Goal: Task Accomplishment & Management: Manage account settings

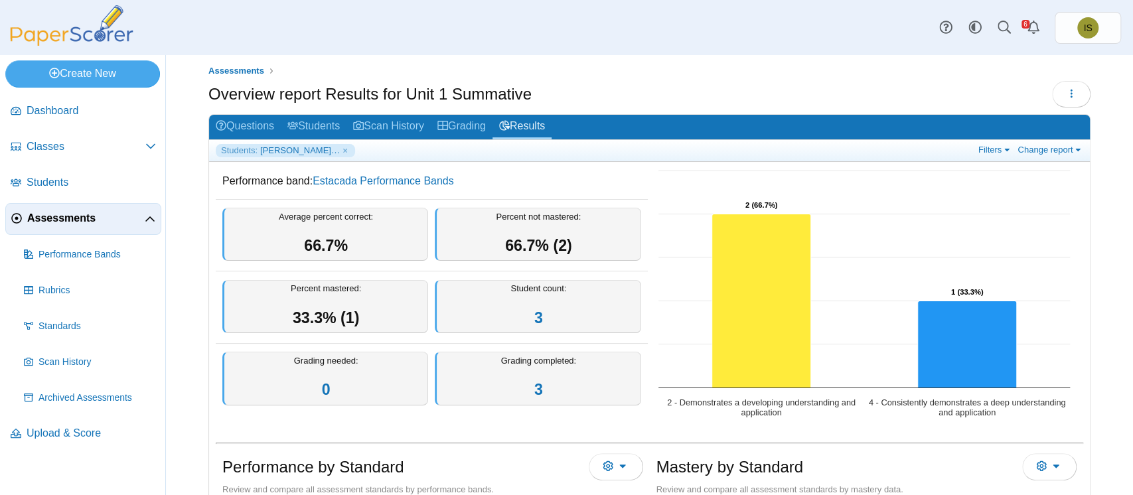
scroll to position [8, 0]
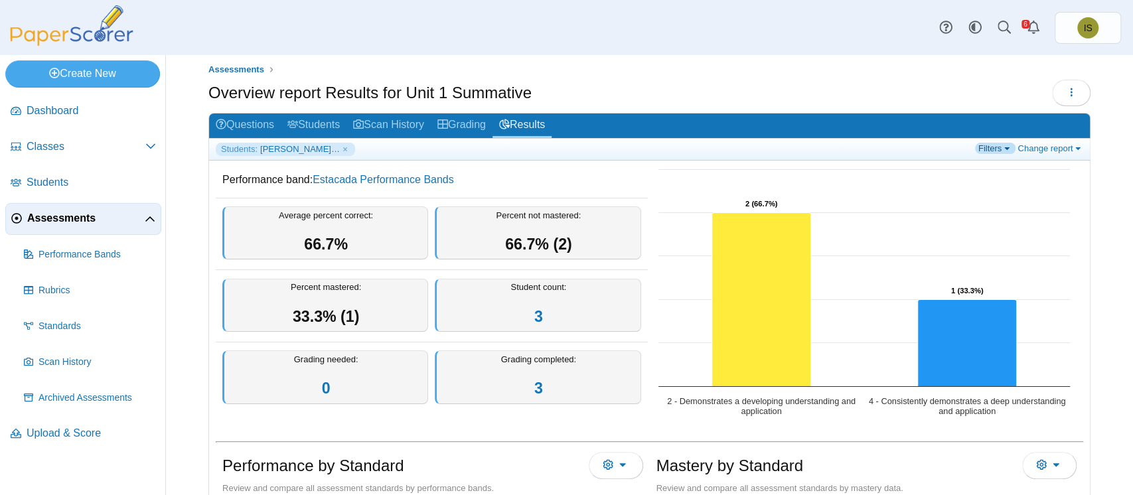
click at [975, 145] on link "Filters" at bounding box center [995, 148] width 40 height 11
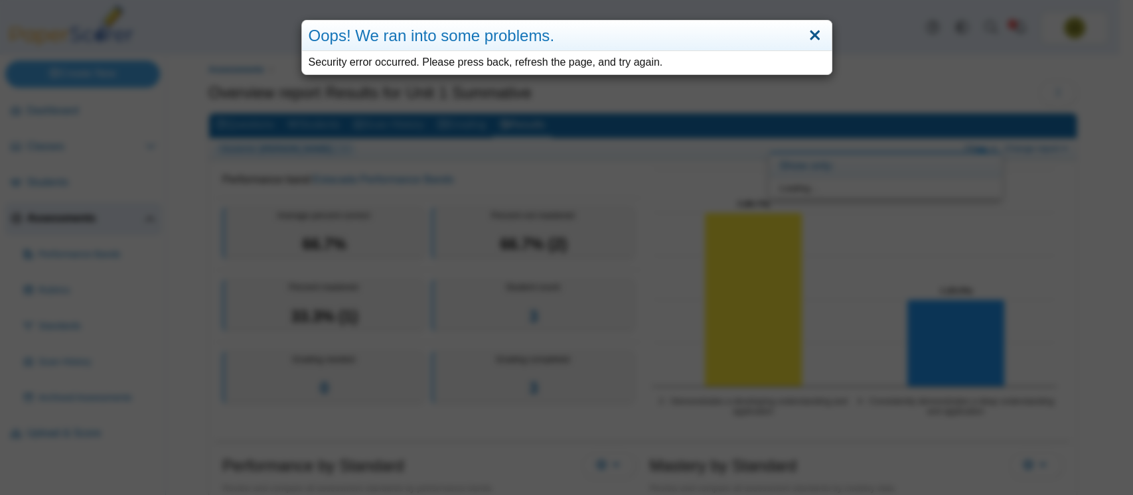
click at [805, 35] on link "Close" at bounding box center [815, 36] width 21 height 23
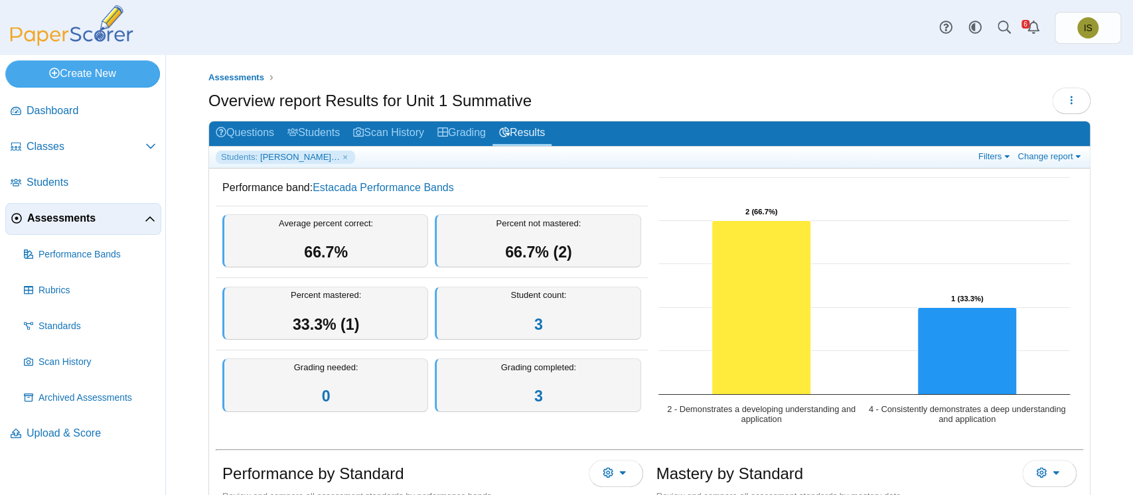
scroll to position [33, 0]
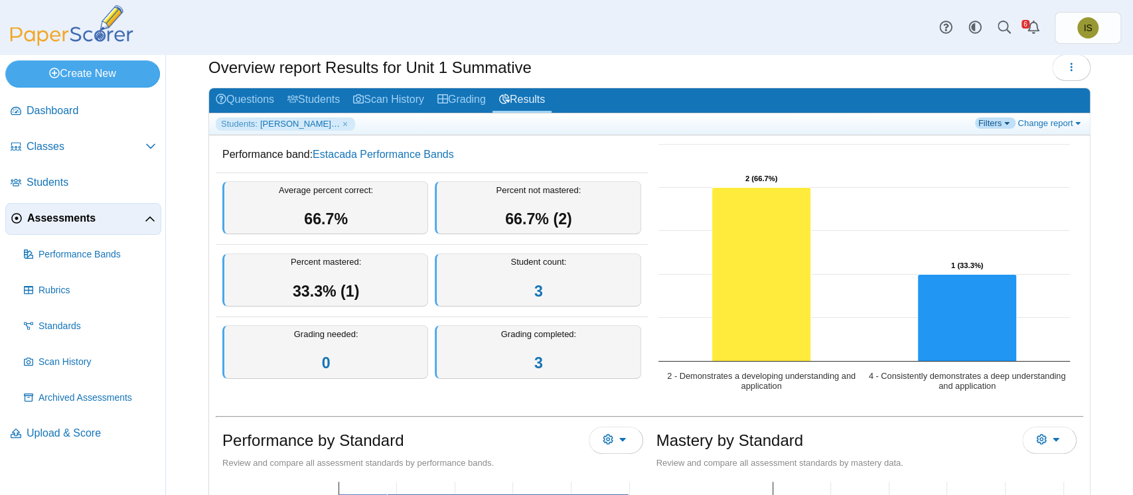
click at [986, 123] on link "Filters" at bounding box center [995, 123] width 40 height 11
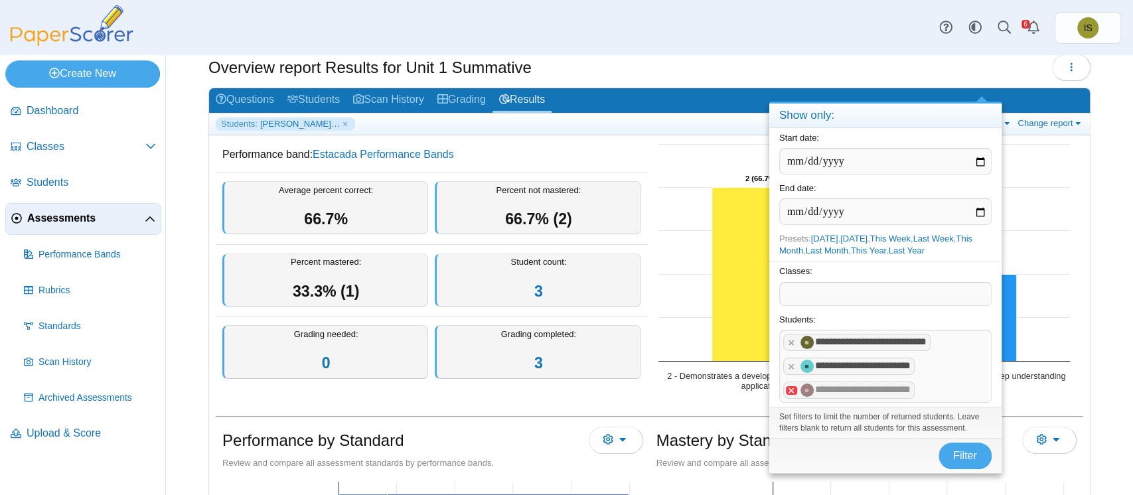
click at [788, 386] on x "remove tag" at bounding box center [791, 390] width 11 height 9
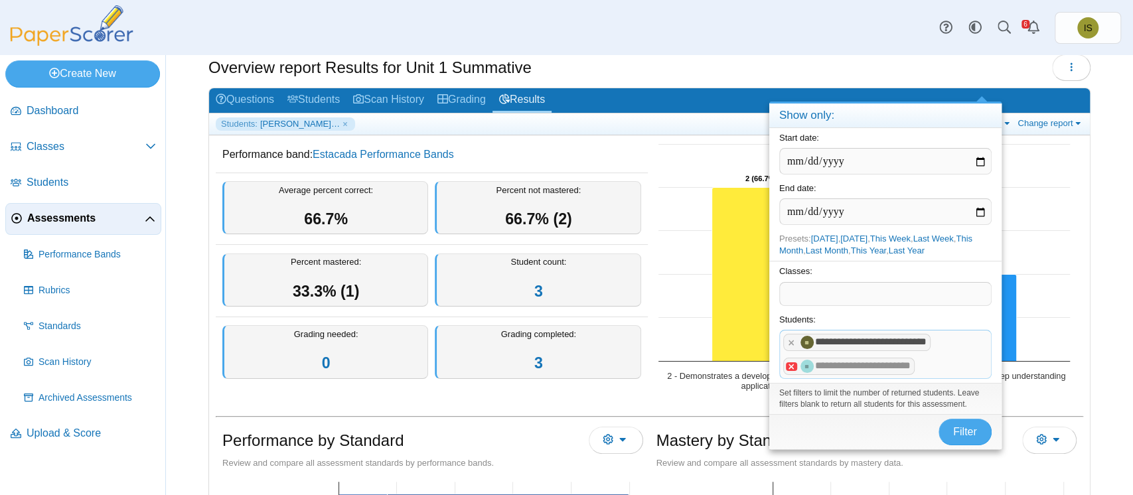
click at [789, 365] on x "remove tag" at bounding box center [791, 366] width 11 height 9
click at [792, 347] on tag "**********" at bounding box center [856, 342] width 147 height 17
click at [792, 335] on tag "**********" at bounding box center [856, 342] width 147 height 17
click at [790, 339] on x "remove tag" at bounding box center [791, 343] width 11 height 9
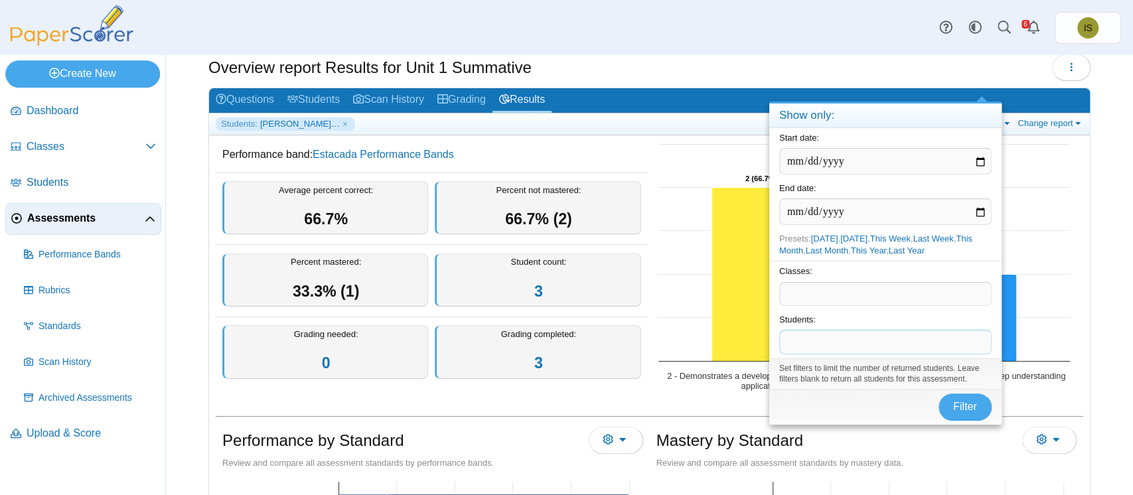
click at [833, 289] on span at bounding box center [885, 294] width 211 height 23
click at [822, 346] on span at bounding box center [885, 342] width 211 height 23
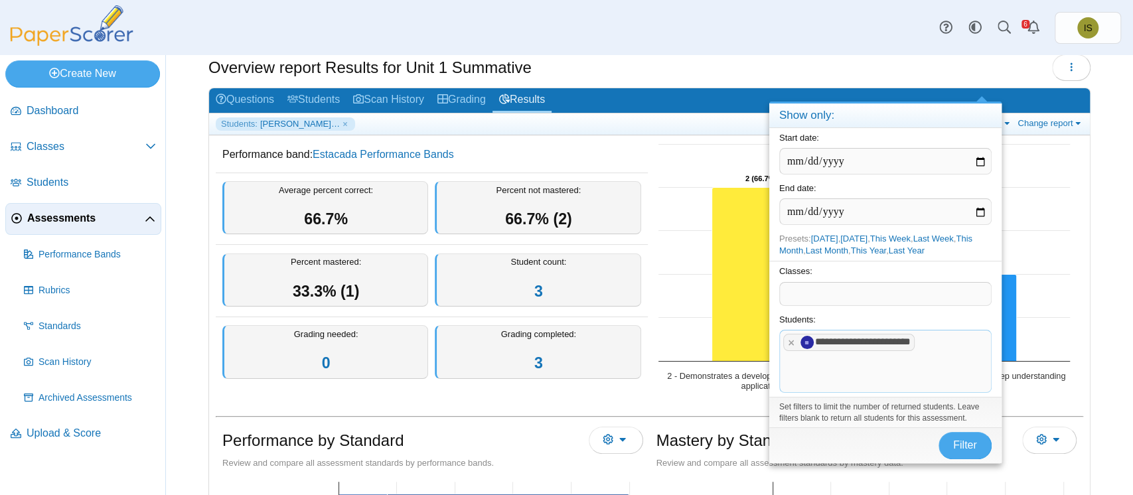
scroll to position [57, 0]
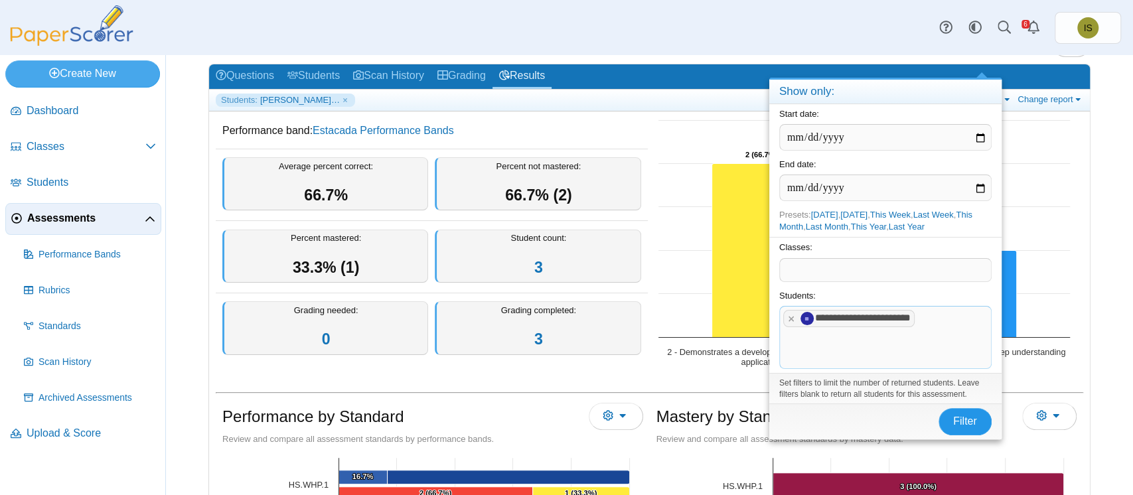
click at [965, 416] on span "Filter" at bounding box center [965, 421] width 24 height 11
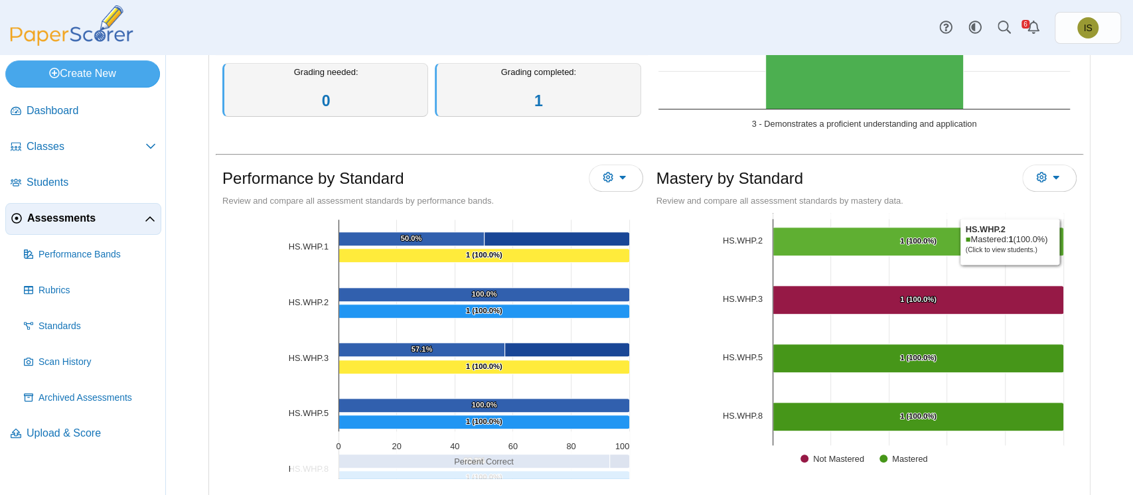
scroll to position [354, 0]
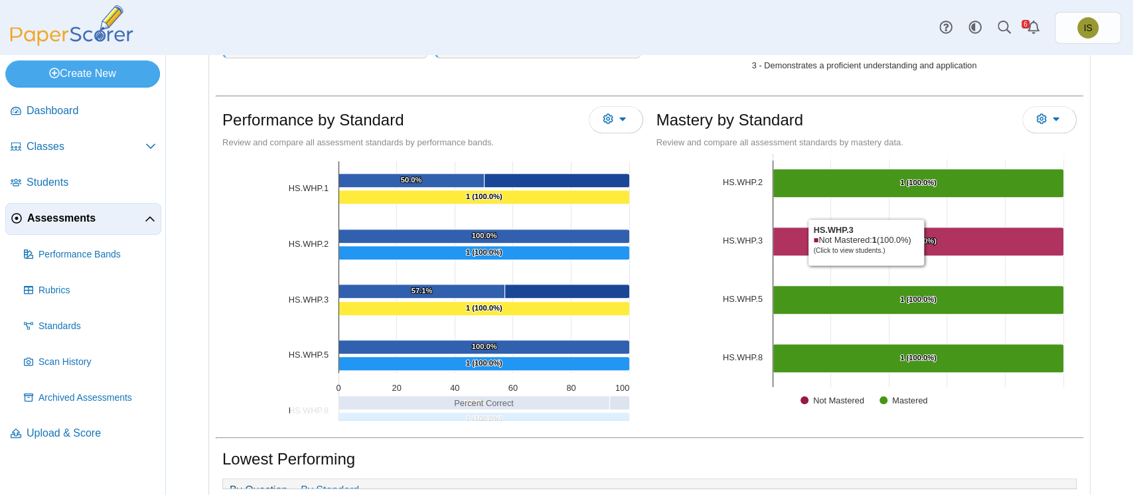
click at [921, 240] on text "1 (100.0%) ​ 1 (100.0%)" at bounding box center [918, 241] width 37 height 8
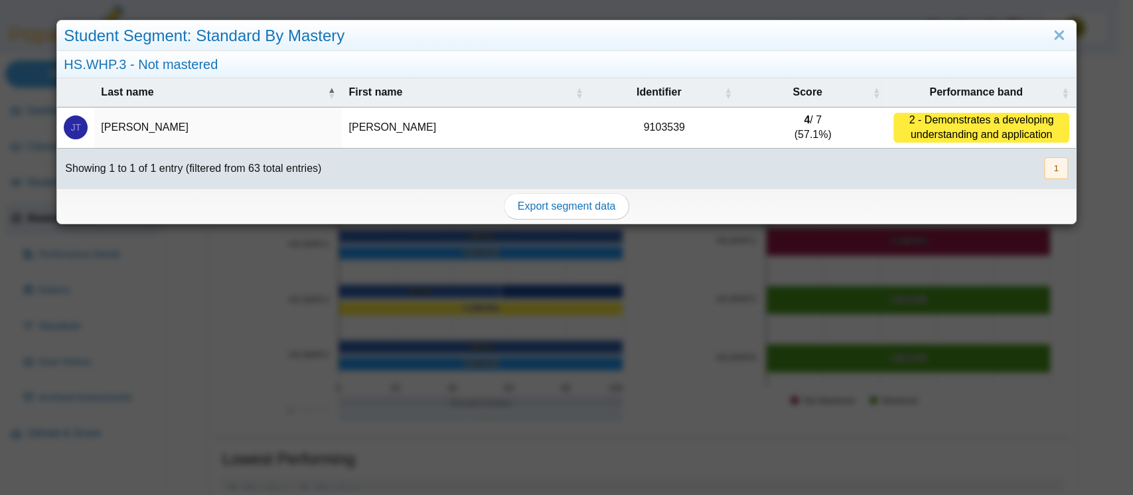
click at [651, 117] on td "9103539" at bounding box center [664, 128] width 149 height 41
click at [911, 131] on div "2 - Demonstrates a developing understanding and application" at bounding box center [981, 128] width 175 height 30
click at [1044, 169] on button "1" at bounding box center [1055, 168] width 23 height 22
click at [983, 123] on div "2 - Demonstrates a developing understanding and application" at bounding box center [981, 128] width 175 height 30
click at [643, 125] on td "9103539" at bounding box center [664, 128] width 149 height 41
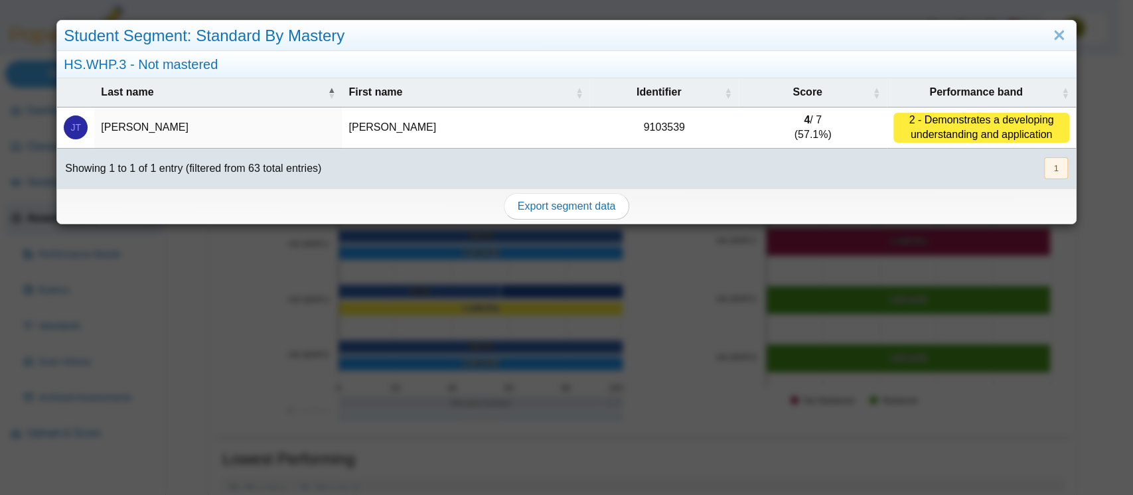
click at [193, 155] on div "Showing 1 to 1 of 1 entry (filtered from 63 total entries)" at bounding box center [189, 169] width 264 height 40
click at [1049, 37] on link "Close" at bounding box center [1059, 36] width 21 height 23
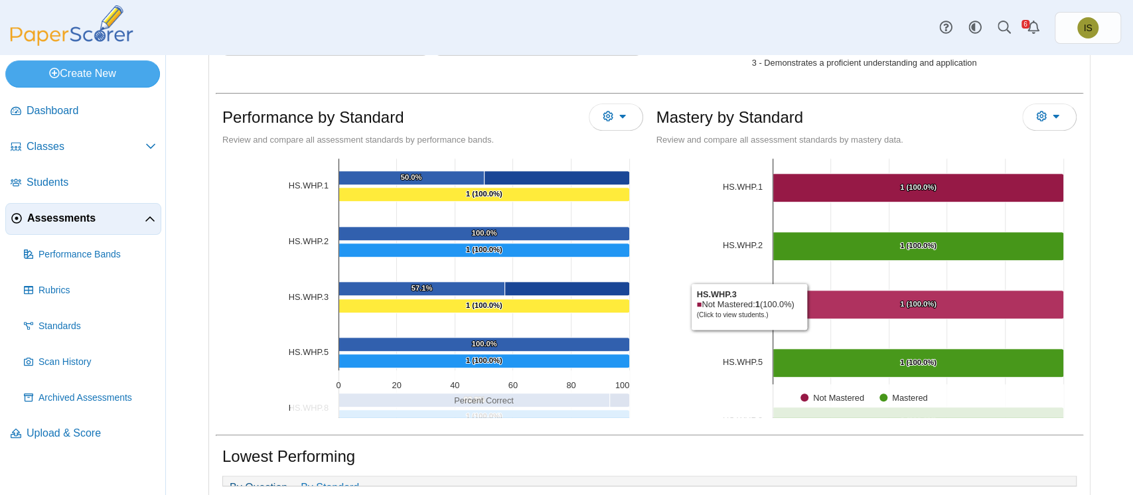
scroll to position [351, 0]
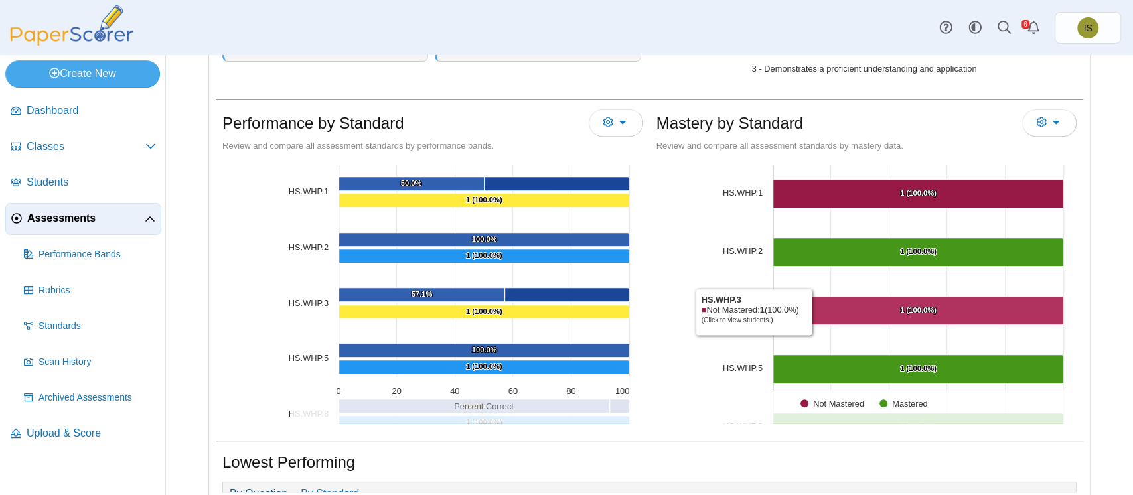
click at [809, 310] on Mastered "[object Object], 1. Not Mastered." at bounding box center [918, 311] width 291 height 29
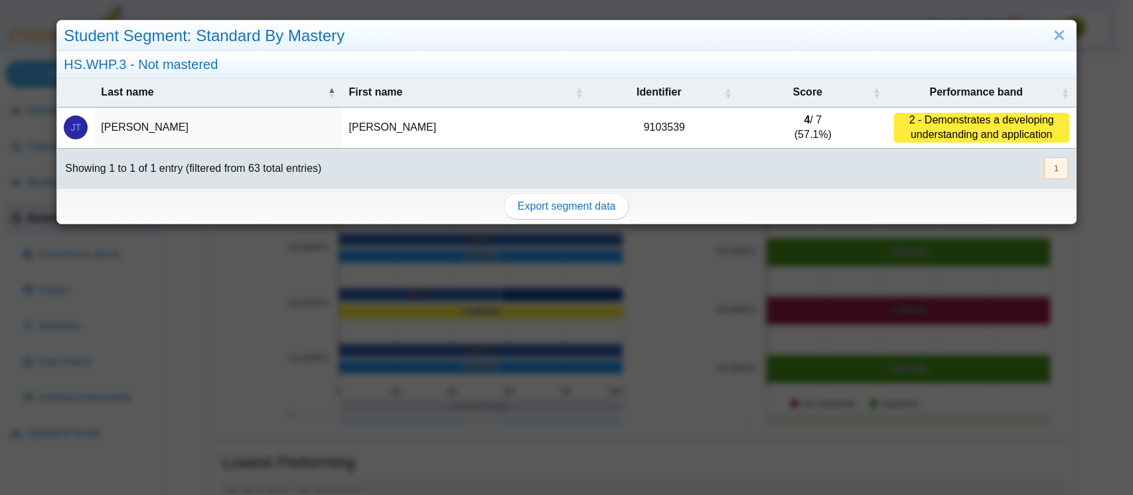
click at [1044, 167] on button "1" at bounding box center [1055, 168] width 23 height 22
click at [807, 118] on td "4 / 7 (57.1%)" at bounding box center [813, 128] width 148 height 41
click at [647, 119] on td "9103539" at bounding box center [664, 128] width 149 height 41
click at [73, 128] on span "JT" at bounding box center [76, 127] width 11 height 9
click at [106, 126] on td "Tanner" at bounding box center [218, 128] width 248 height 41
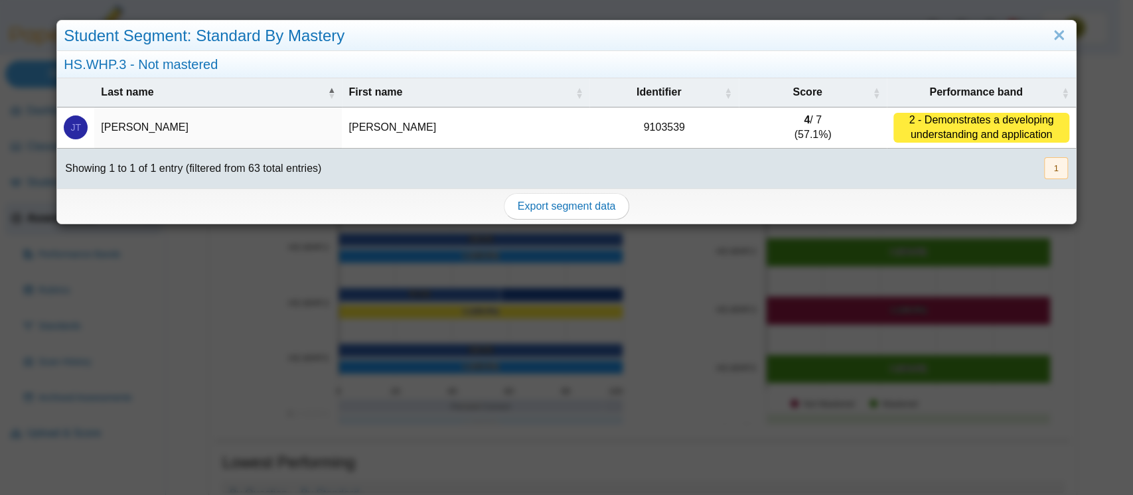
click at [352, 123] on td "Jameson" at bounding box center [466, 128] width 248 height 41
click at [1049, 31] on link "Close" at bounding box center [1059, 36] width 21 height 23
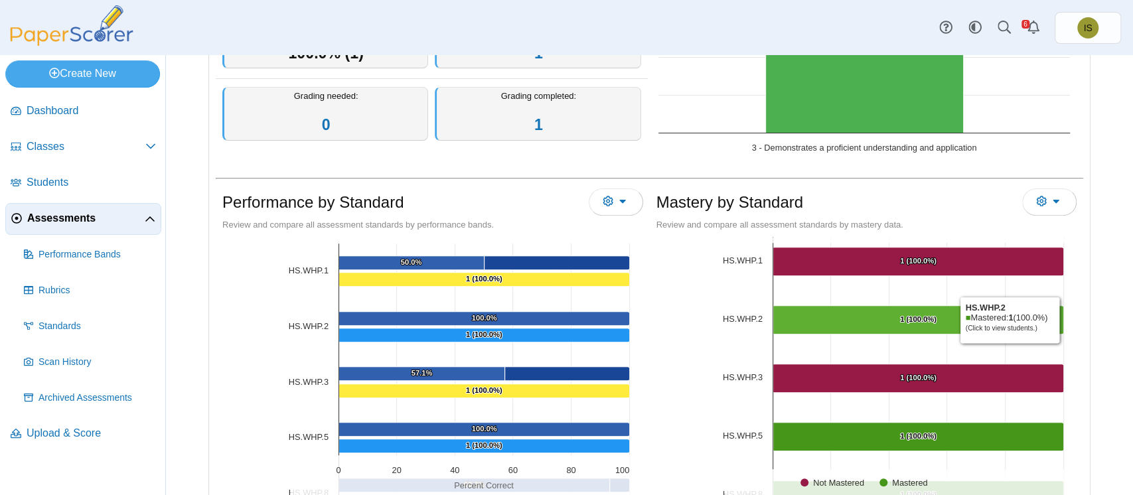
scroll to position [12, 0]
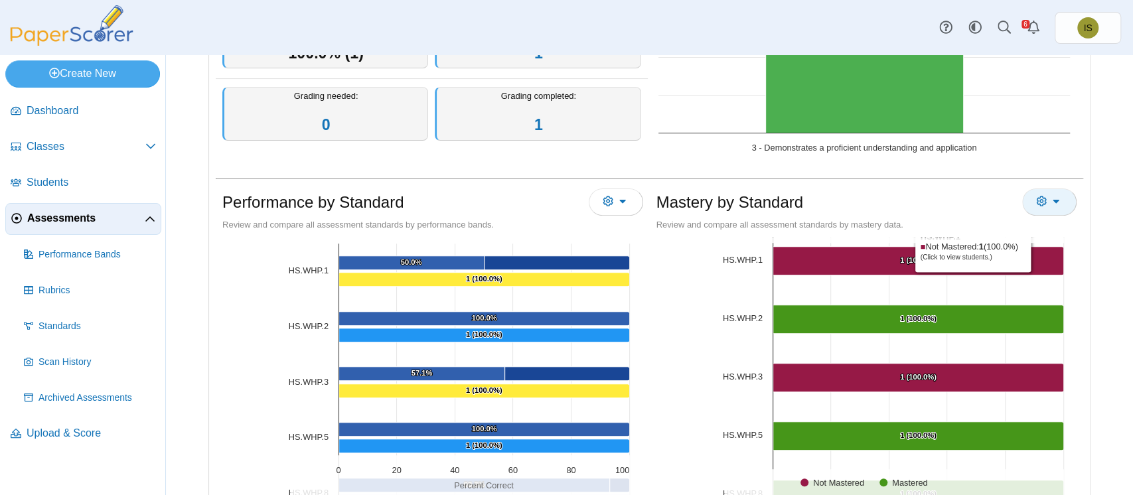
click at [1046, 197] on button "More options" at bounding box center [1049, 202] width 54 height 27
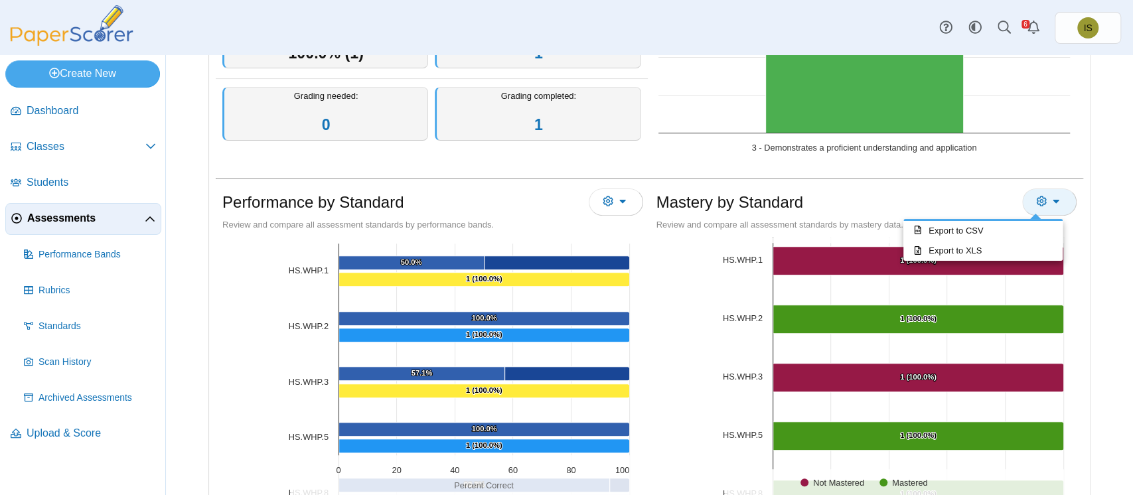
click at [1046, 197] on button "More options" at bounding box center [1049, 202] width 54 height 27
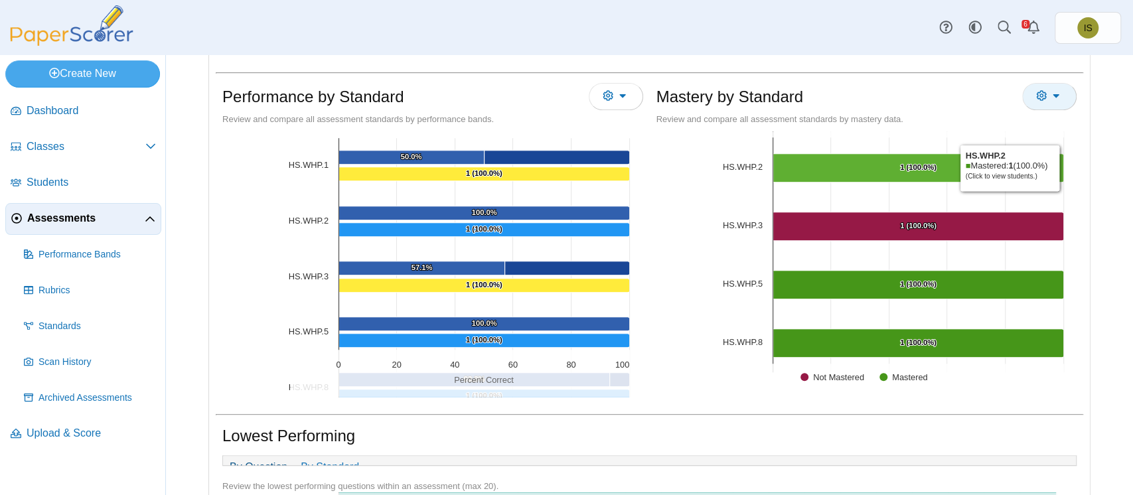
scroll to position [66, 0]
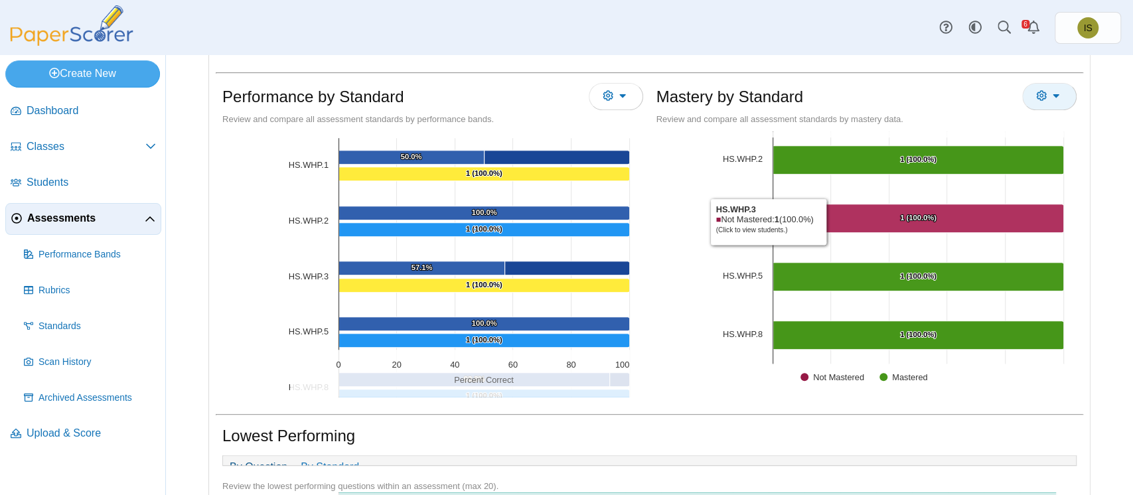
click at [823, 220] on Mastered "[object Object], 1. Not Mastered." at bounding box center [918, 218] width 291 height 29
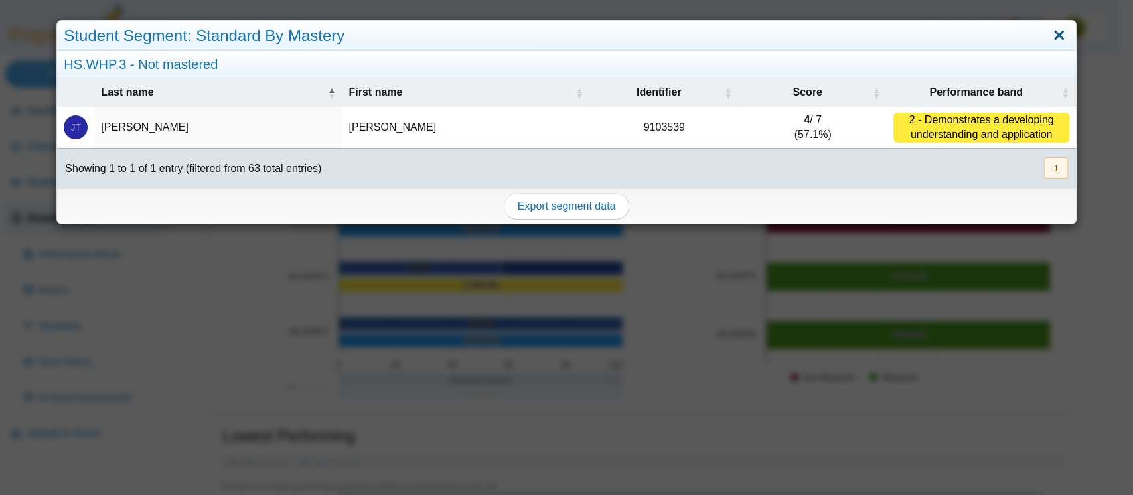
click at [1049, 33] on link "Close" at bounding box center [1059, 36] width 21 height 23
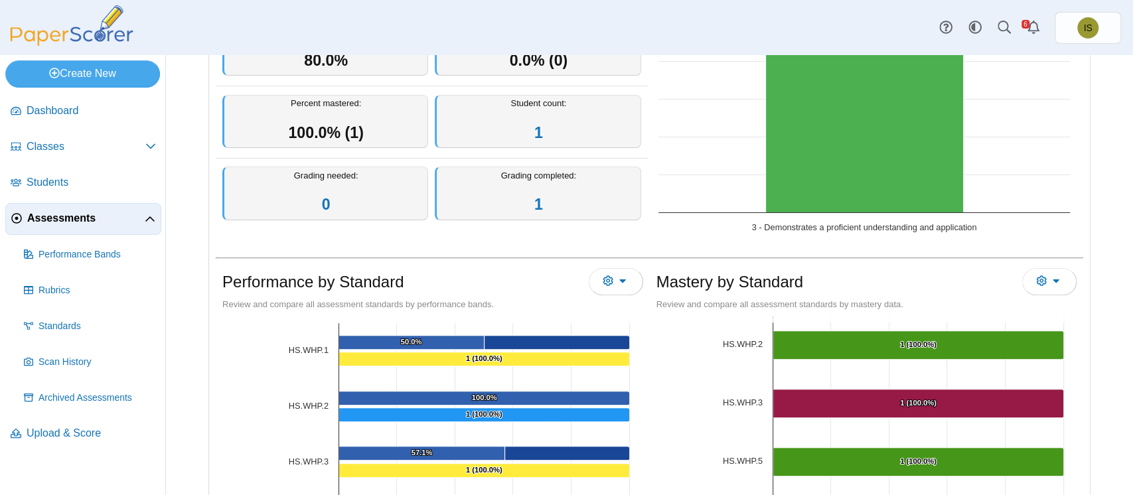
scroll to position [0, 0]
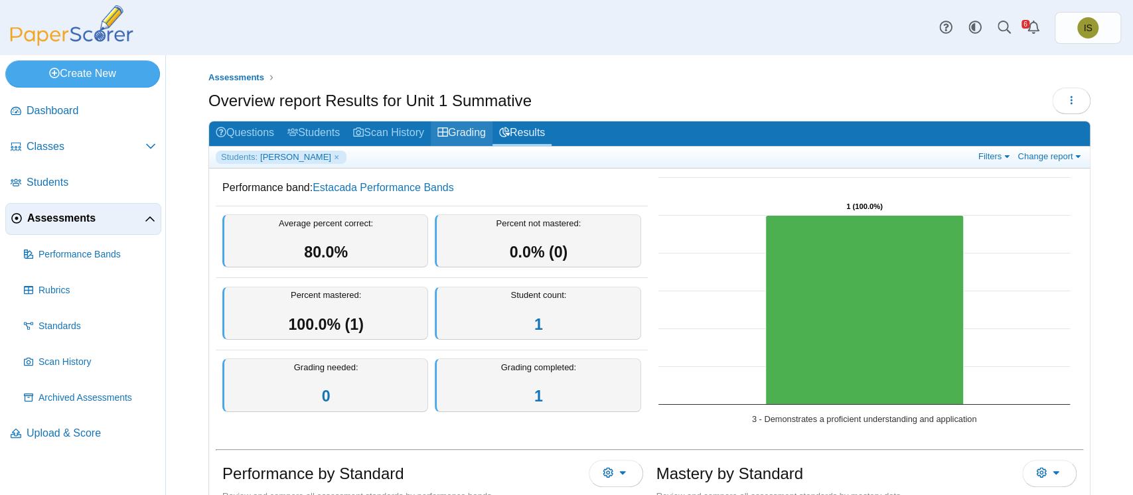
click at [457, 136] on link "Grading" at bounding box center [462, 133] width 62 height 25
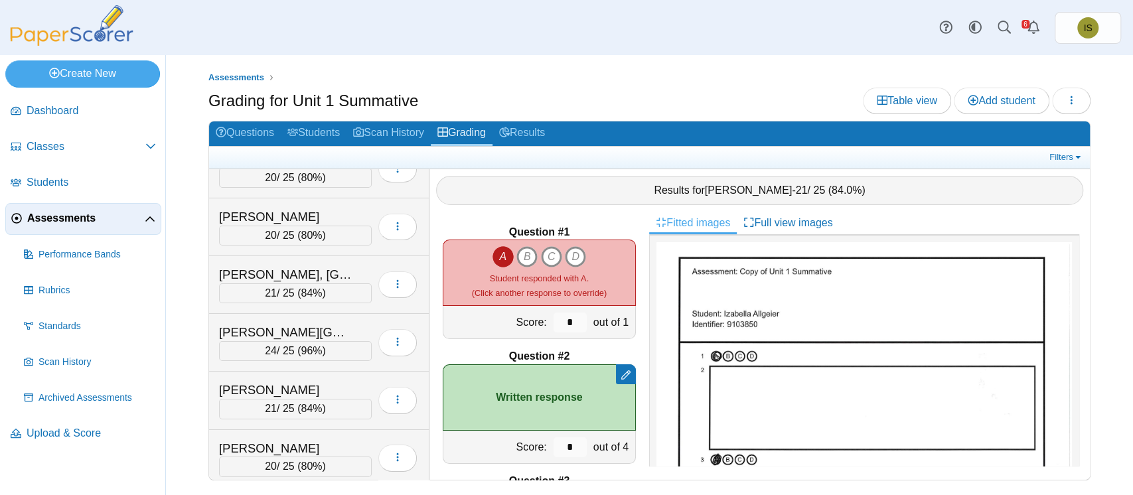
scroll to position [3080, 0]
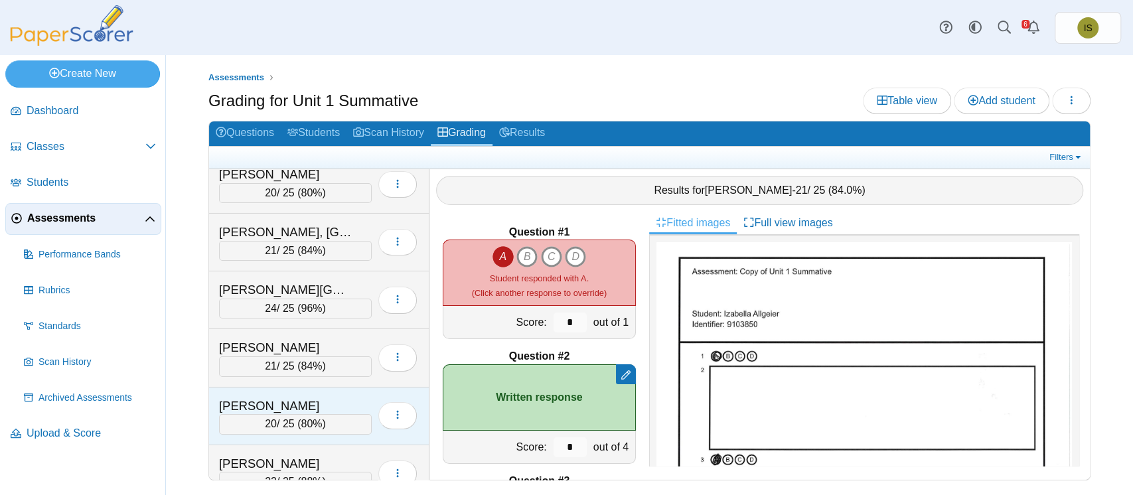
click at [353, 388] on div "Tanner, Jameson 20 / 25 ( 80% ) Loading…" at bounding box center [319, 417] width 220 height 58
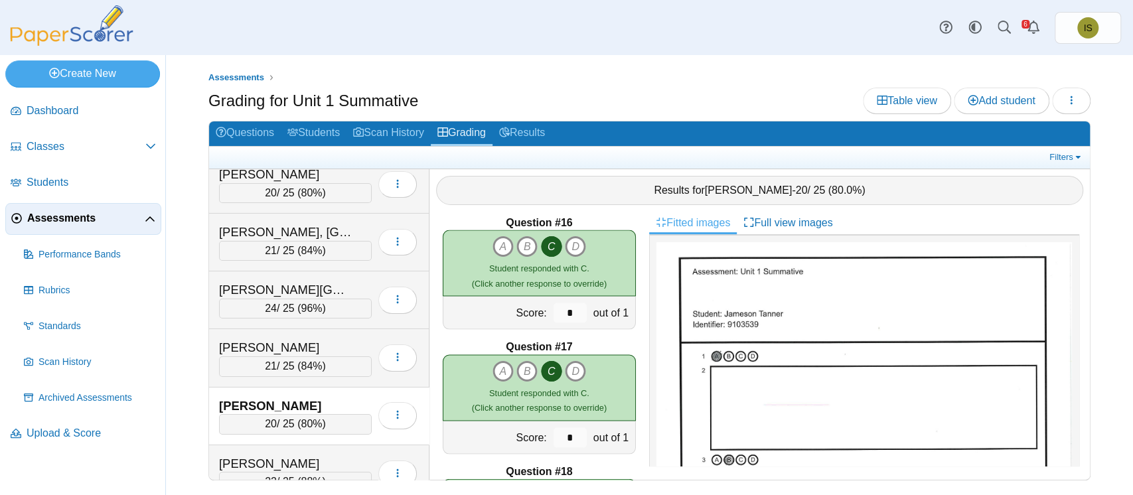
scroll to position [2122, 0]
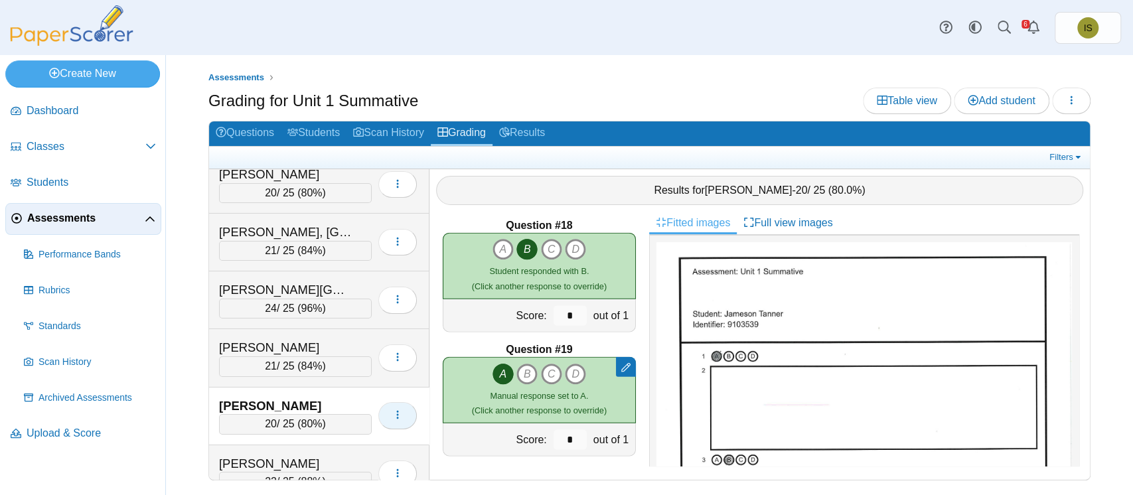
click at [402, 402] on button "button" at bounding box center [397, 415] width 39 height 27
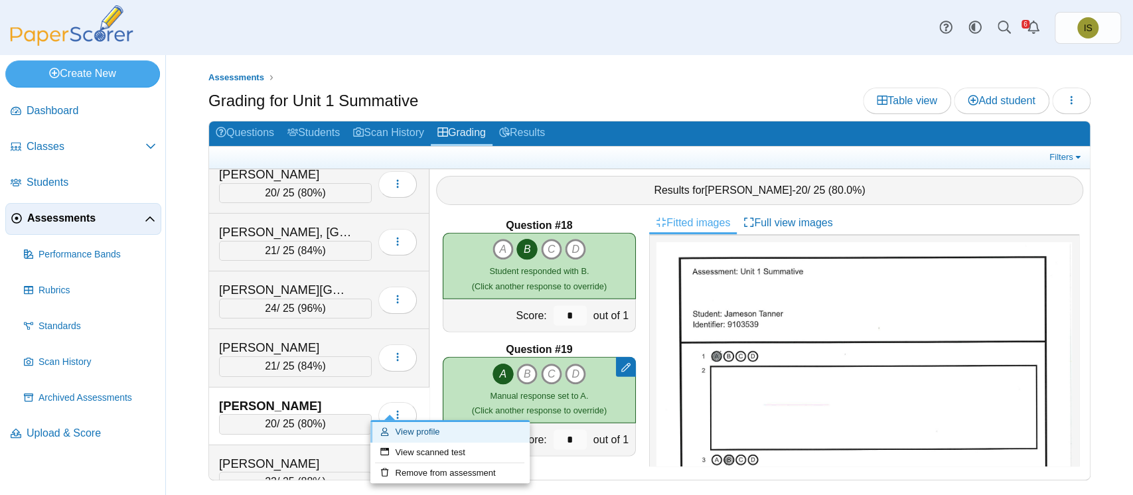
click at [412, 430] on link "View profile" at bounding box center [449, 432] width 159 height 20
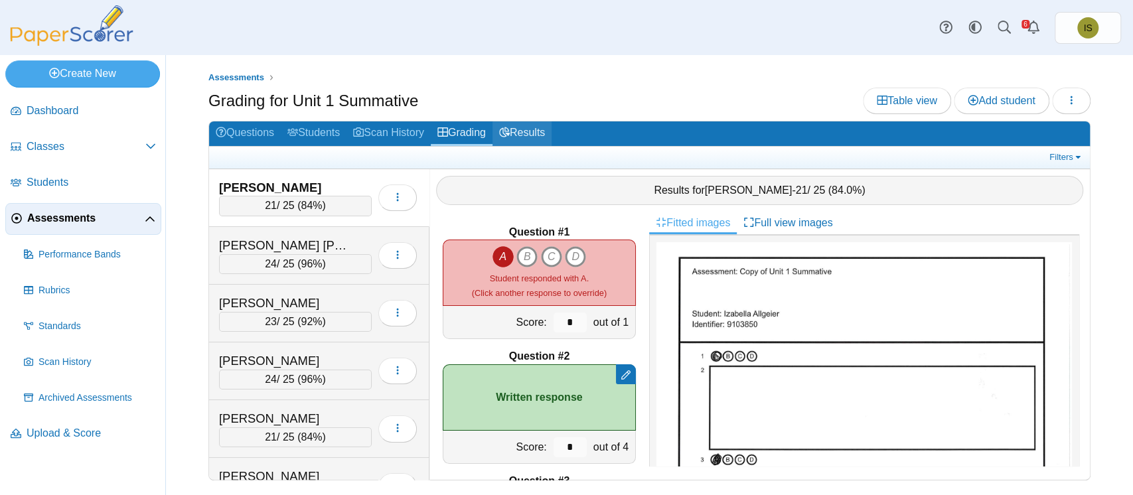
click at [523, 128] on link "Results" at bounding box center [522, 133] width 59 height 25
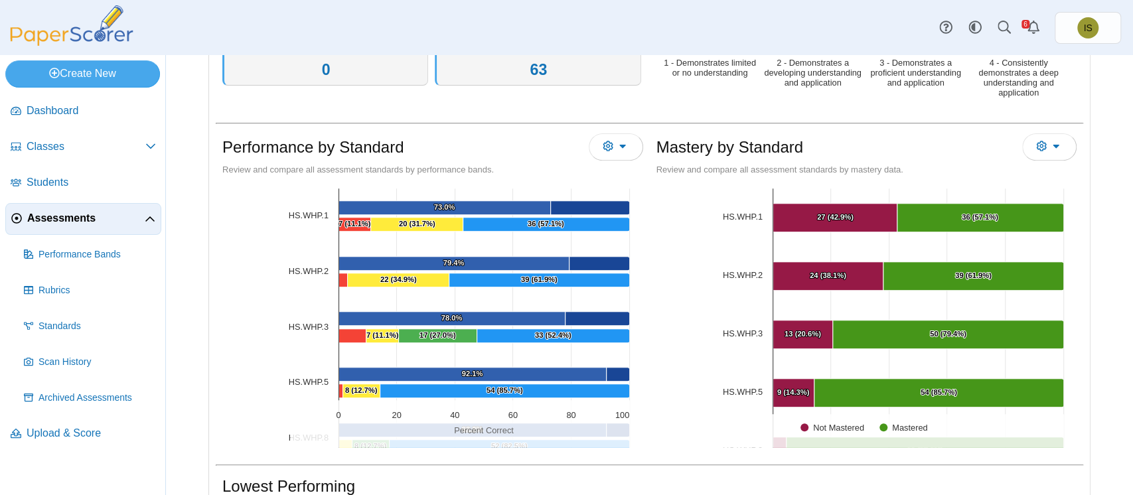
scroll to position [11, 0]
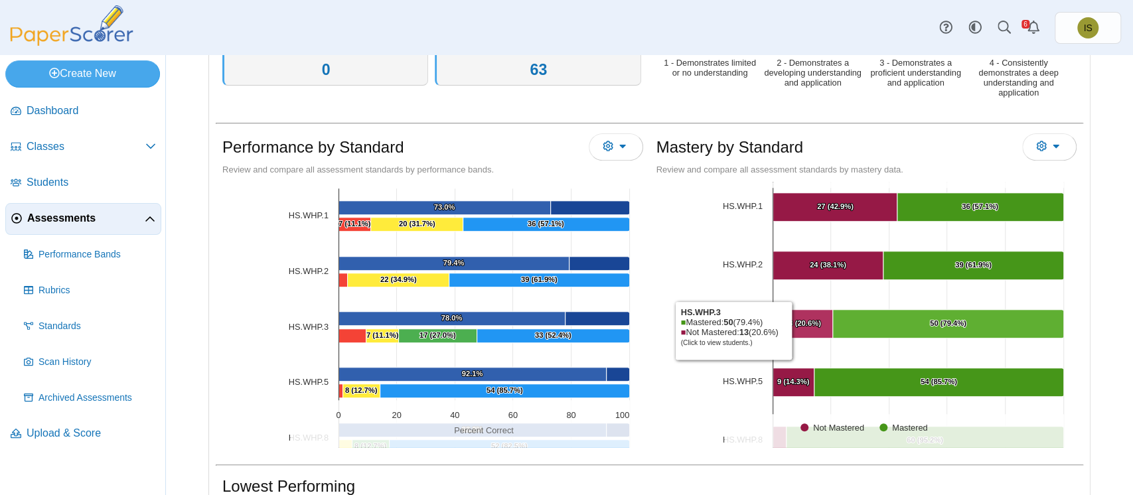
click at [789, 328] on Mastered "[object Object], 13. Not Mastered." at bounding box center [803, 324] width 60 height 29
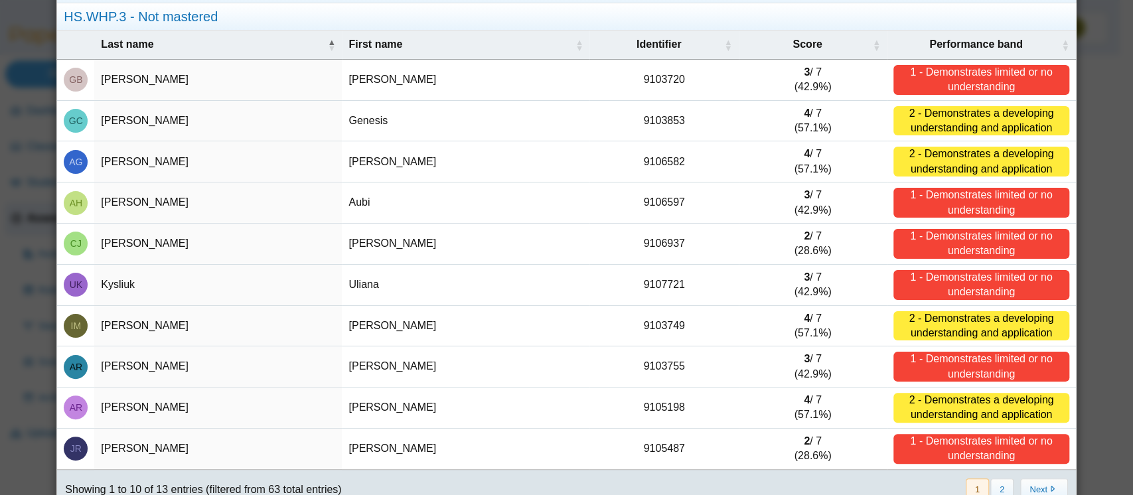
scroll to position [104, 0]
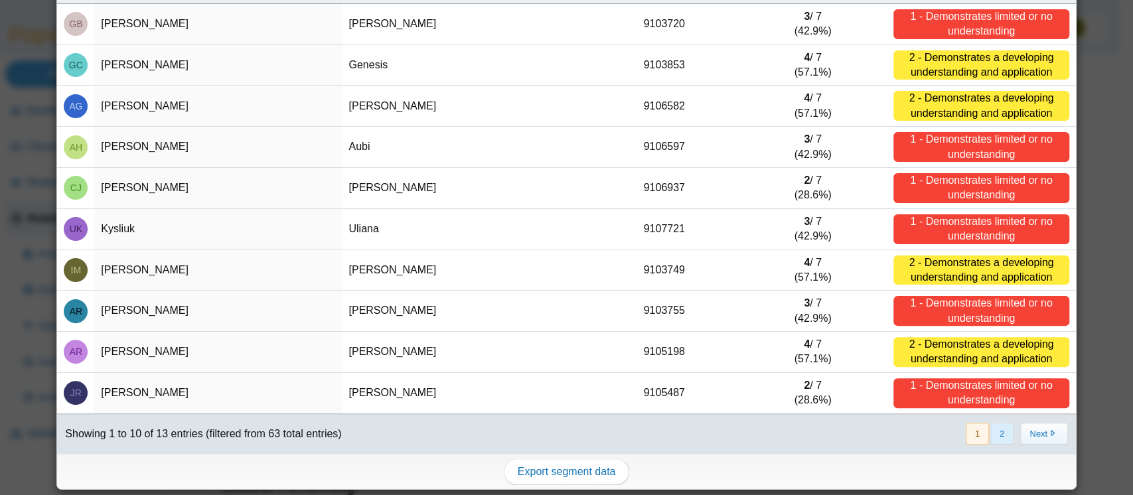
click at [993, 431] on button "2" at bounding box center [1002, 434] width 23 height 22
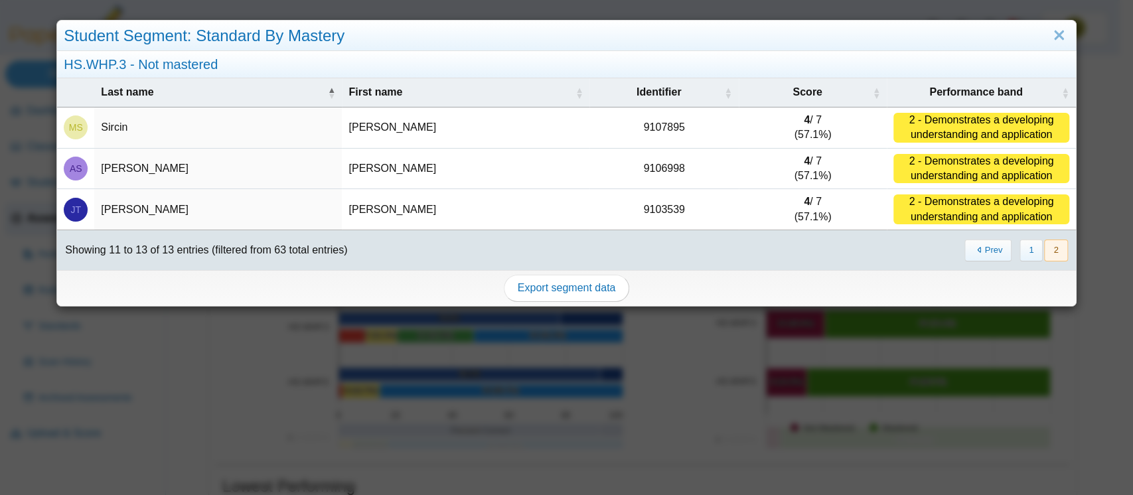
click at [959, 207] on div "2 - Demonstrates a developing understanding and application" at bounding box center [981, 210] width 175 height 30
click at [365, 208] on td "[PERSON_NAME]" at bounding box center [466, 209] width 248 height 41
click at [105, 199] on td "[PERSON_NAME]" at bounding box center [218, 209] width 248 height 41
click at [70, 201] on span "JT" at bounding box center [76, 210] width 24 height 24
click at [657, 191] on td "9103539" at bounding box center [664, 209] width 149 height 41
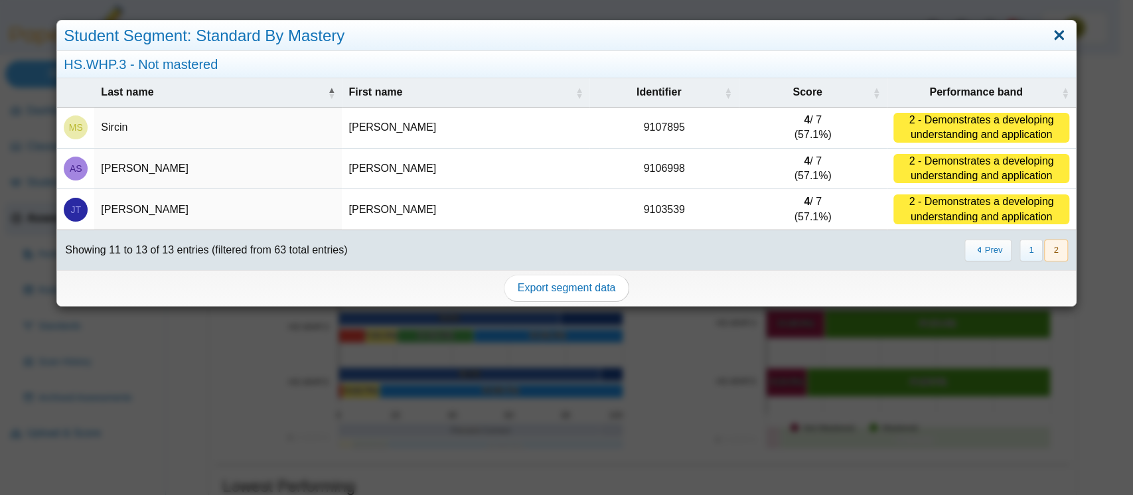
click at [1049, 32] on link "Close" at bounding box center [1059, 36] width 21 height 23
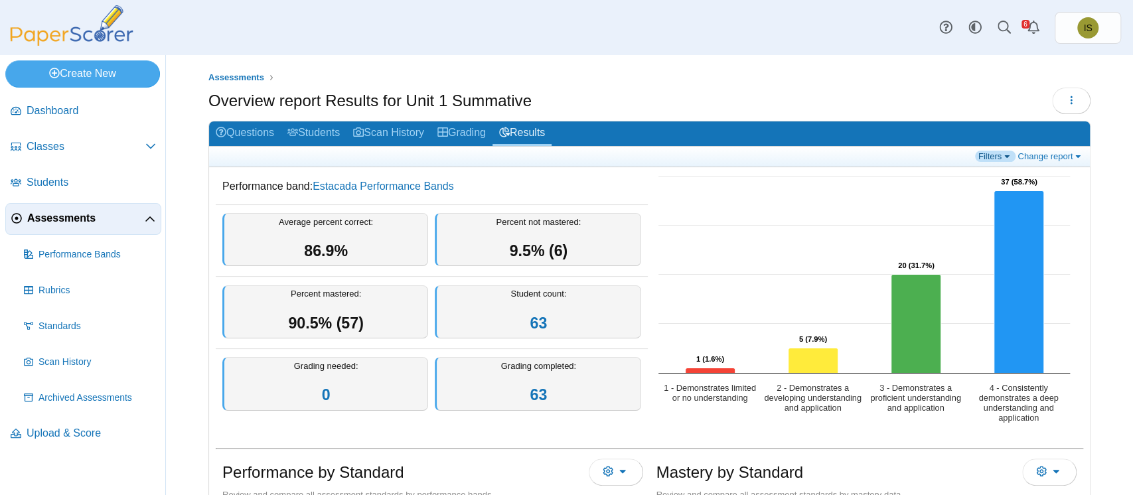
click at [986, 151] on link "Filters" at bounding box center [995, 156] width 40 height 11
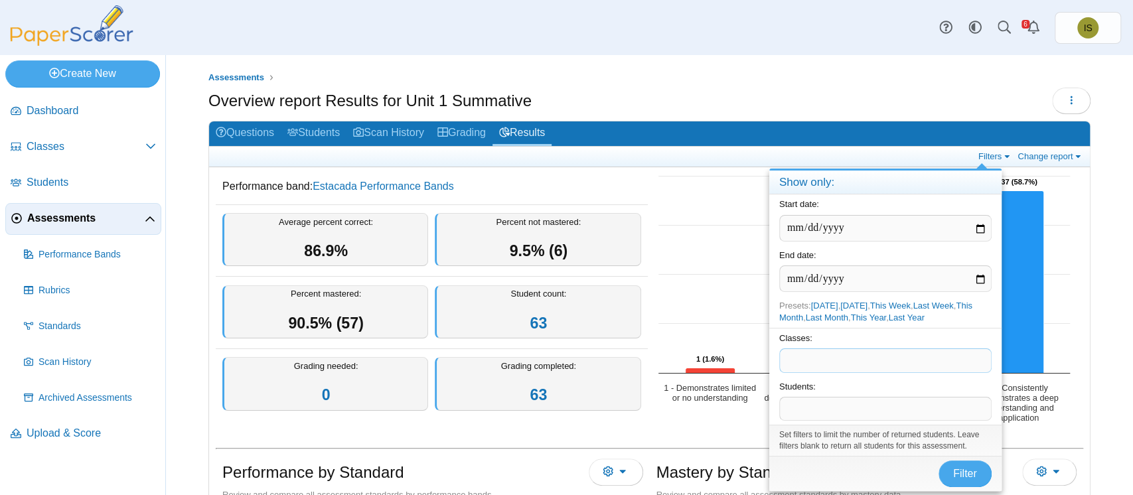
click at [839, 361] on span at bounding box center [885, 360] width 211 height 23
click at [824, 418] on span at bounding box center [885, 409] width 211 height 23
click at [558, 54] on div "Dashboard Classes Archived classes Students Assessments" at bounding box center [566, 27] width 1133 height 55
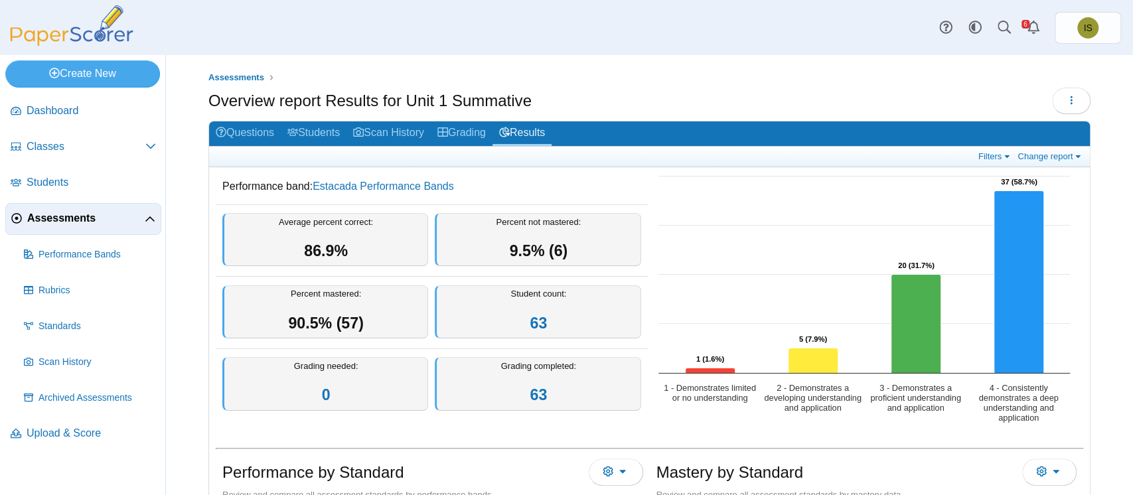
click at [81, 215] on span "Assessments" at bounding box center [86, 218] width 118 height 15
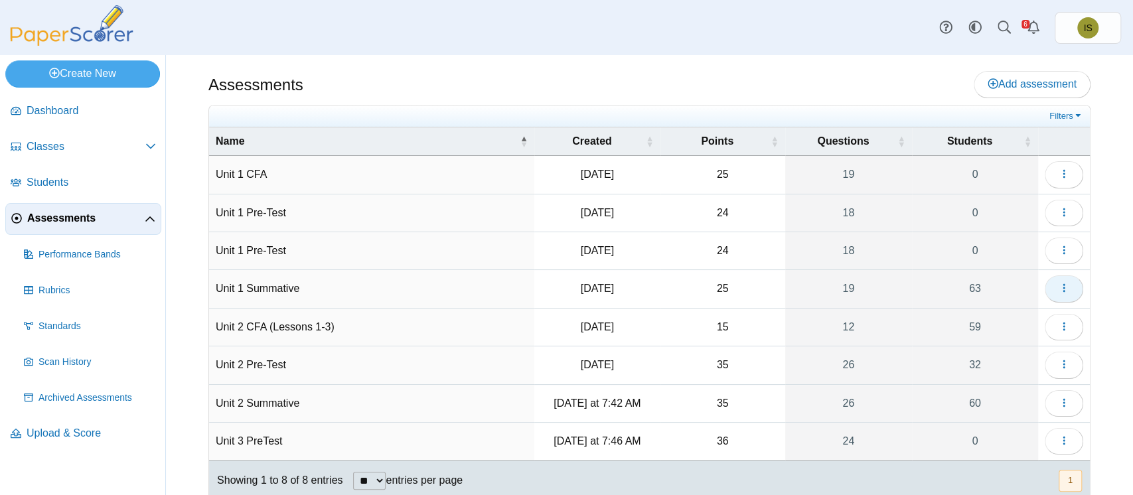
click at [1056, 294] on button "button" at bounding box center [1064, 289] width 39 height 27
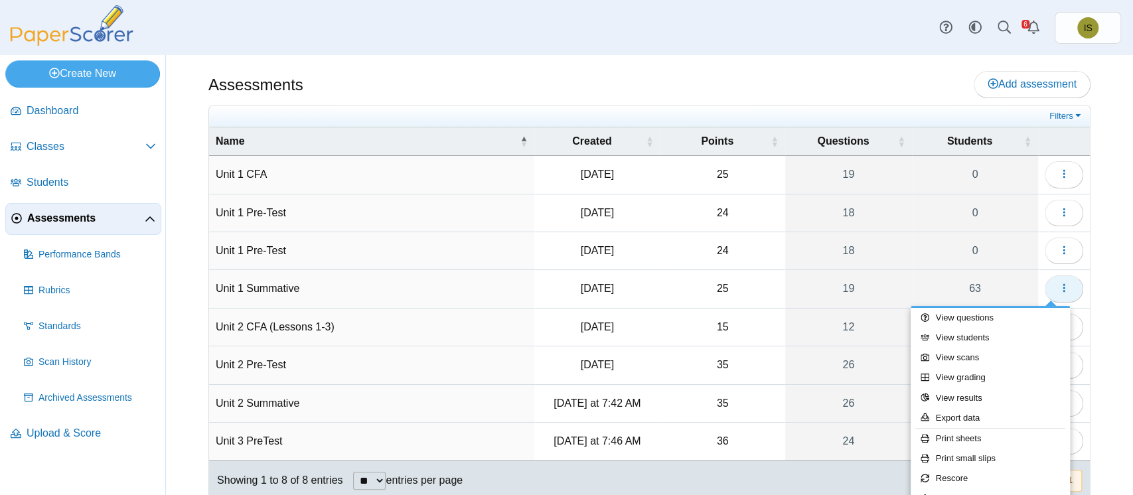
scroll to position [37, 0]
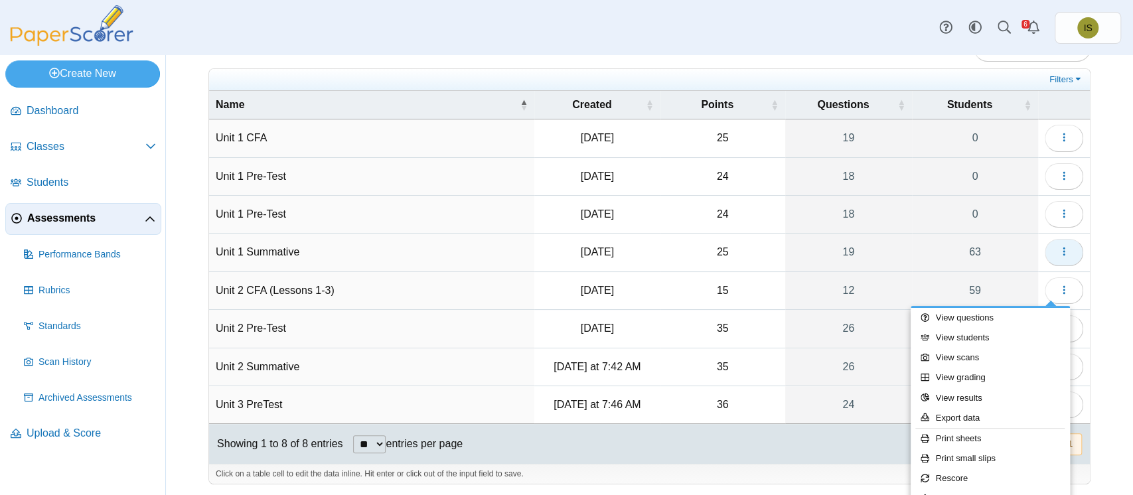
click at [1059, 253] on icon "button" at bounding box center [1064, 251] width 11 height 11
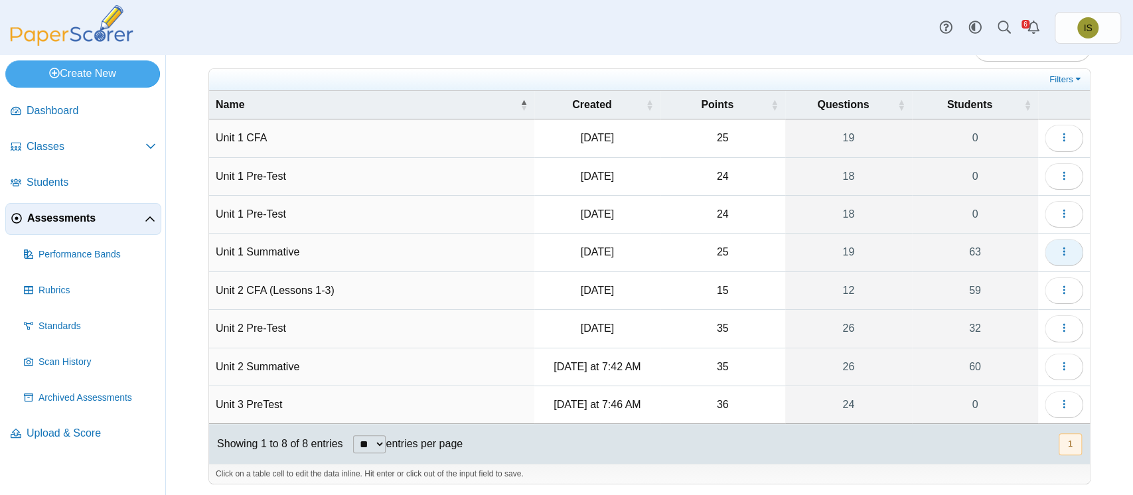
click at [1059, 253] on icon "button" at bounding box center [1064, 251] width 11 height 11
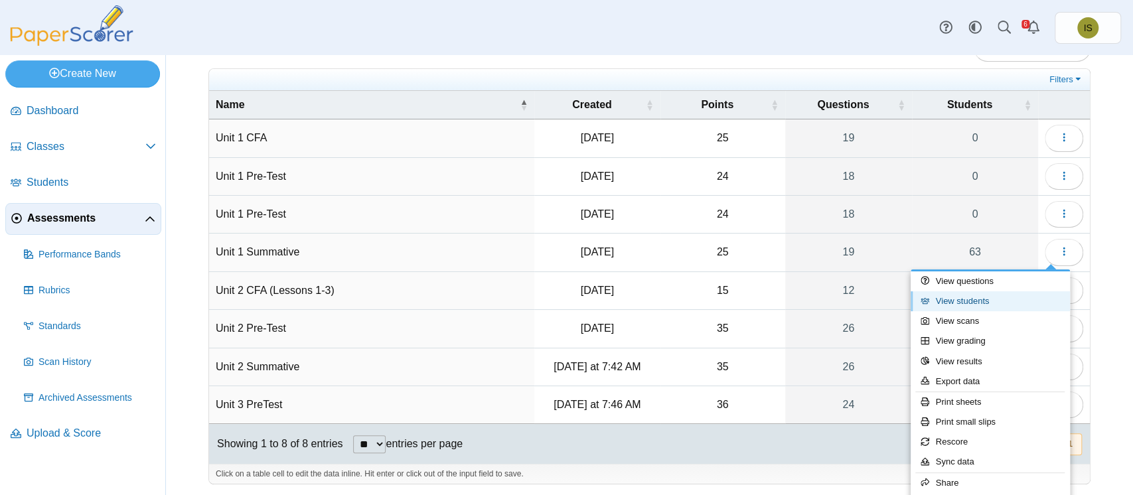
click at [977, 305] on link "View students" at bounding box center [990, 301] width 159 height 20
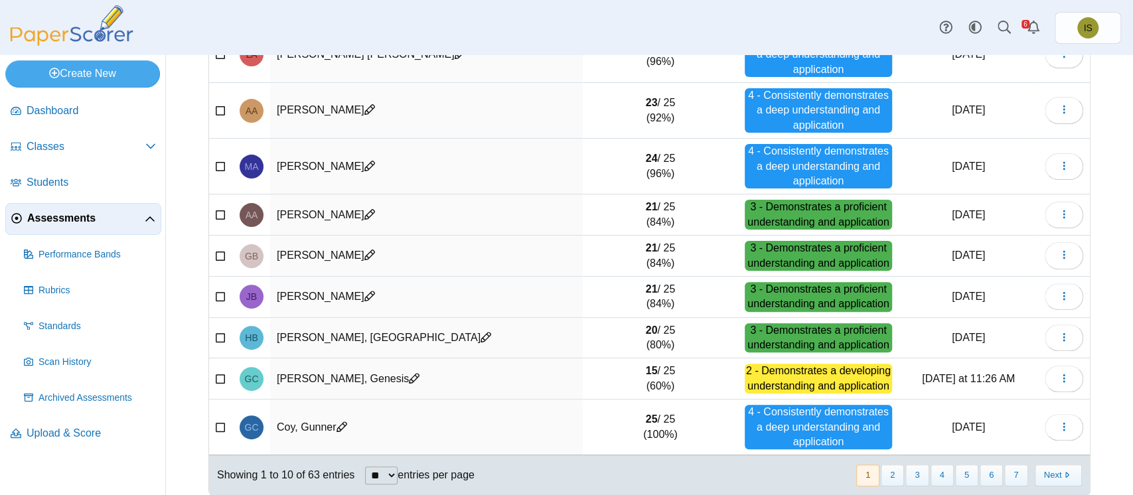
scroll to position [224, 0]
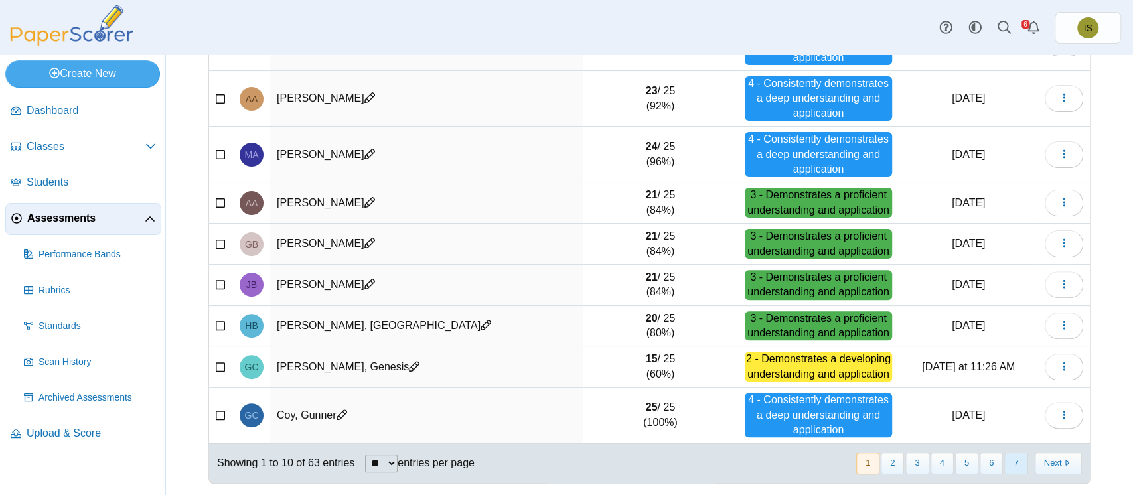
click at [1004, 461] on button "7" at bounding box center [1015, 464] width 23 height 22
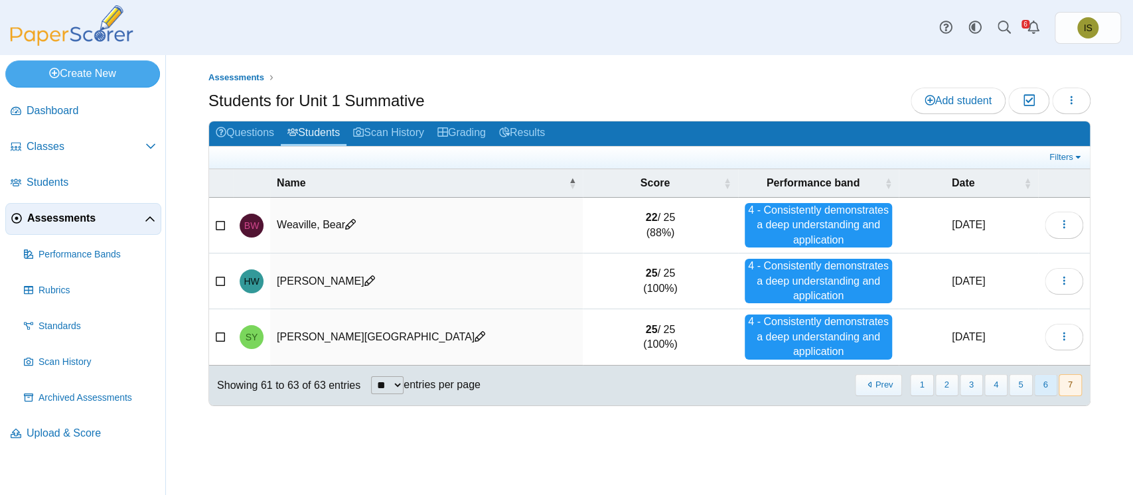
click at [1040, 381] on button "6" at bounding box center [1045, 385] width 23 height 22
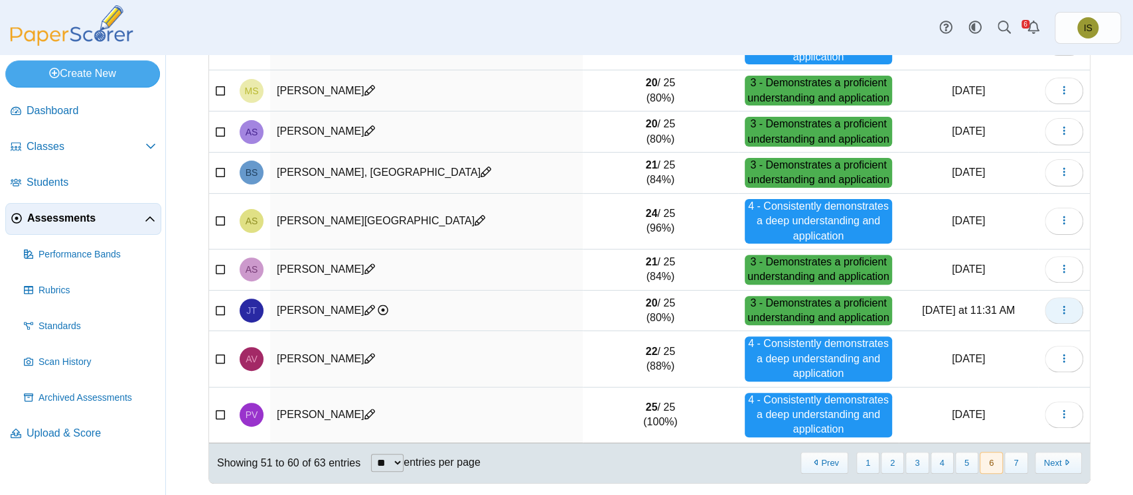
click at [1057, 304] on button "button" at bounding box center [1064, 310] width 39 height 27
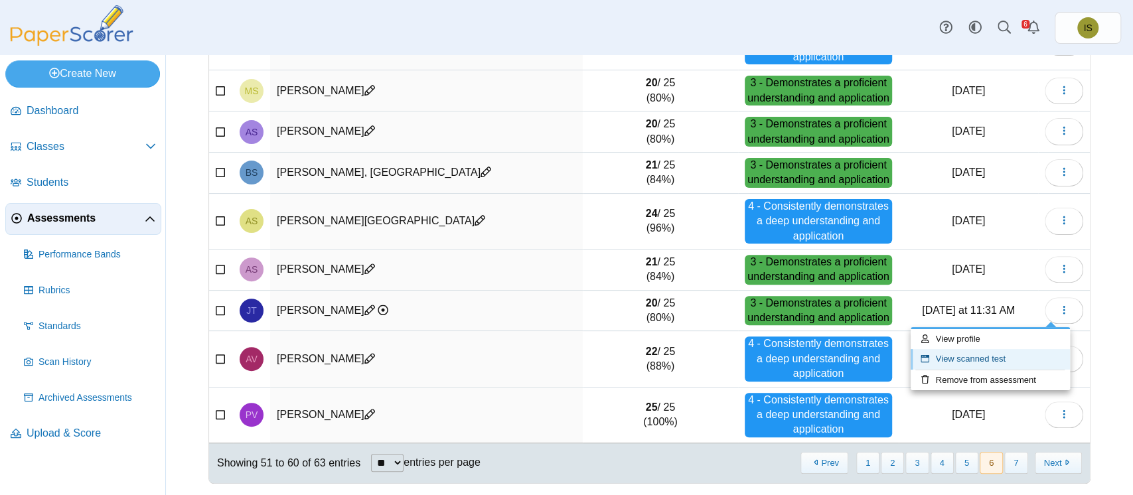
click at [987, 361] on link "View scanned test" at bounding box center [990, 359] width 159 height 20
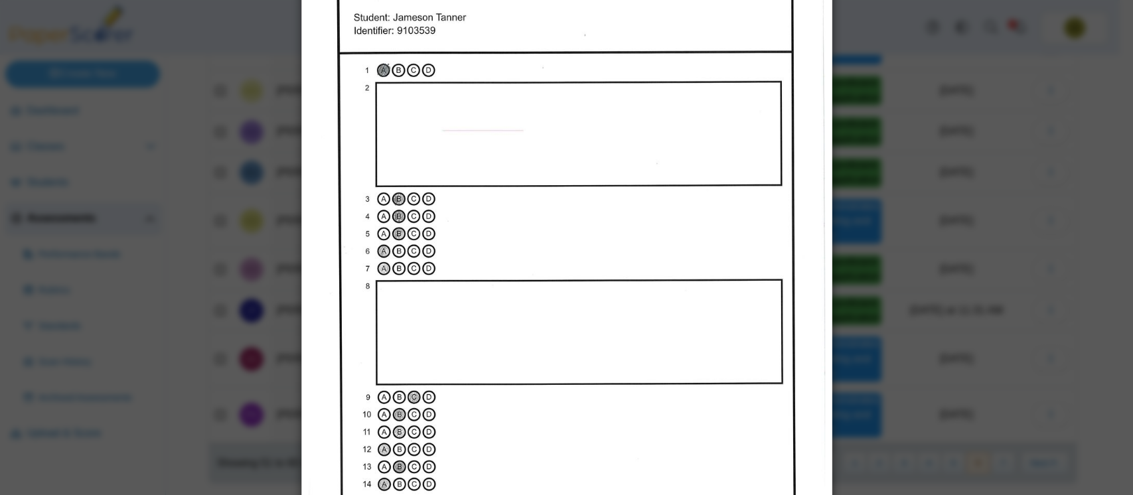
scroll to position [0, 0]
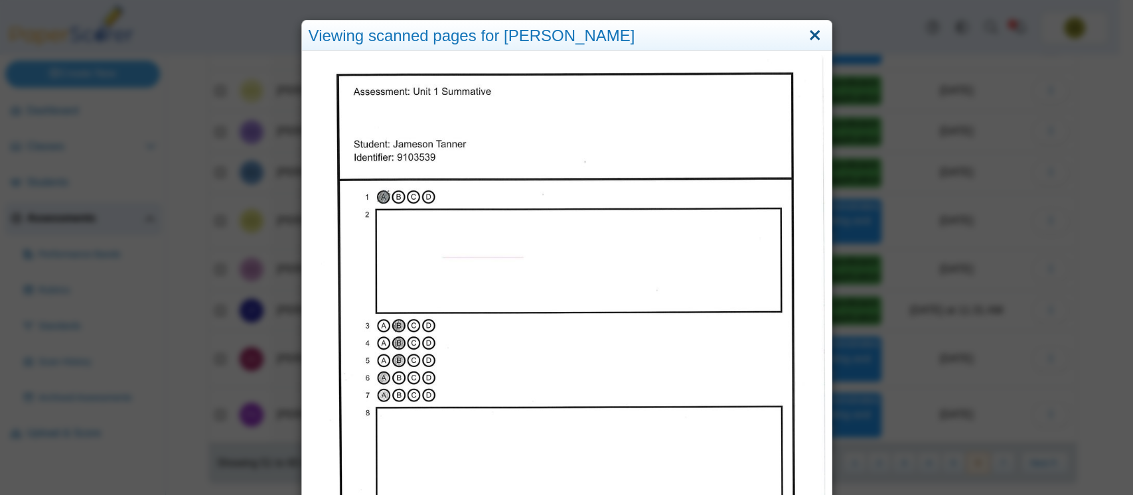
click at [807, 31] on link "Close" at bounding box center [815, 36] width 21 height 23
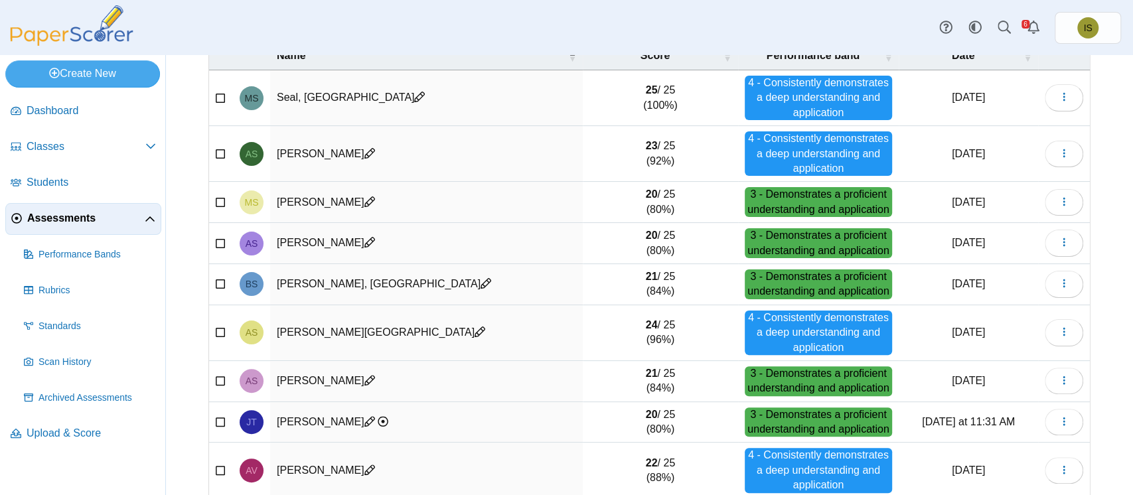
click at [797, 293] on div "3 - Demonstrates a proficient understanding and application" at bounding box center [819, 285] width 148 height 30
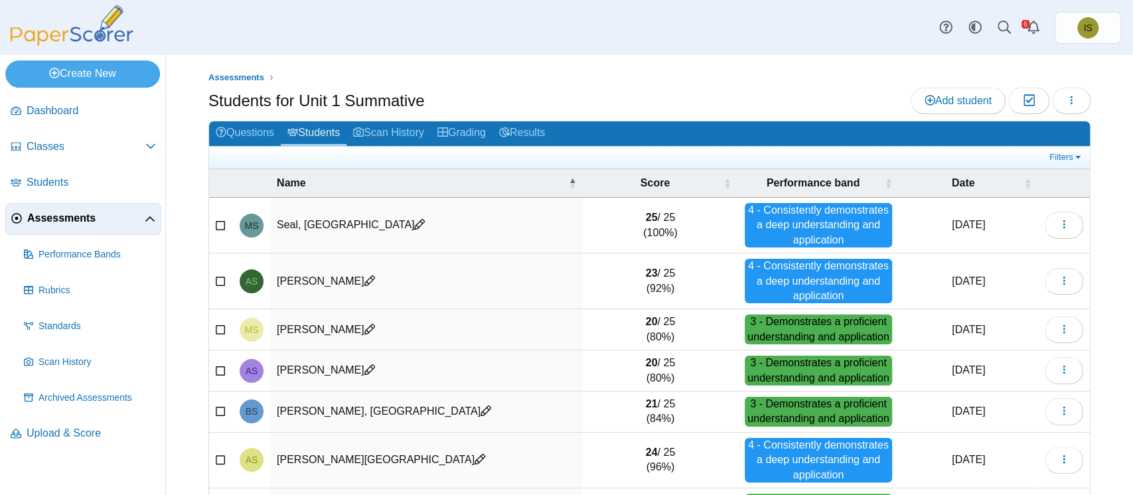
click at [55, 215] on span "Assessments" at bounding box center [86, 218] width 118 height 15
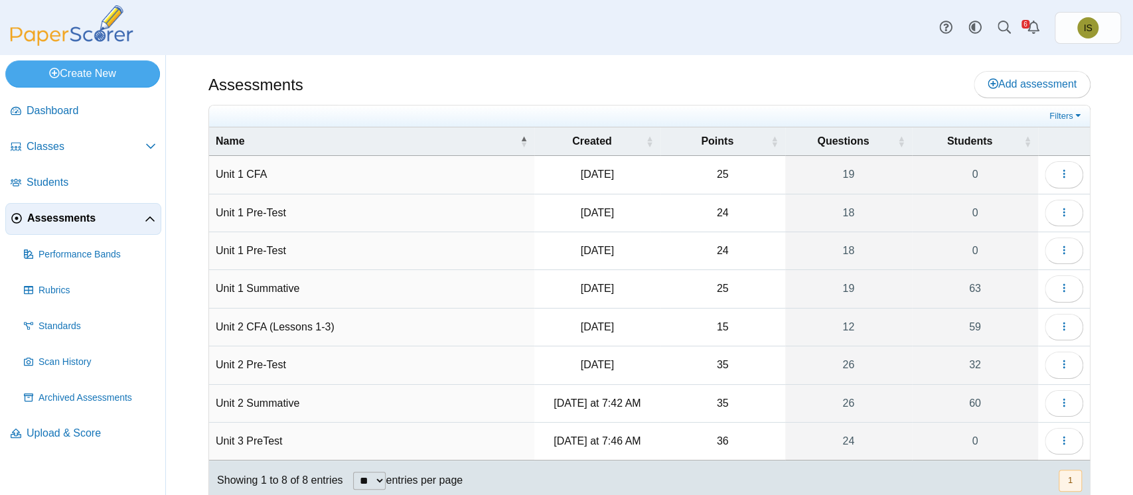
scroll to position [37, 0]
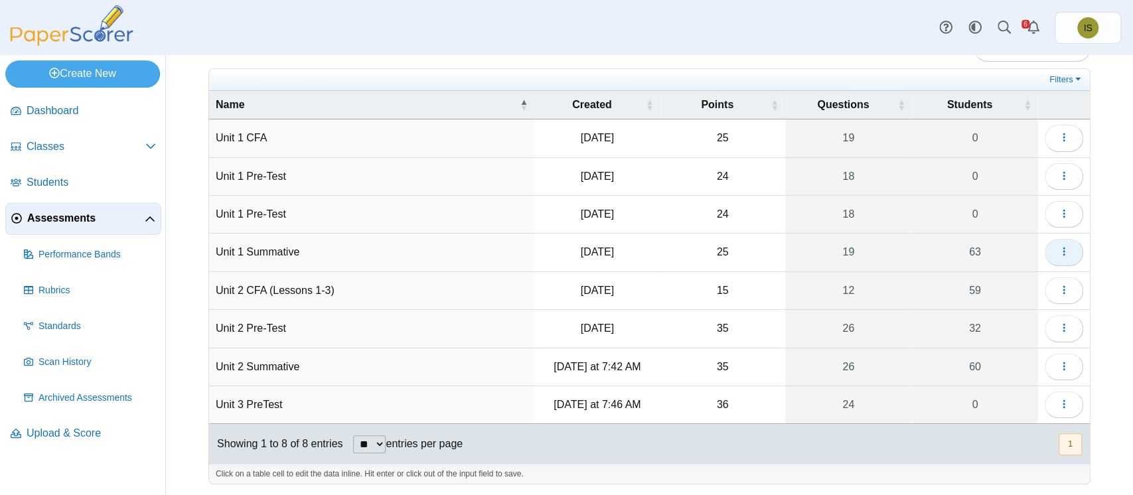
click at [1059, 246] on span "button" at bounding box center [1064, 251] width 11 height 11
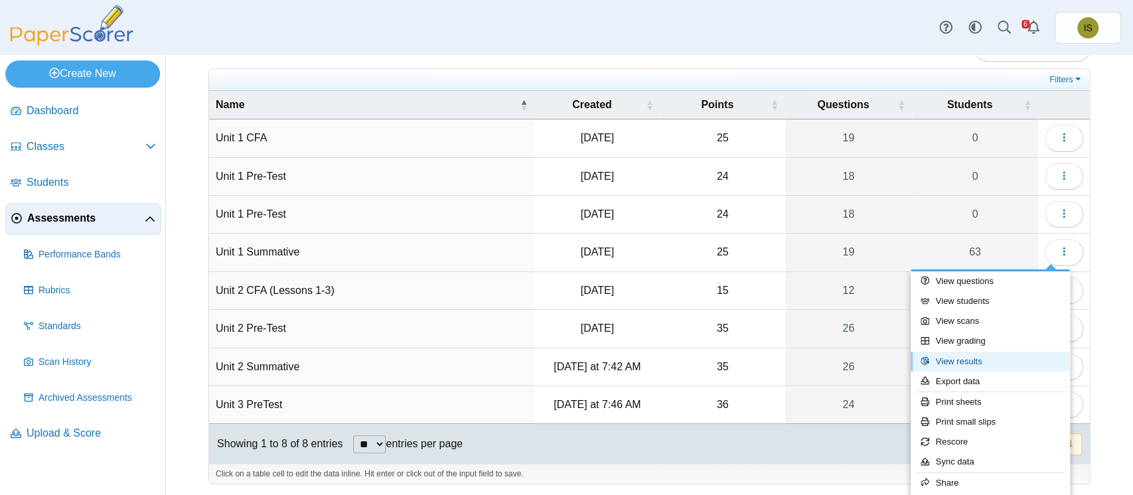
click at [979, 366] on link "View results" at bounding box center [990, 362] width 159 height 20
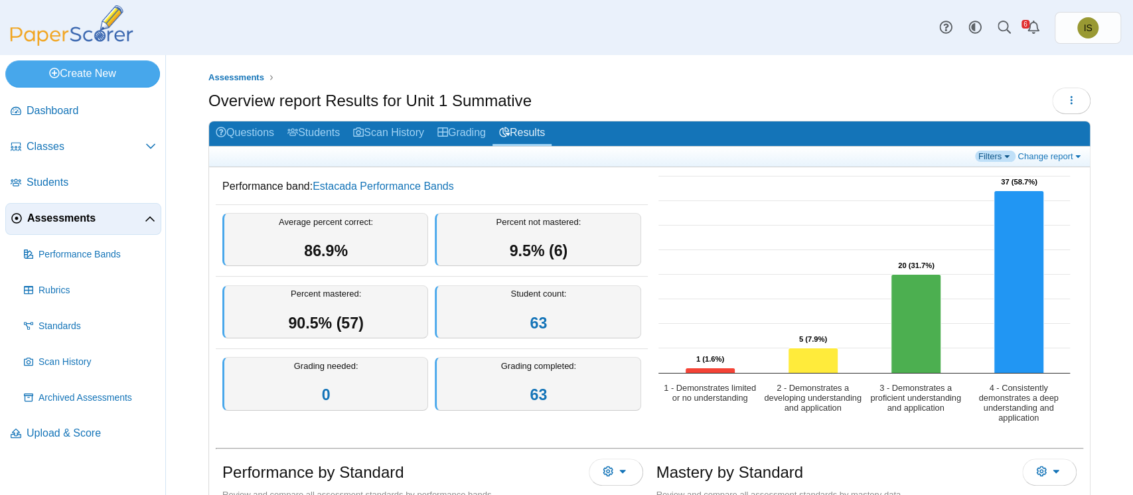
click at [989, 157] on link "Filters" at bounding box center [995, 156] width 40 height 11
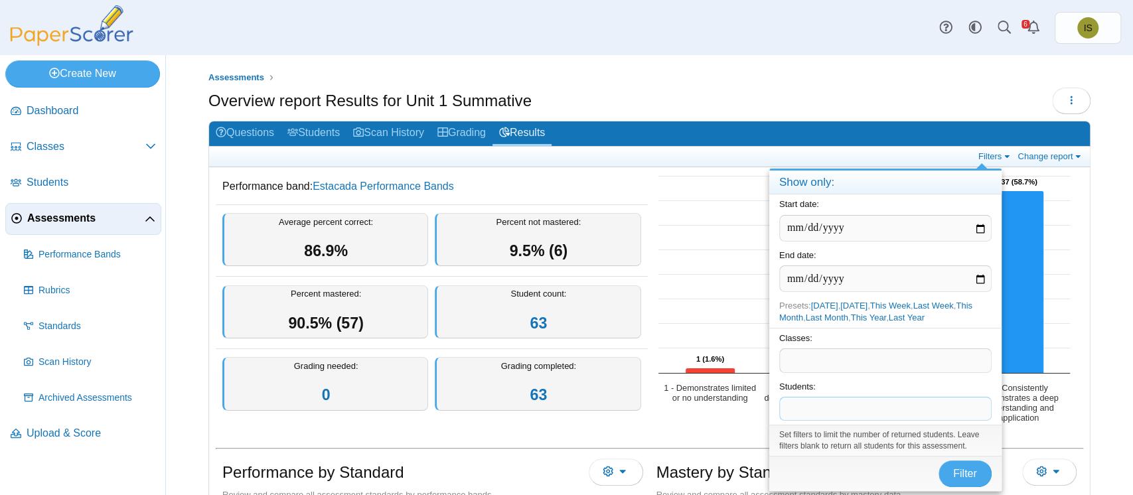
click at [847, 400] on span at bounding box center [885, 409] width 211 height 23
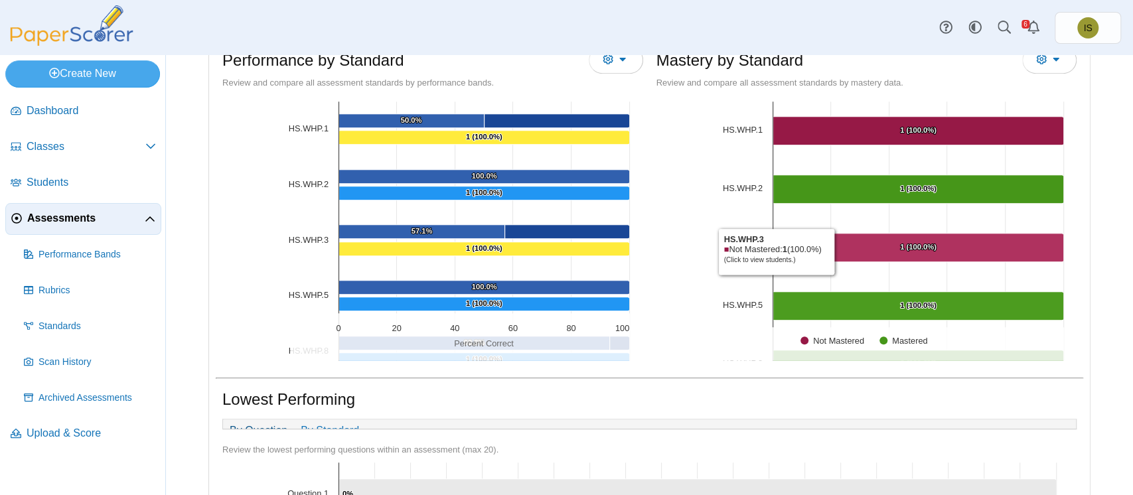
click at [831, 250] on Mastered "[object Object], 1. Not Mastered." at bounding box center [918, 248] width 291 height 29
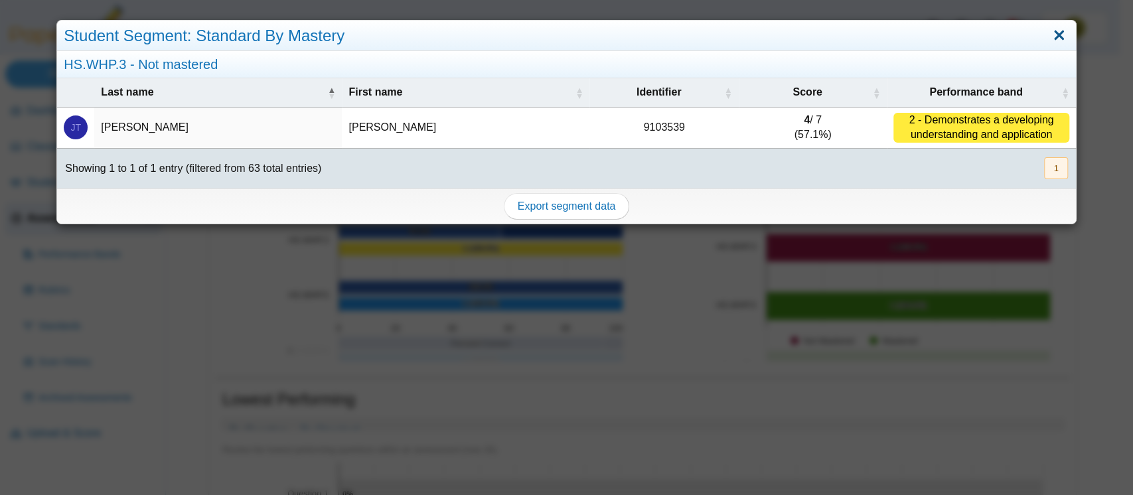
click at [1049, 38] on link "Close" at bounding box center [1059, 36] width 21 height 23
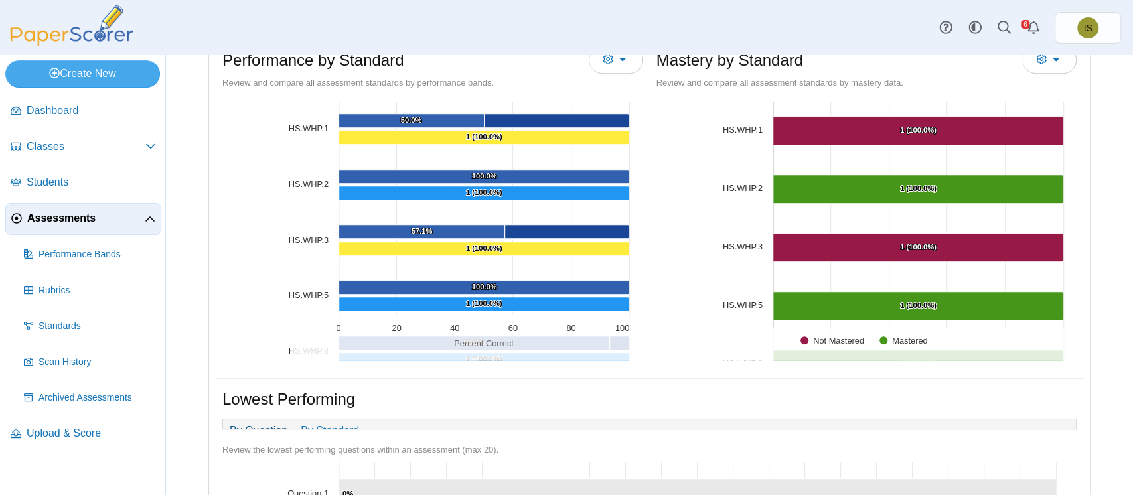
click at [53, 222] on span "Assessments" at bounding box center [86, 218] width 118 height 15
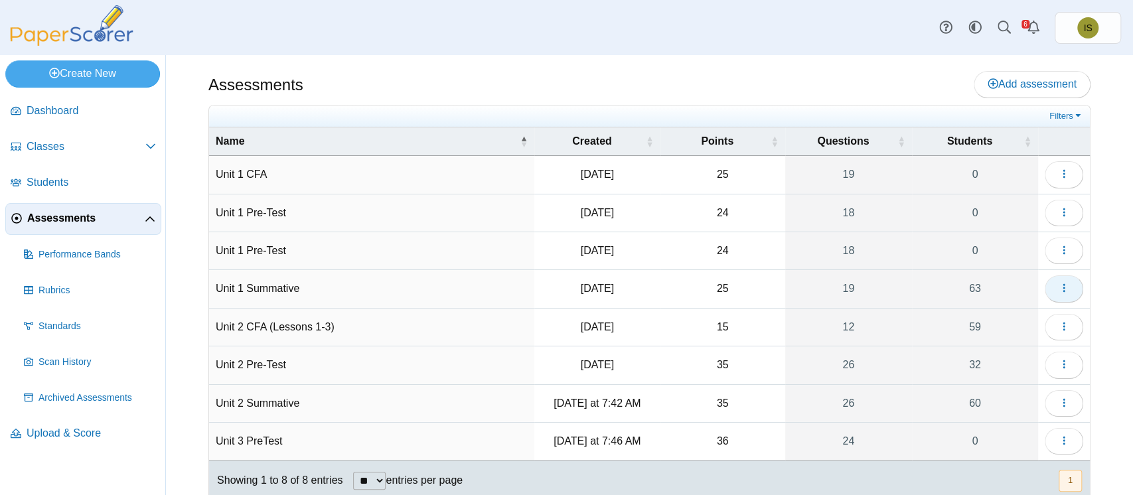
click at [1045, 289] on button "button" at bounding box center [1064, 289] width 39 height 27
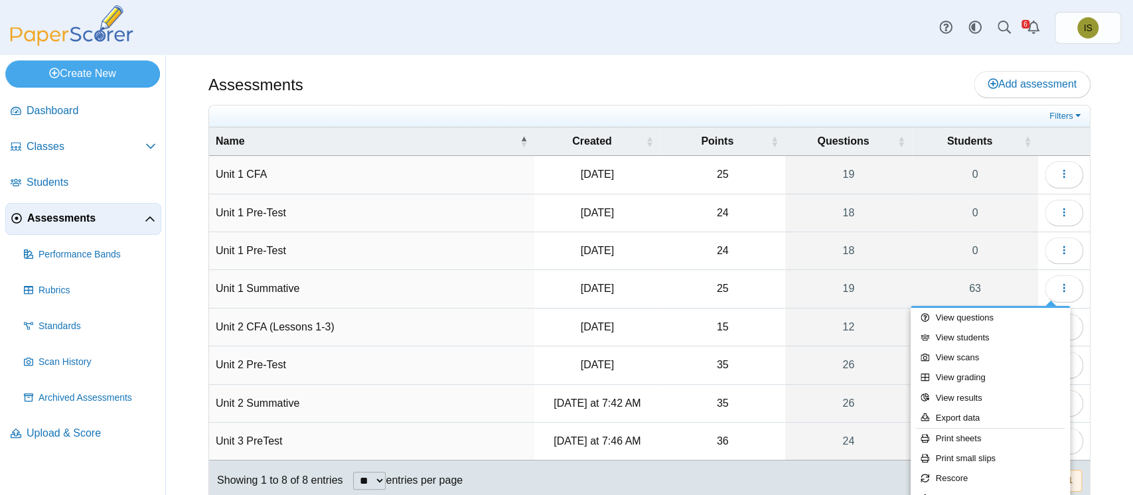
click at [900, 77] on div "Assessments Add assessment" at bounding box center [649, 86] width 882 height 30
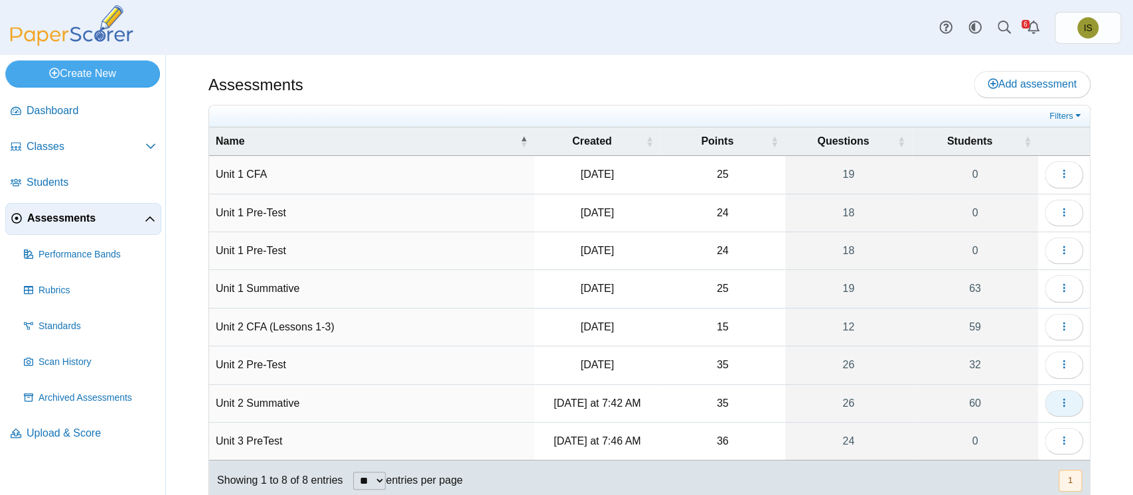
click at [1059, 406] on span "button" at bounding box center [1064, 403] width 11 height 11
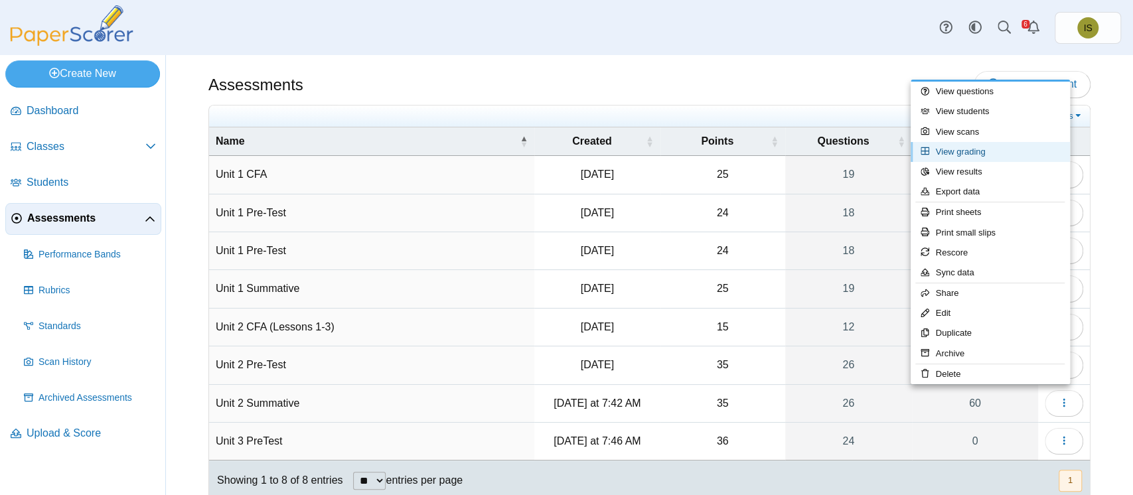
click at [975, 155] on link "View grading" at bounding box center [990, 152] width 159 height 20
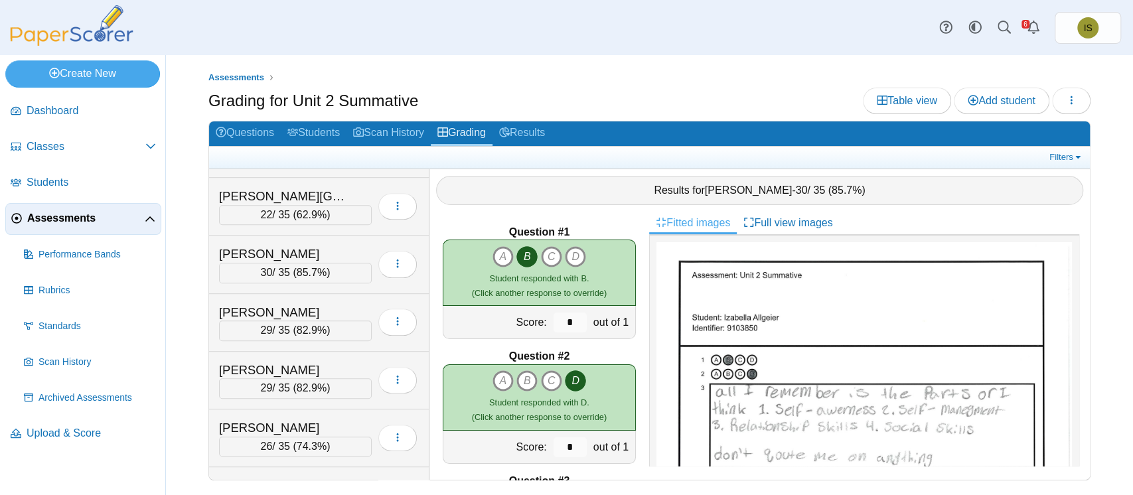
scroll to position [570, 0]
click at [333, 189] on div "[PERSON_NAME][GEOGRAPHIC_DATA]" at bounding box center [285, 196] width 133 height 17
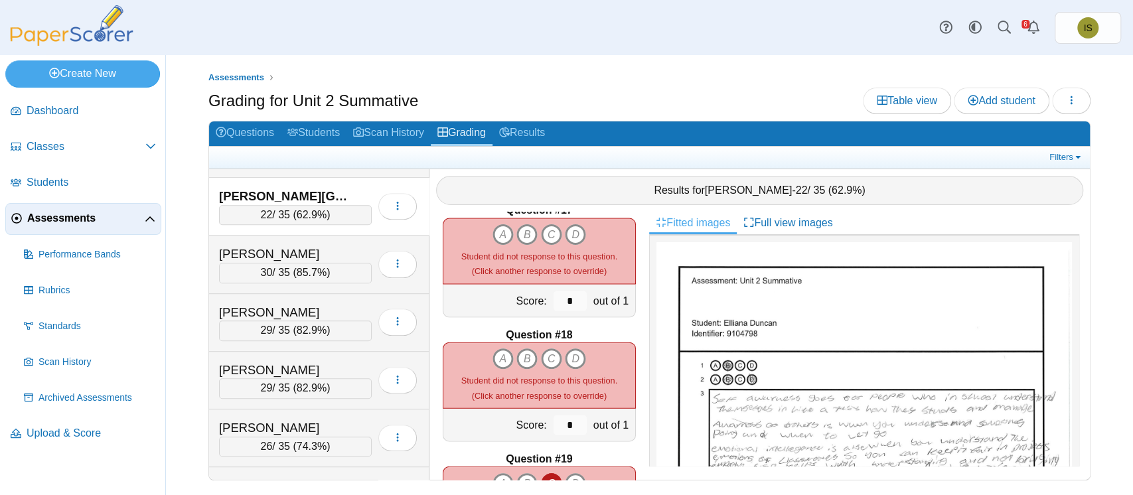
scroll to position [2013, 0]
click at [495, 358] on icon "A" at bounding box center [503, 358] width 21 height 21
type input "*"
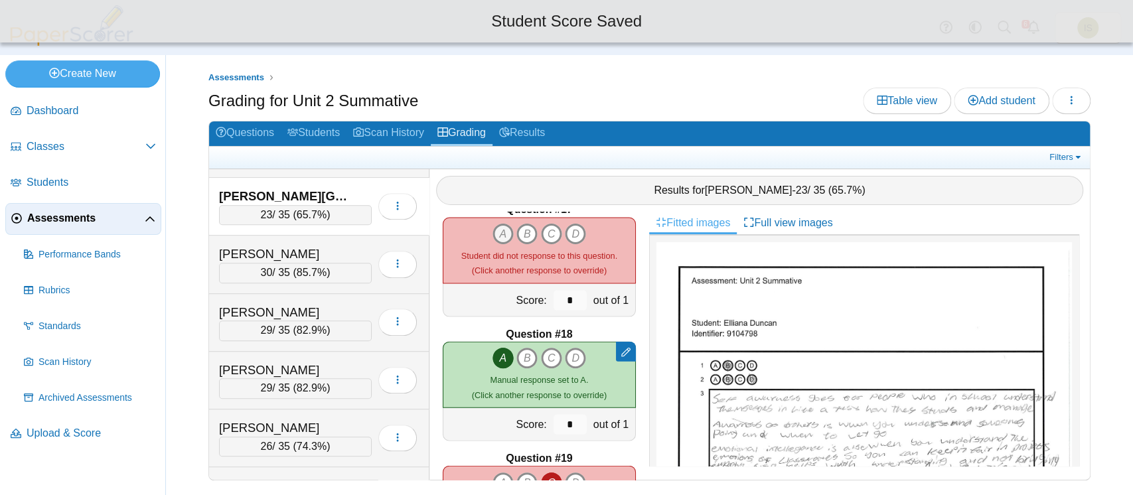
click at [495, 229] on icon "A" at bounding box center [503, 234] width 21 height 21
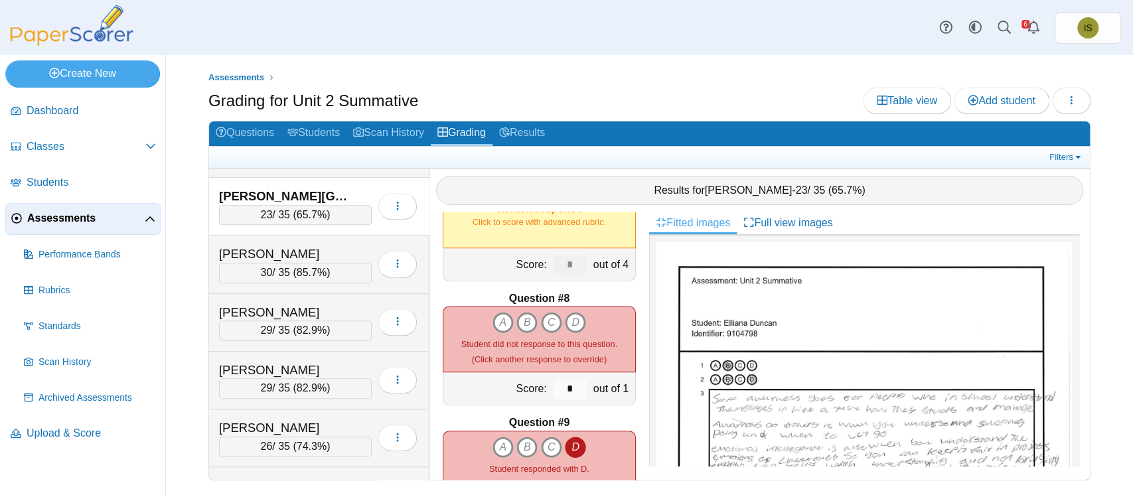
scroll to position [802, 0]
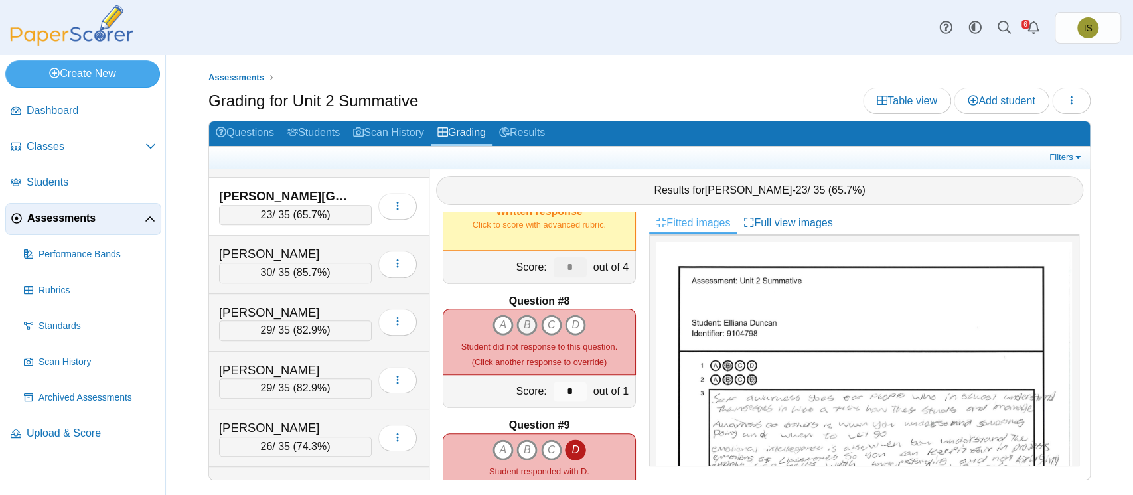
click at [523, 319] on icon "B" at bounding box center [527, 325] width 21 height 21
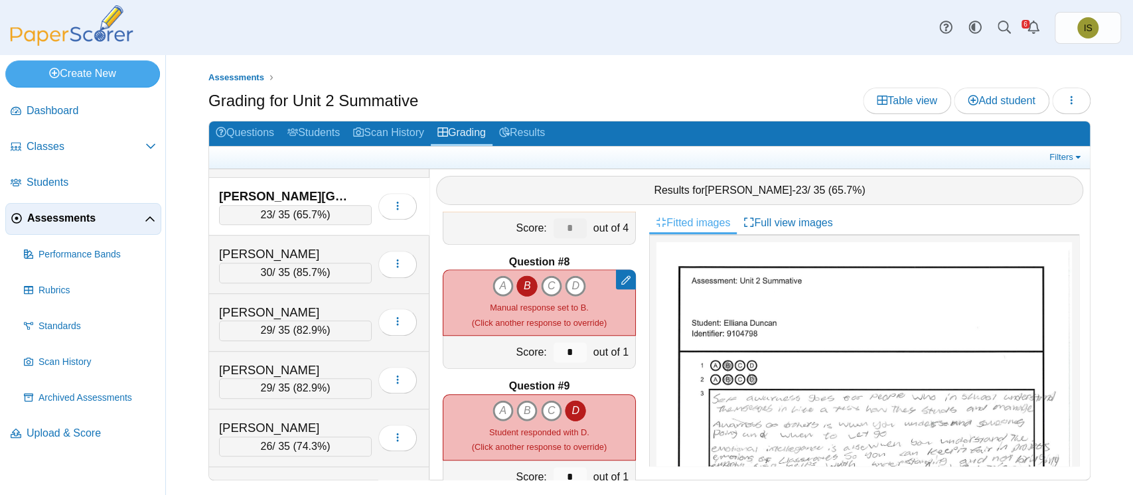
scroll to position [840, 0]
click at [378, 196] on button "button" at bounding box center [397, 206] width 39 height 27
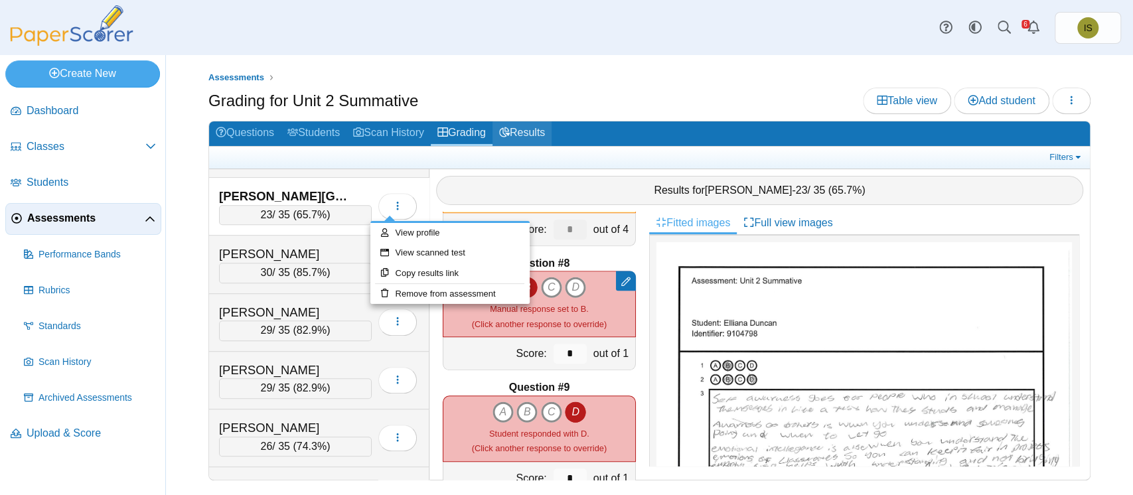
click at [547, 133] on link "Results" at bounding box center [522, 133] width 59 height 25
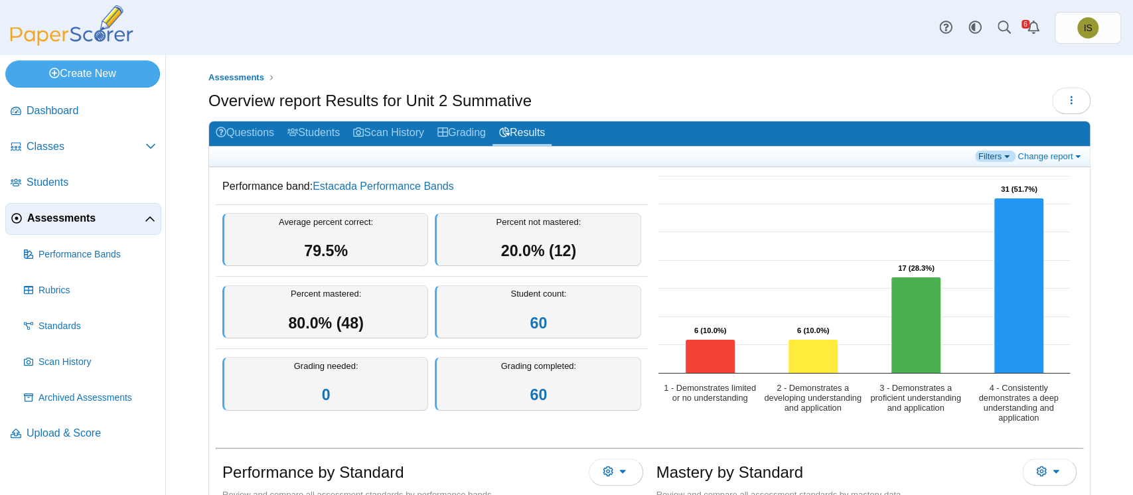
click at [986, 156] on link "Filters" at bounding box center [995, 156] width 40 height 11
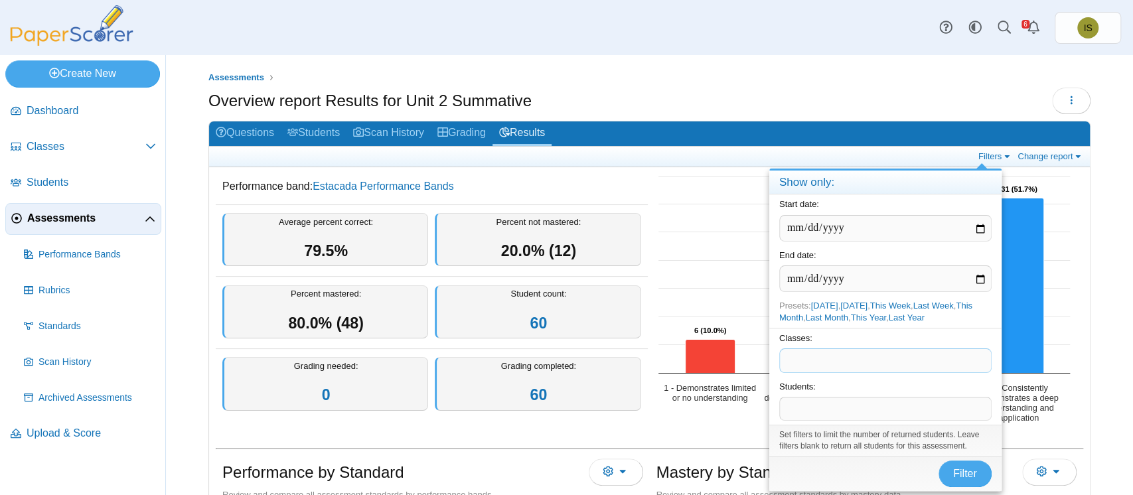
click at [829, 366] on span at bounding box center [885, 360] width 211 height 23
click at [823, 408] on span at bounding box center [885, 409] width 211 height 23
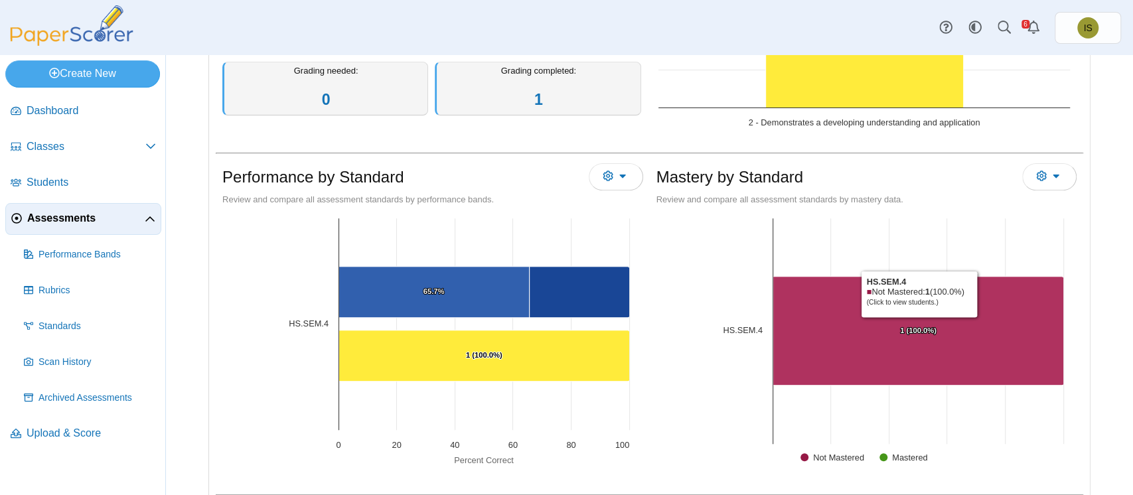
scroll to position [229, 0]
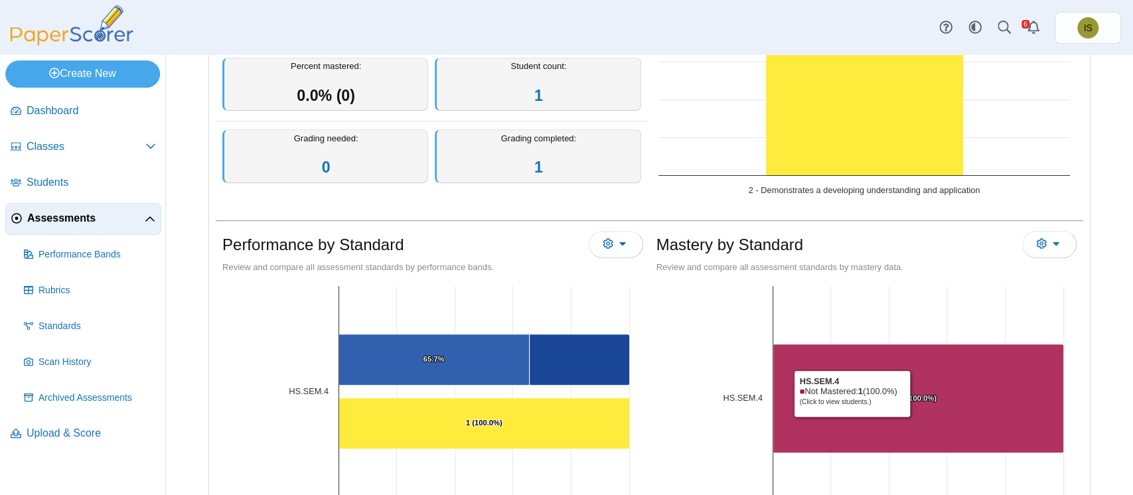
click at [907, 394] on text "1 (100.0%) ​ 1 (100.0%)" at bounding box center [918, 398] width 37 height 8
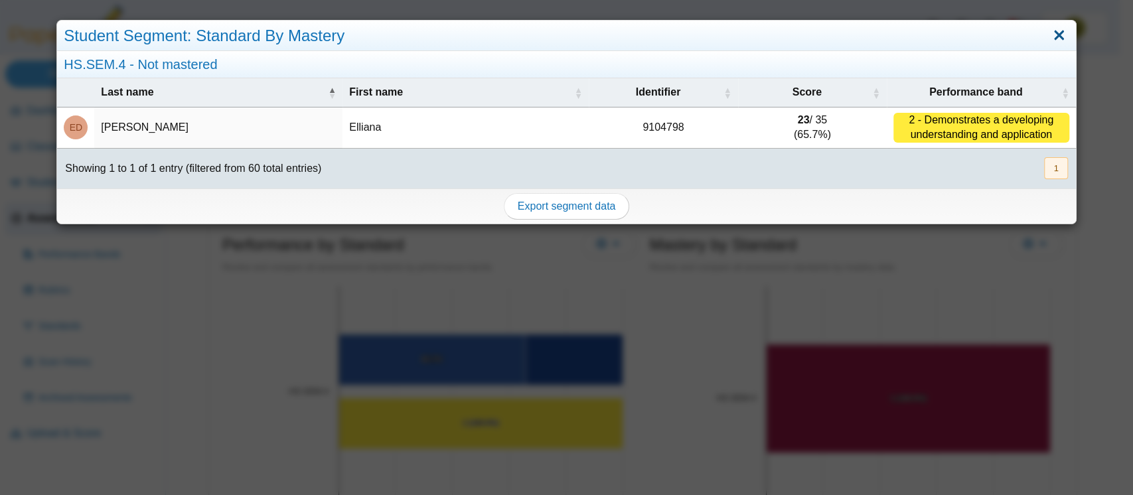
click at [1049, 33] on link "Close" at bounding box center [1059, 36] width 21 height 23
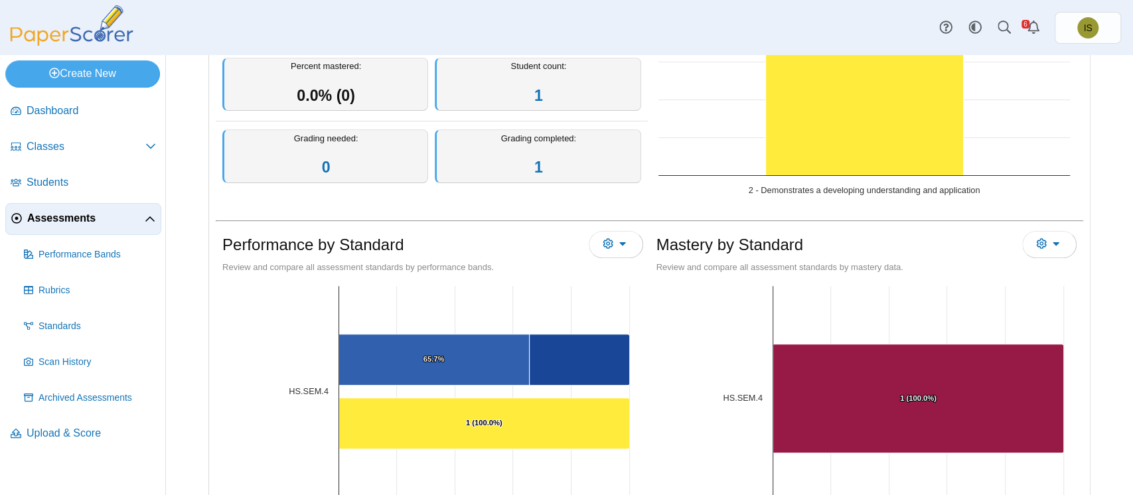
scroll to position [0, 0]
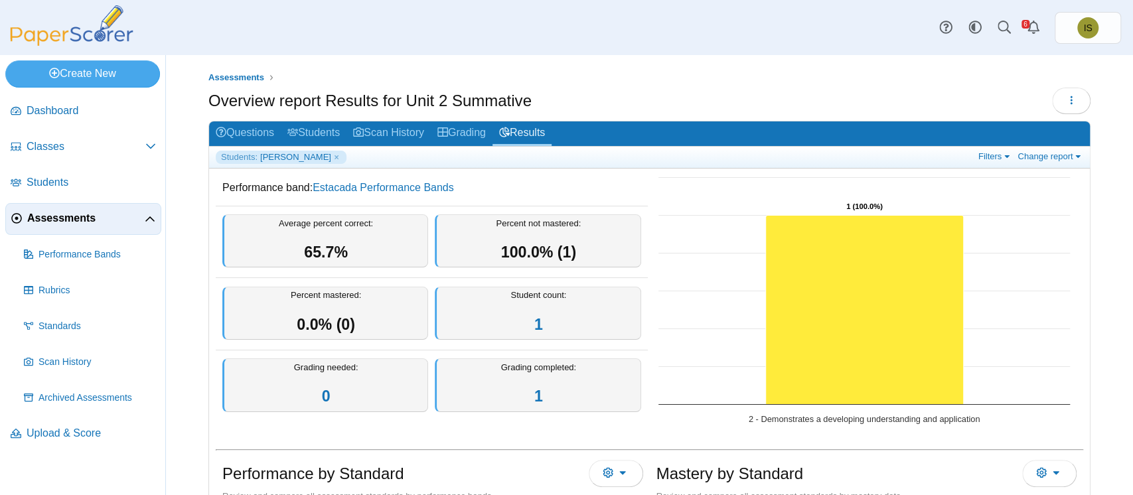
click at [79, 218] on span "Assessments" at bounding box center [86, 218] width 118 height 15
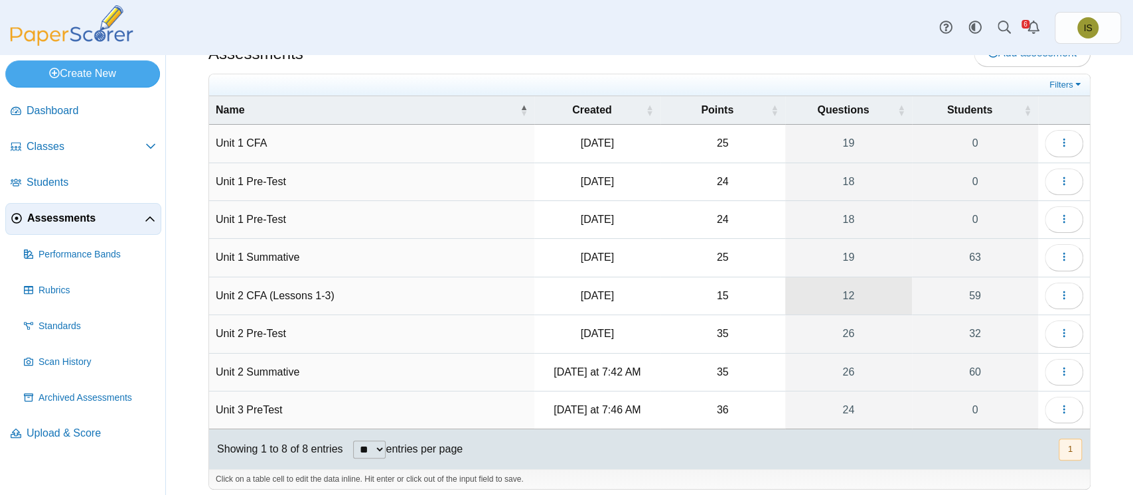
scroll to position [37, 0]
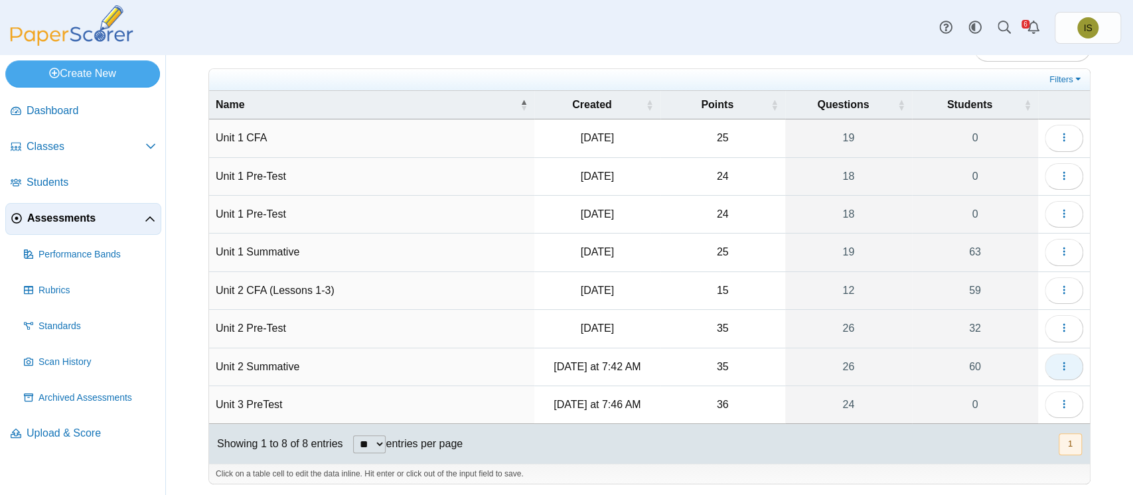
click at [1052, 354] on button "button" at bounding box center [1064, 367] width 39 height 27
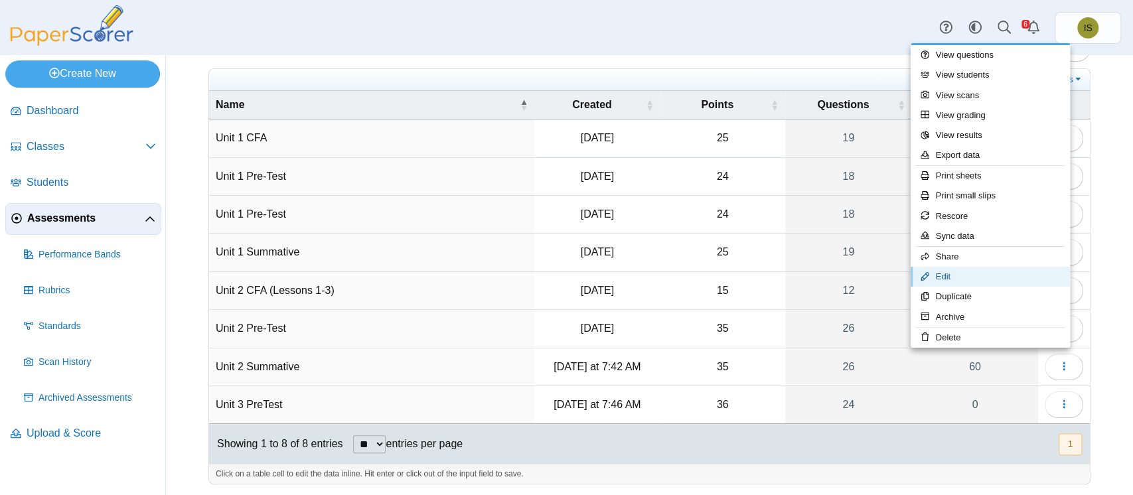
click at [973, 278] on link "Edit" at bounding box center [990, 277] width 159 height 20
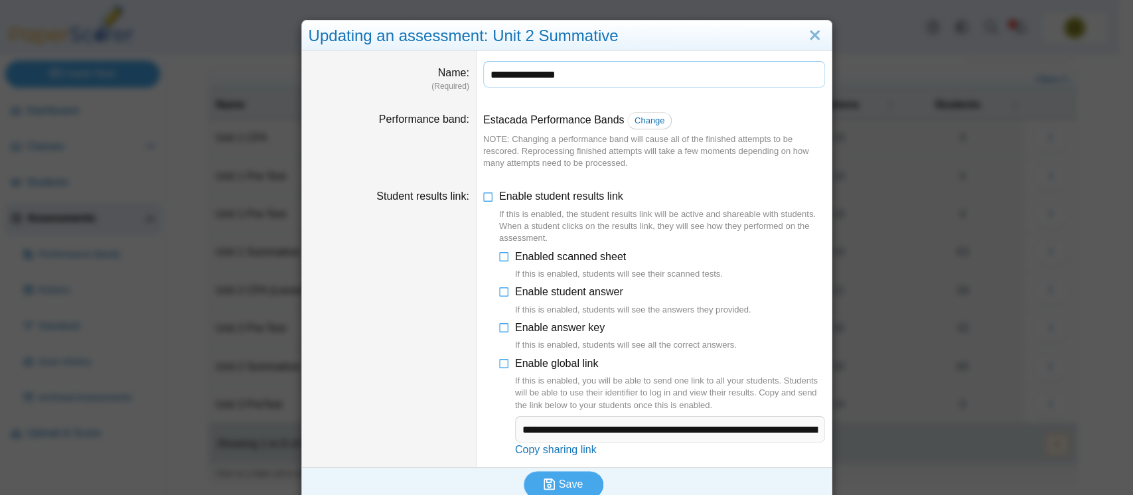
scroll to position [15, 0]
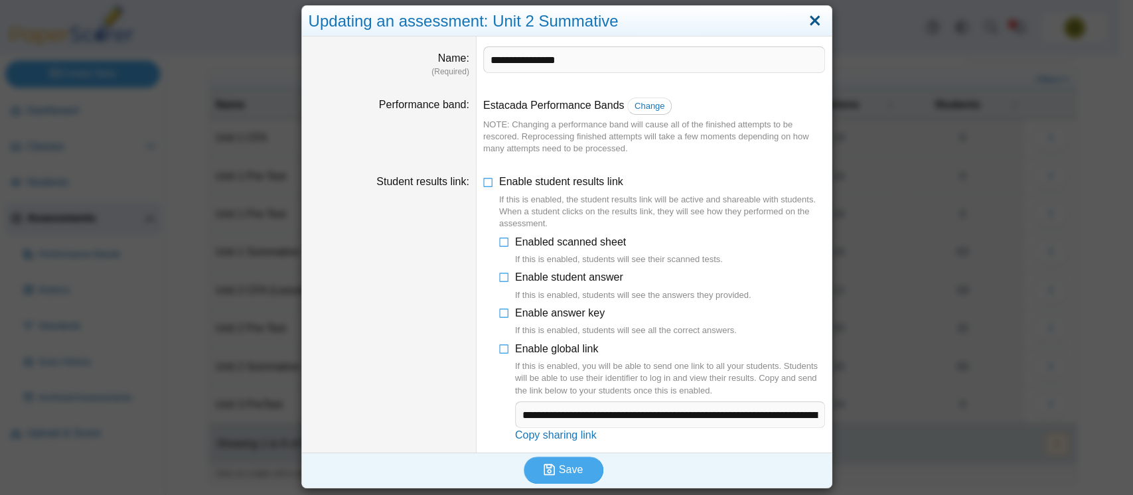
click at [806, 17] on link "Close" at bounding box center [815, 21] width 21 height 23
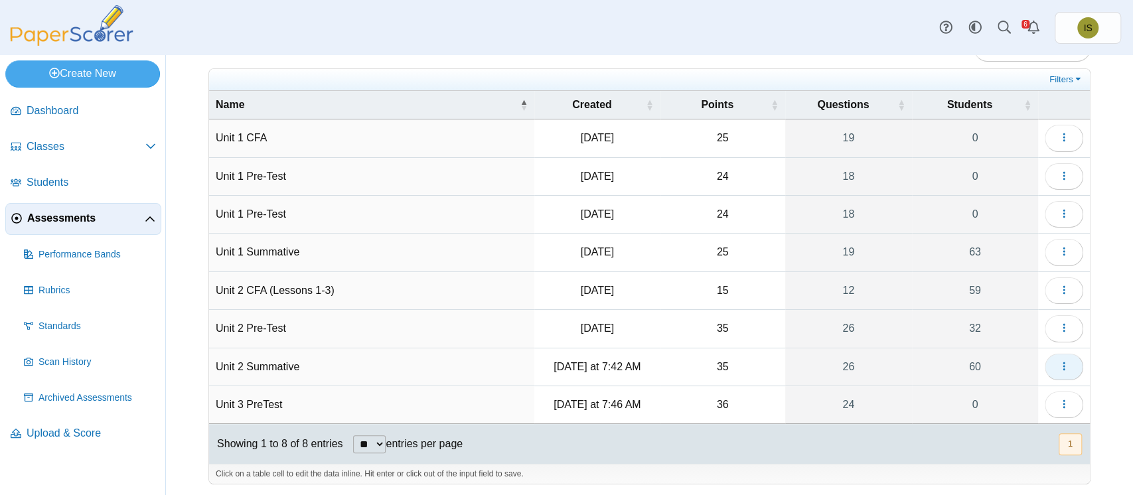
click at [1059, 361] on icon "button" at bounding box center [1064, 366] width 11 height 11
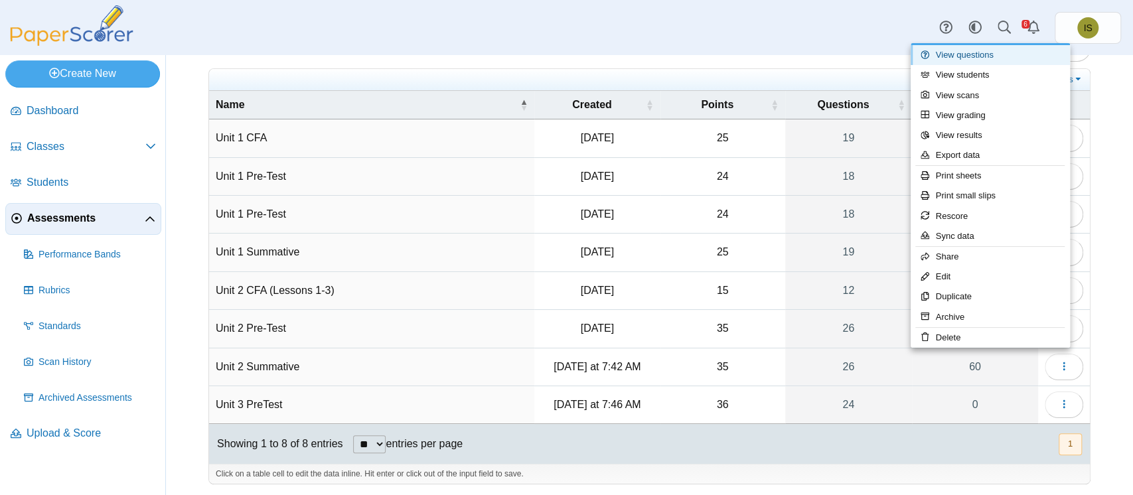
click at [1041, 56] on link "View questions" at bounding box center [990, 55] width 159 height 20
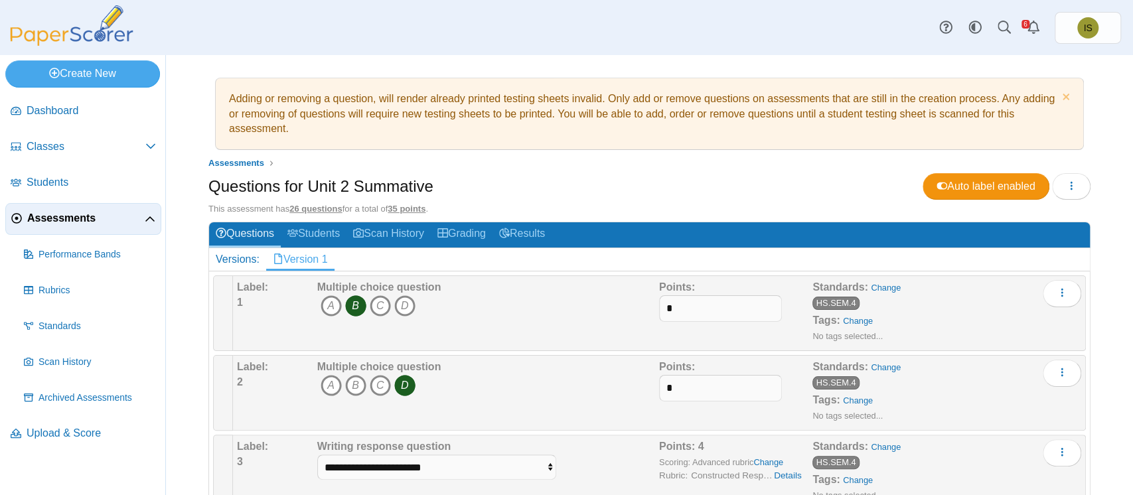
click at [44, 214] on span "Assessments" at bounding box center [86, 218] width 118 height 15
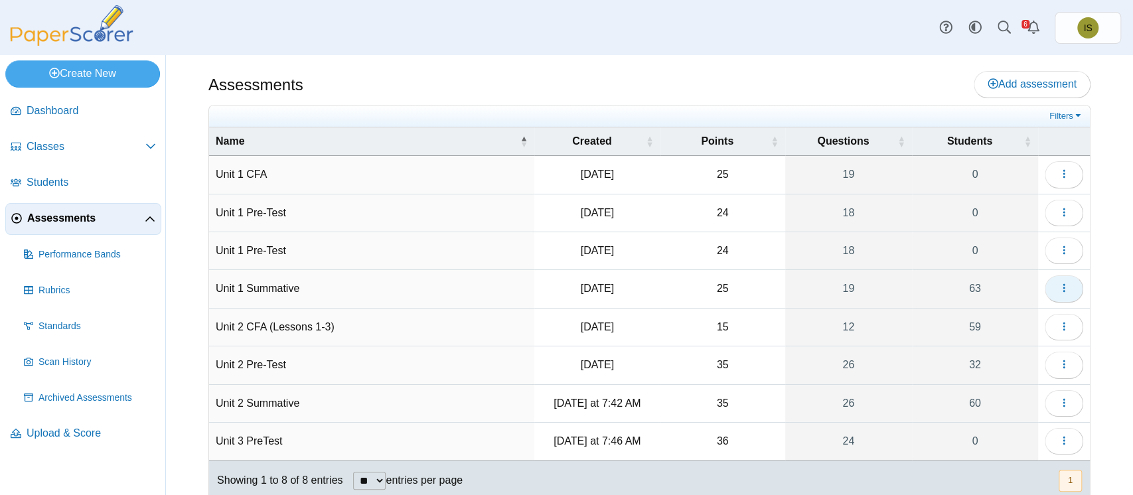
click at [1059, 288] on icon "button" at bounding box center [1064, 288] width 11 height 11
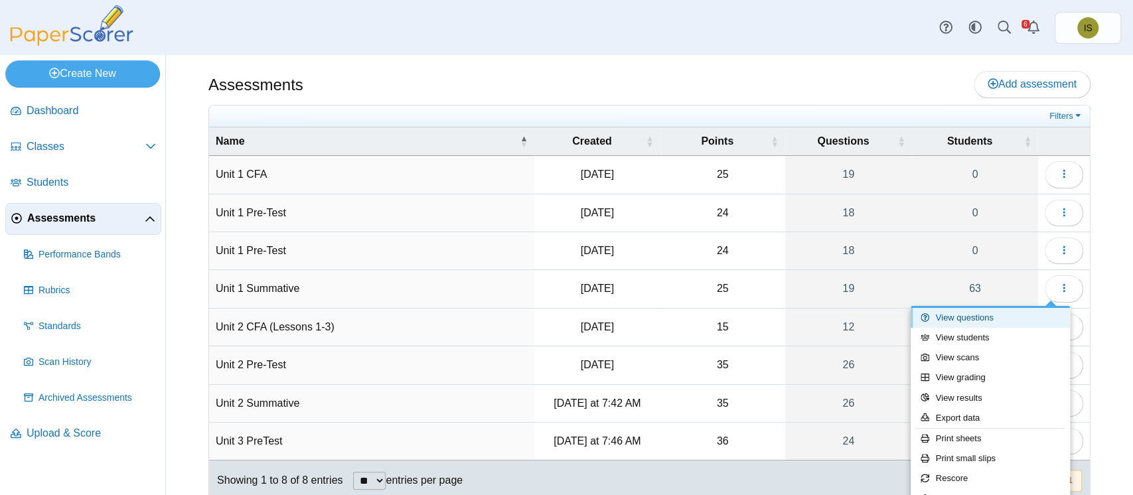
click at [993, 315] on link "View questions" at bounding box center [990, 318] width 159 height 20
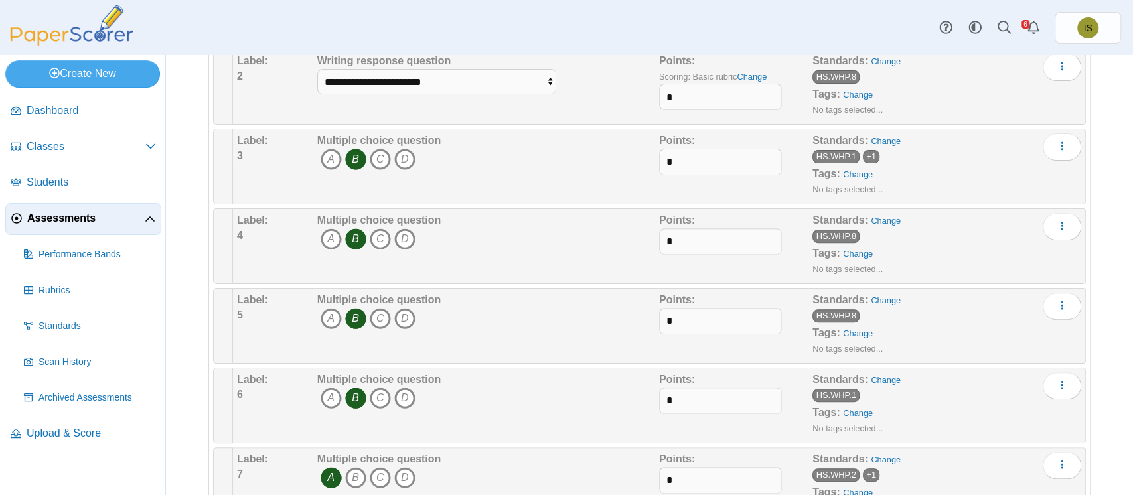
scroll to position [349, 0]
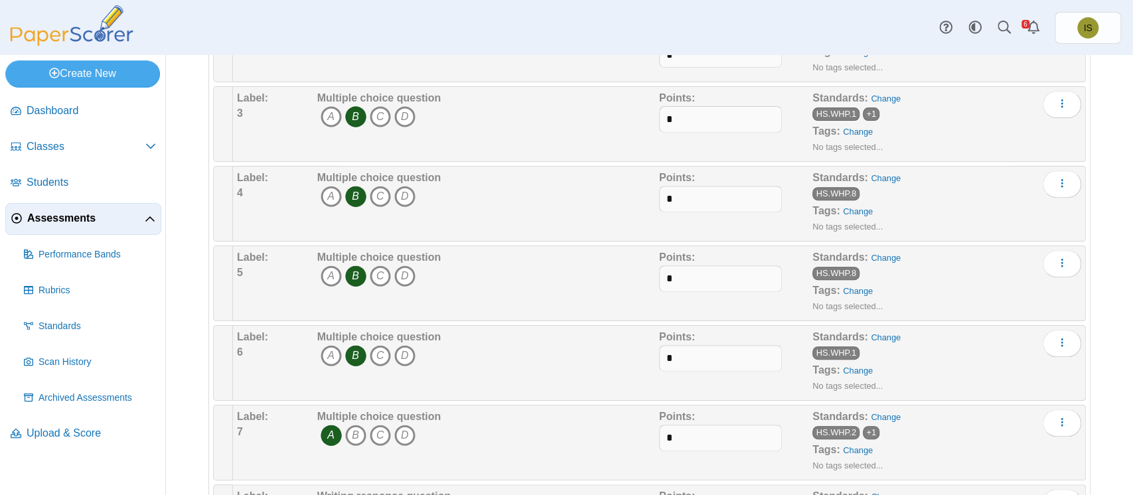
click at [863, 110] on span "+1" at bounding box center [871, 114] width 17 height 13
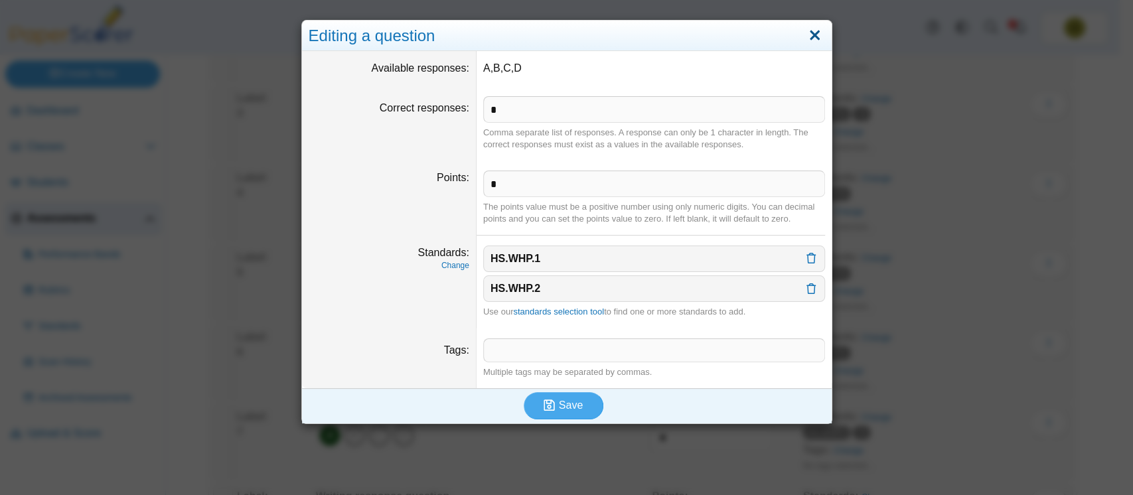
click at [805, 33] on link "Close" at bounding box center [815, 36] width 21 height 23
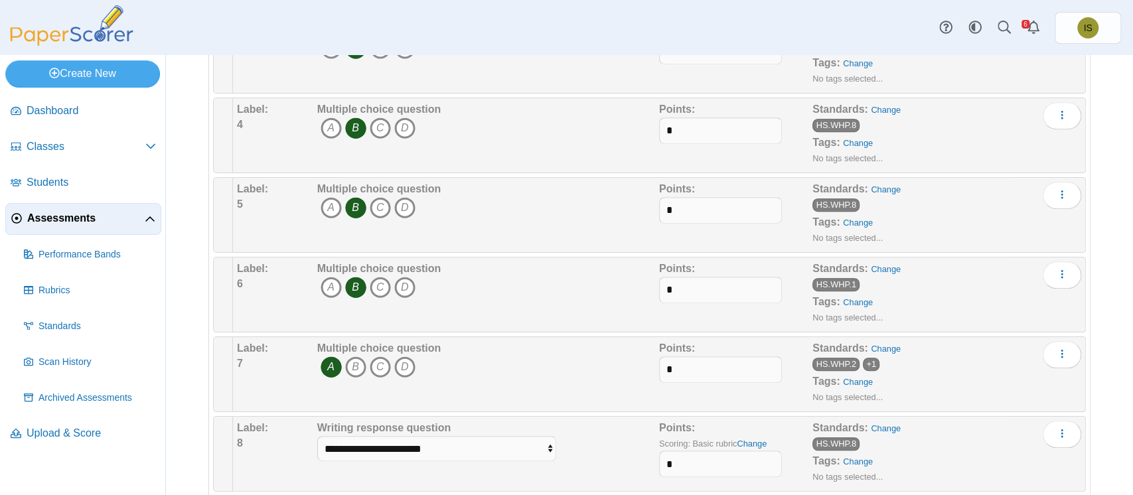
scroll to position [425, 0]
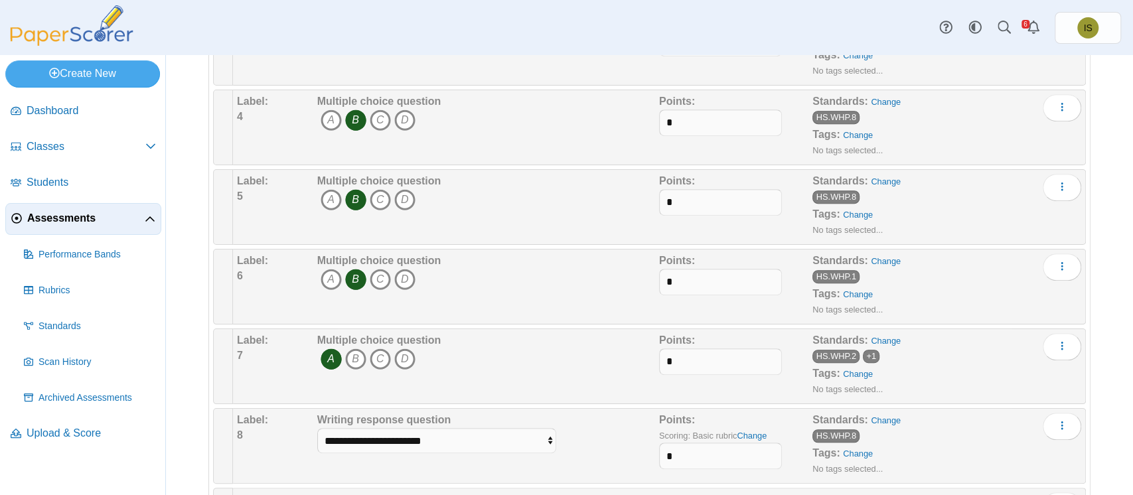
click at [863, 359] on span "+1" at bounding box center [871, 356] width 17 height 13
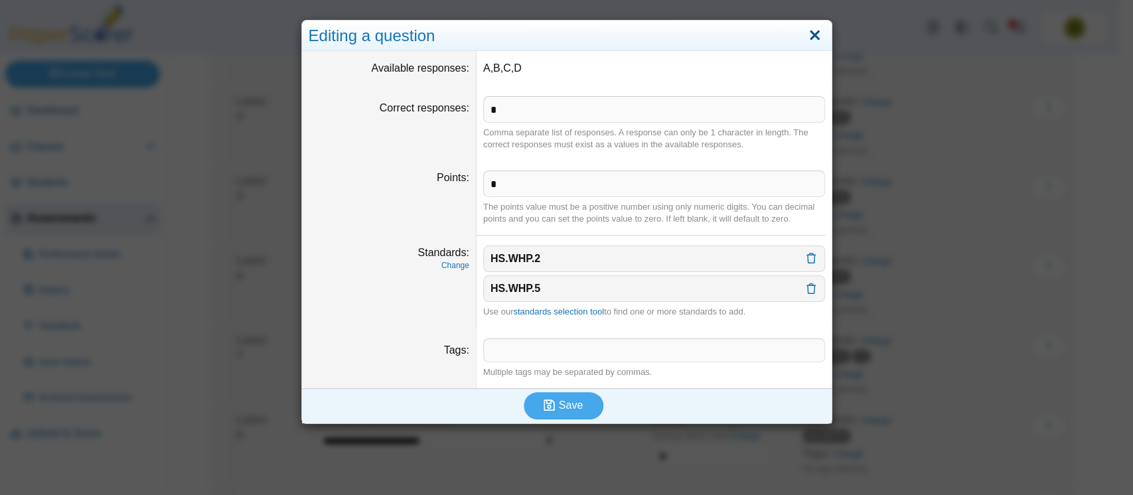
click at [805, 33] on link "Close" at bounding box center [815, 36] width 21 height 23
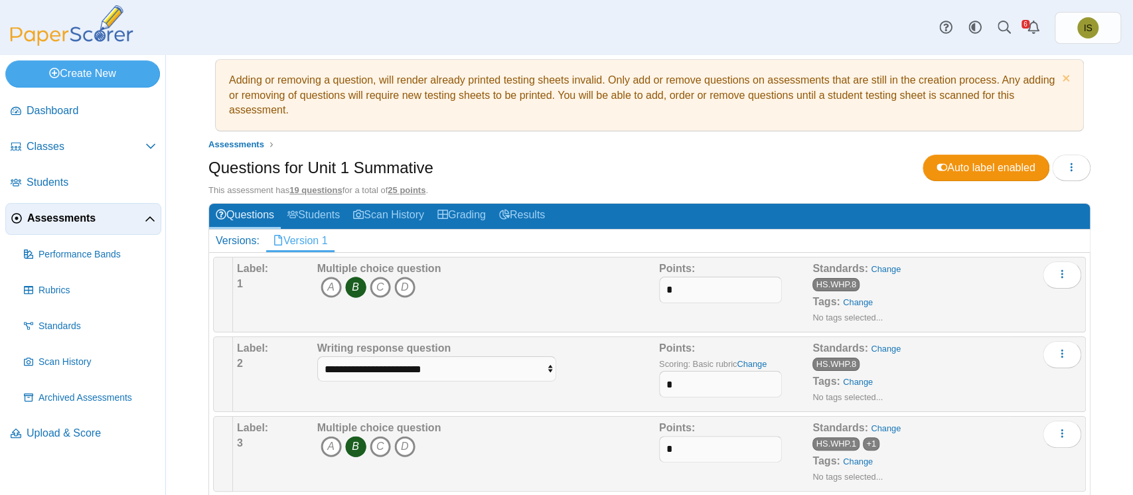
scroll to position [0, 0]
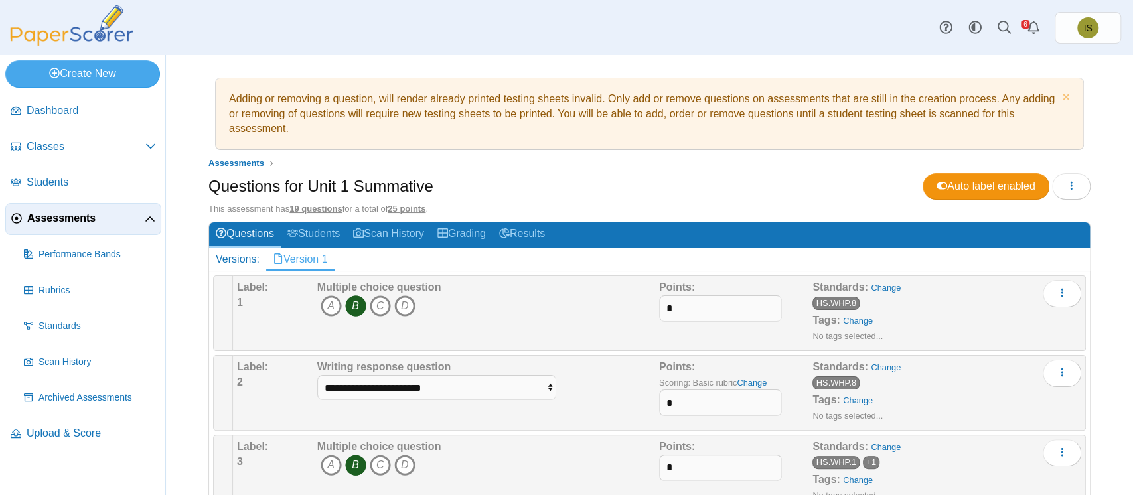
click at [53, 219] on span "Assessments" at bounding box center [86, 218] width 118 height 15
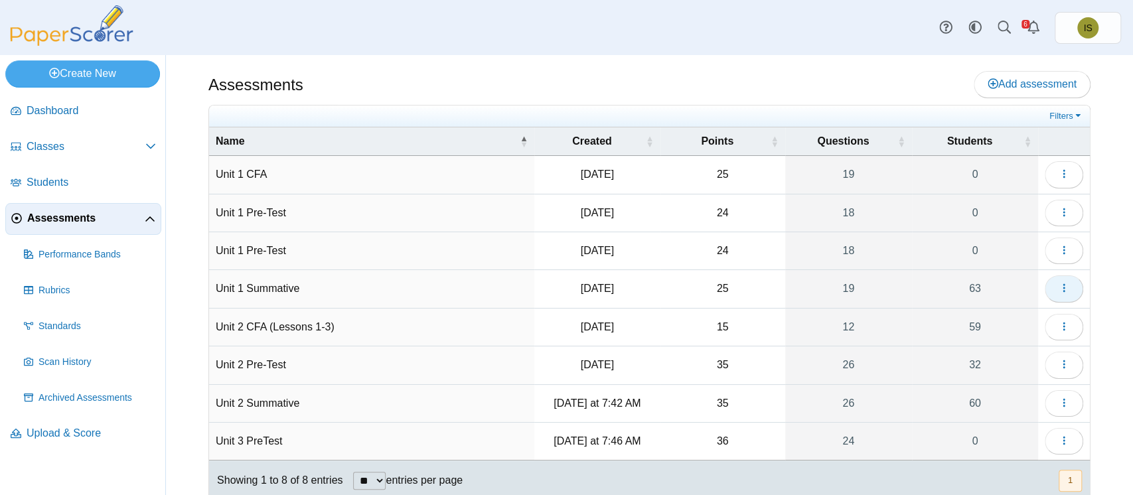
click at [1059, 293] on span "button" at bounding box center [1064, 288] width 11 height 11
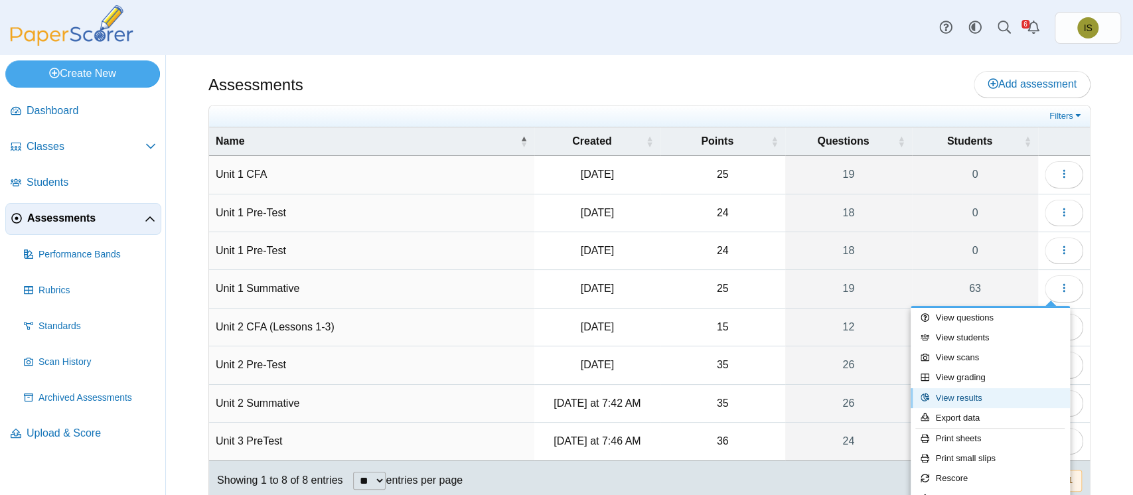
click at [962, 394] on link "View results" at bounding box center [990, 398] width 159 height 20
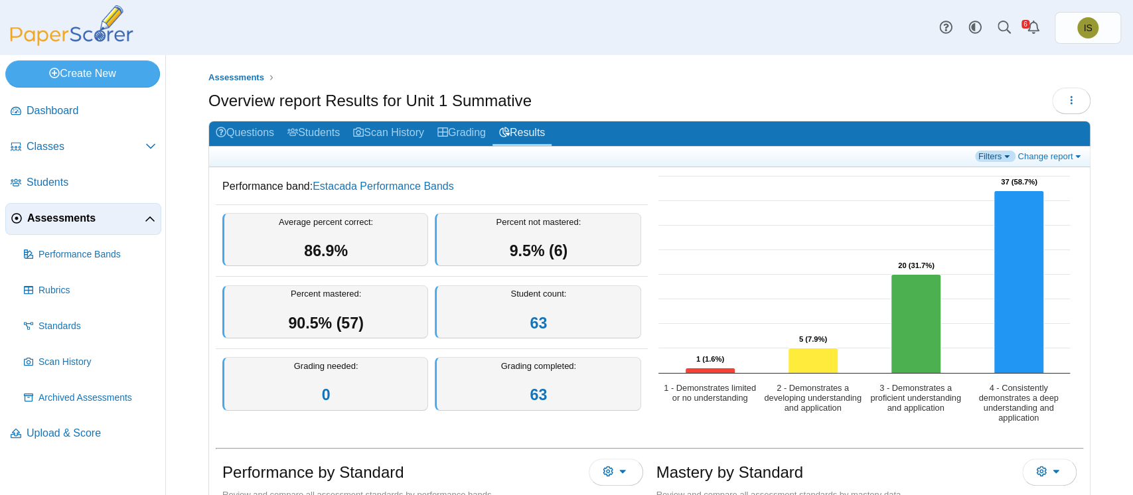
click at [981, 155] on link "Filters" at bounding box center [995, 156] width 40 height 11
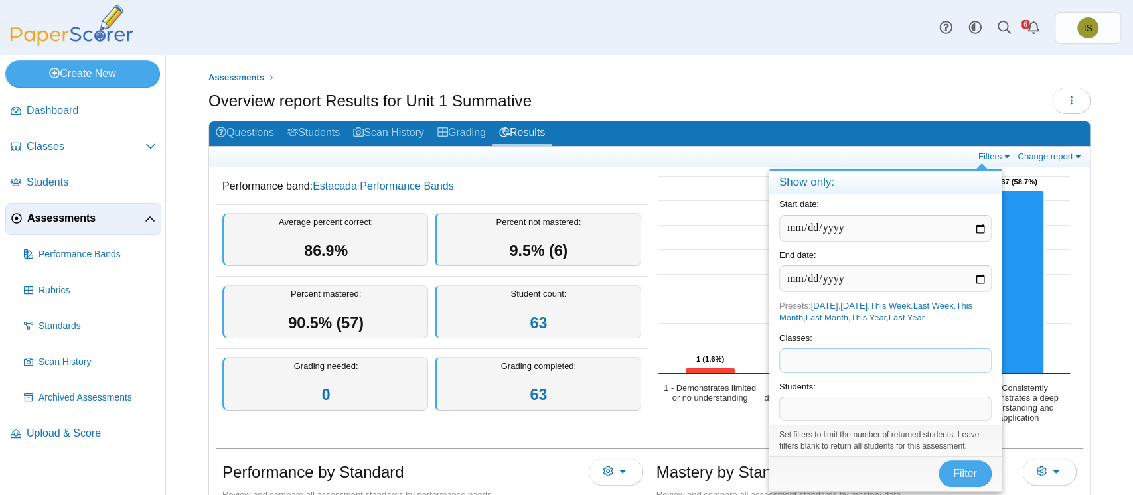
click at [835, 363] on span at bounding box center [885, 360] width 211 height 23
click at [805, 406] on span at bounding box center [885, 409] width 211 height 23
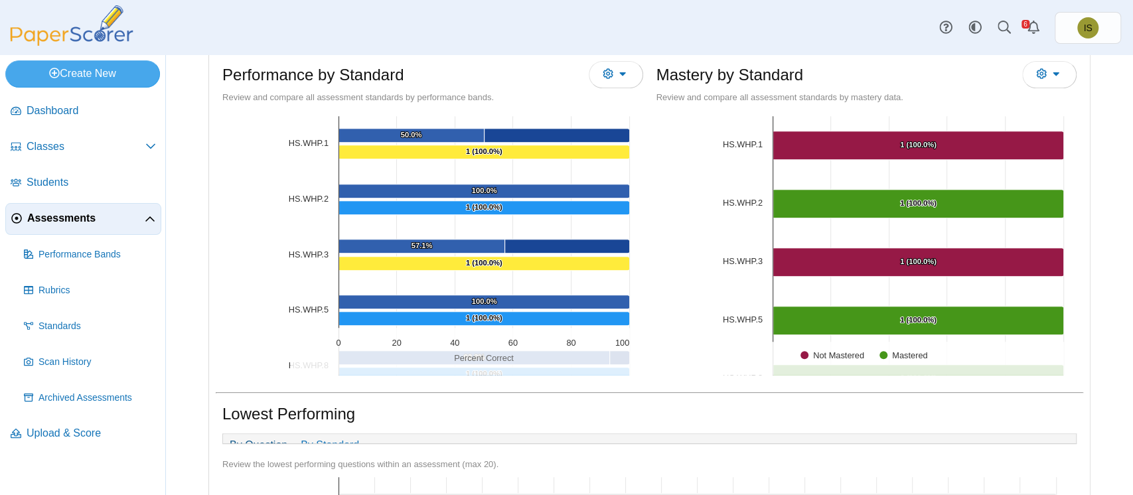
scroll to position [400, 0]
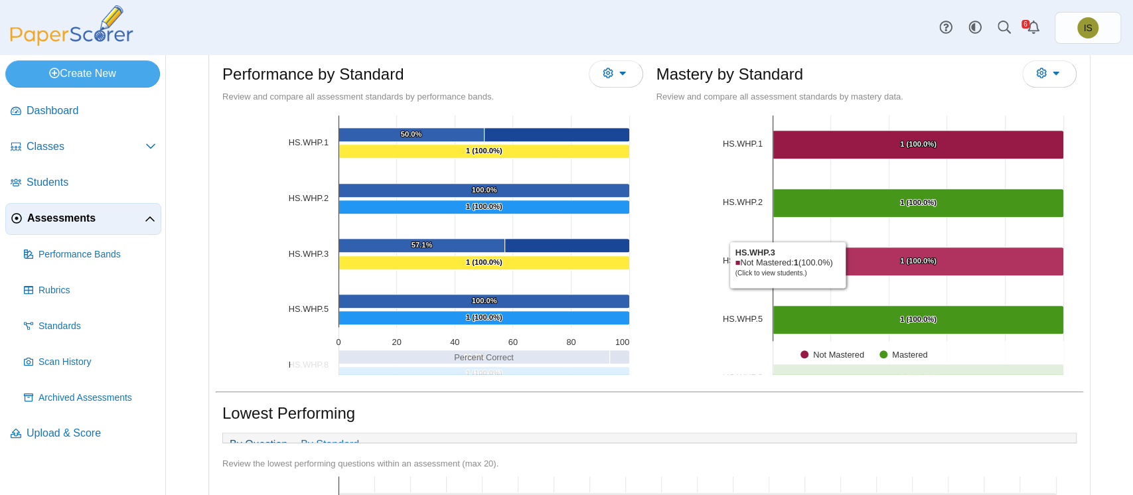
click at [842, 263] on Mastered "[object Object], 1. Not Mastered." at bounding box center [918, 262] width 291 height 29
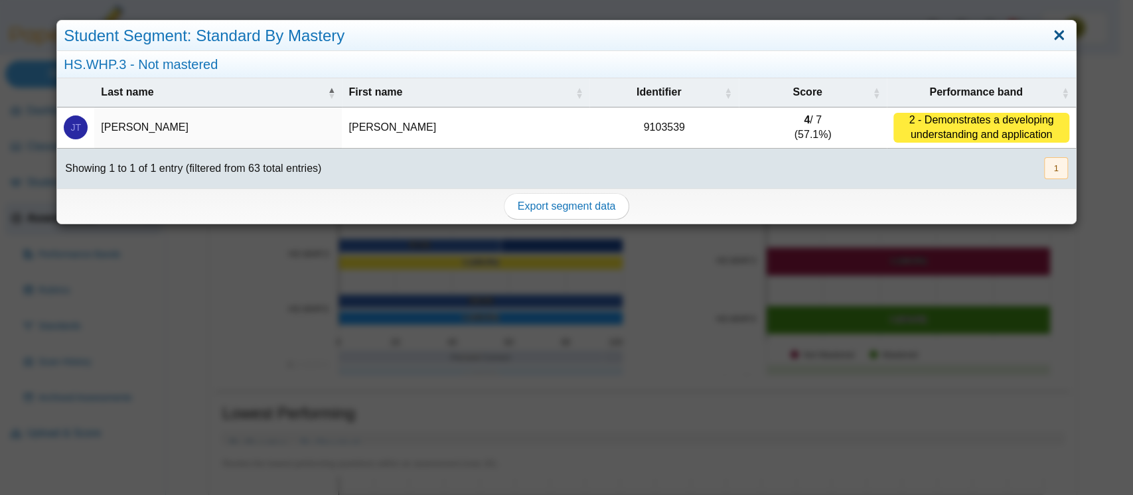
click at [1049, 29] on link "Close" at bounding box center [1059, 36] width 21 height 23
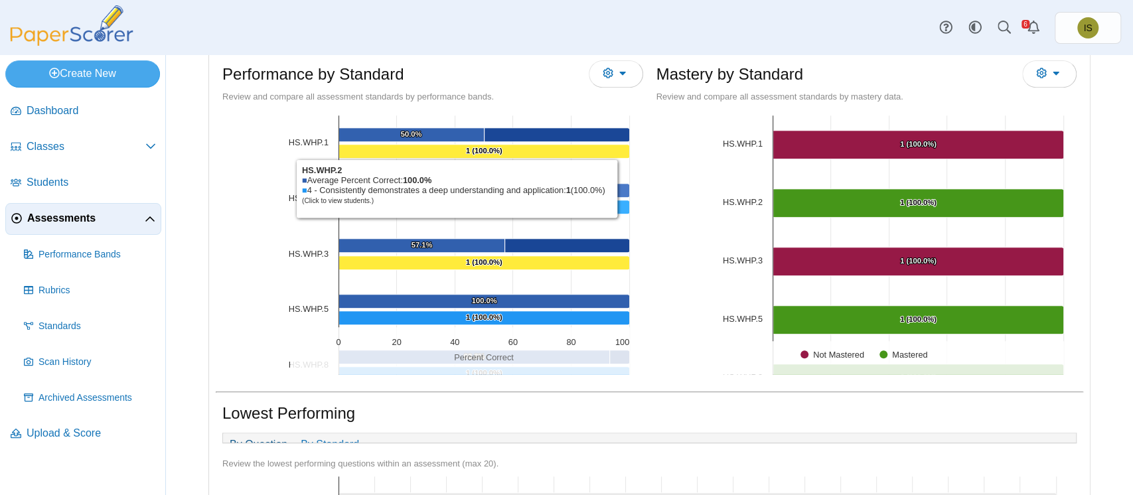
scroll to position [0, 0]
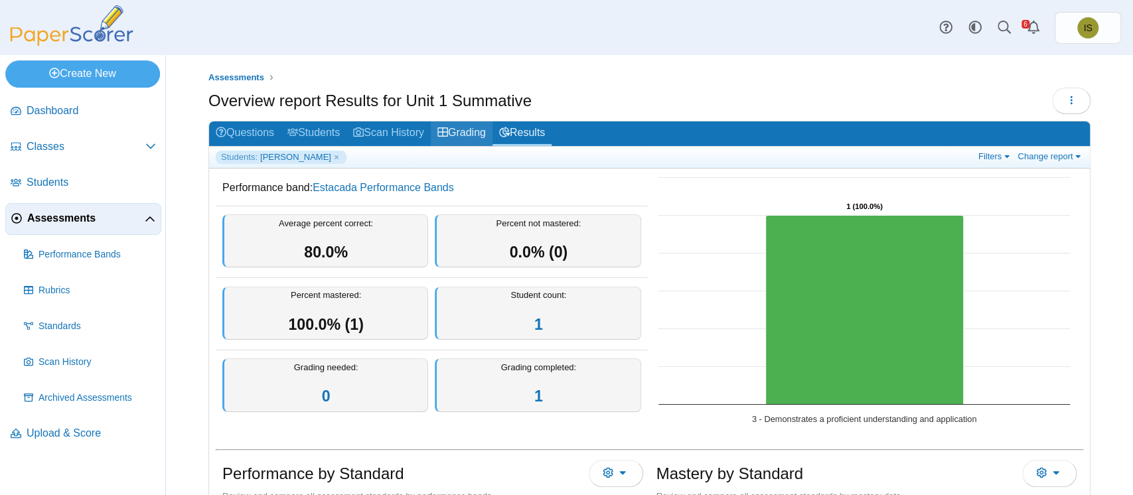
click at [477, 127] on link "Grading" at bounding box center [462, 133] width 62 height 25
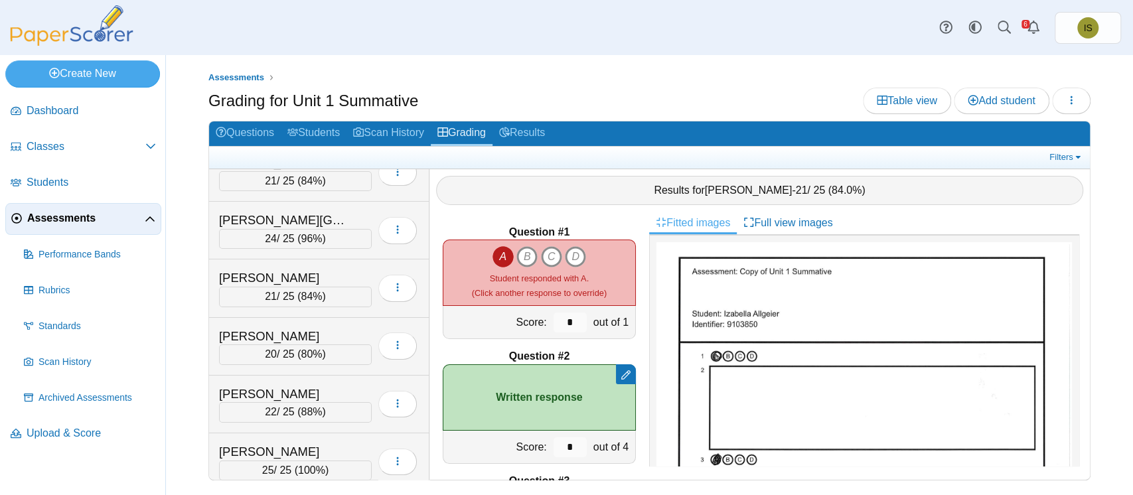
scroll to position [3151, 0]
click at [356, 327] on div "Tanner, Jameson" at bounding box center [295, 335] width 153 height 17
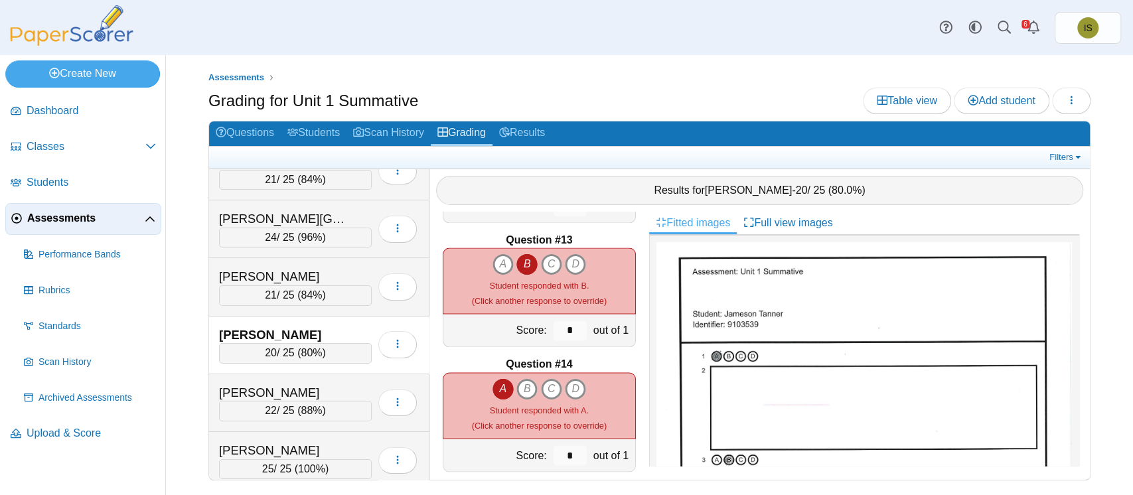
scroll to position [1480, 0]
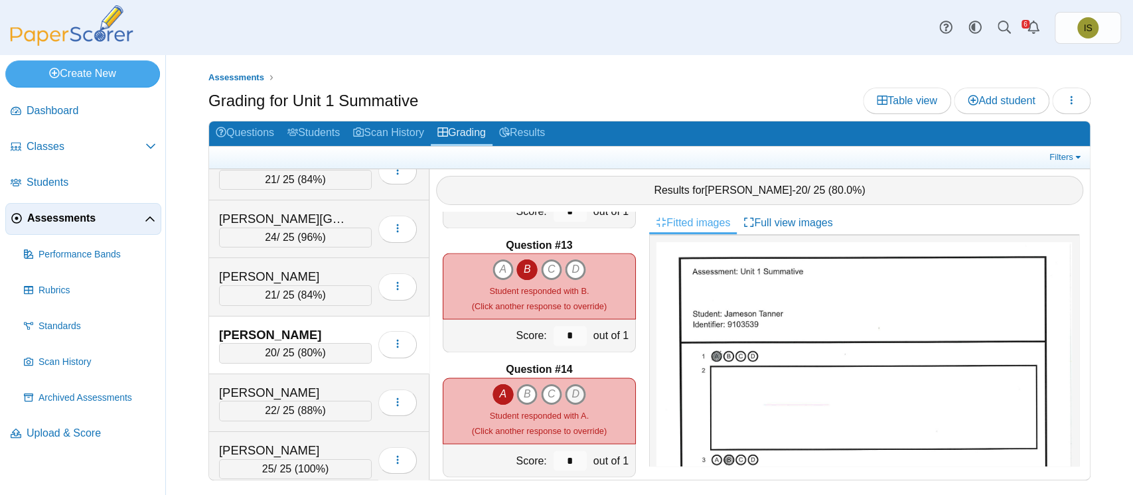
click at [568, 395] on icon "D" at bounding box center [575, 394] width 21 height 21
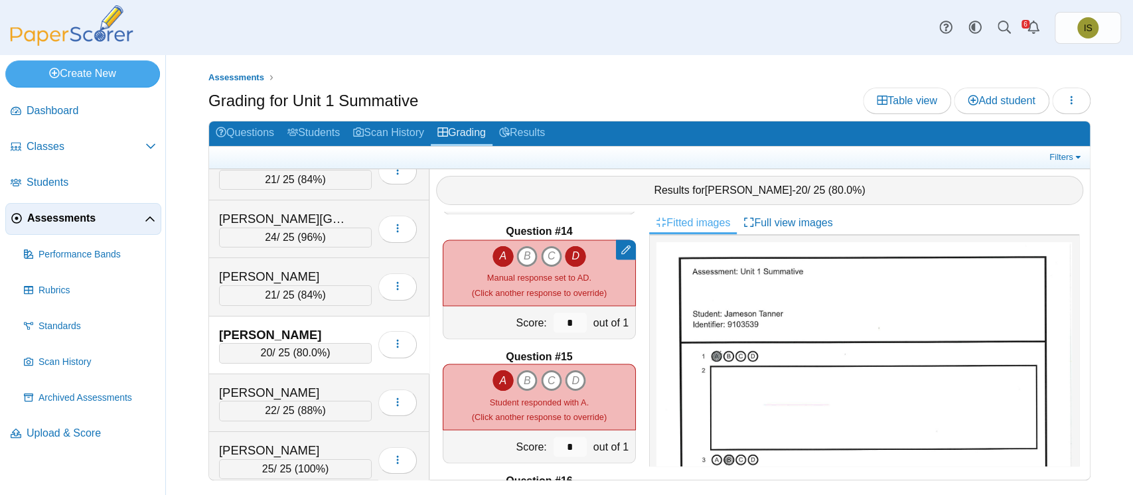
scroll to position [1618, 0]
click at [568, 380] on icon "D" at bounding box center [575, 380] width 21 height 21
click at [500, 375] on icon "A" at bounding box center [503, 380] width 21 height 21
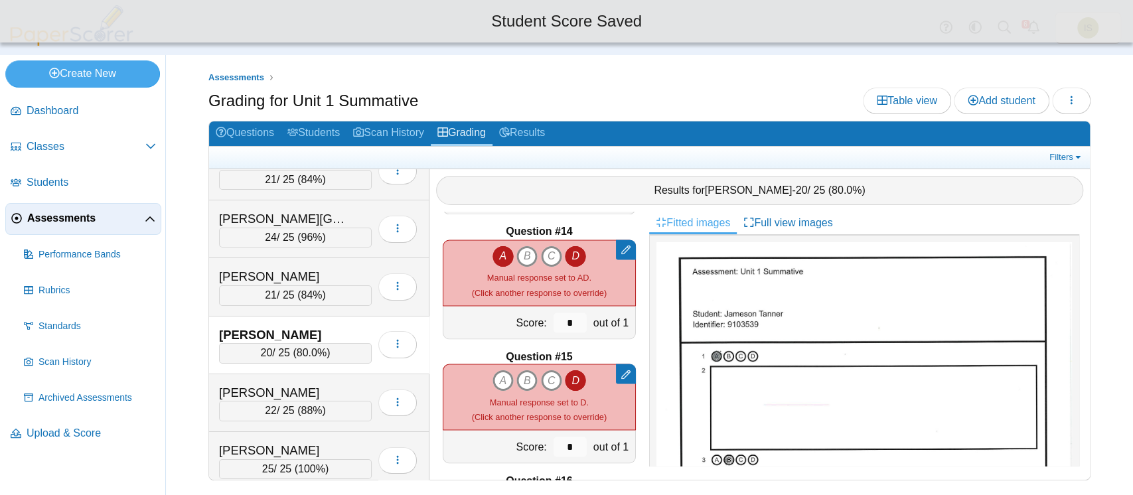
click at [497, 254] on icon "A" at bounding box center [503, 256] width 21 height 21
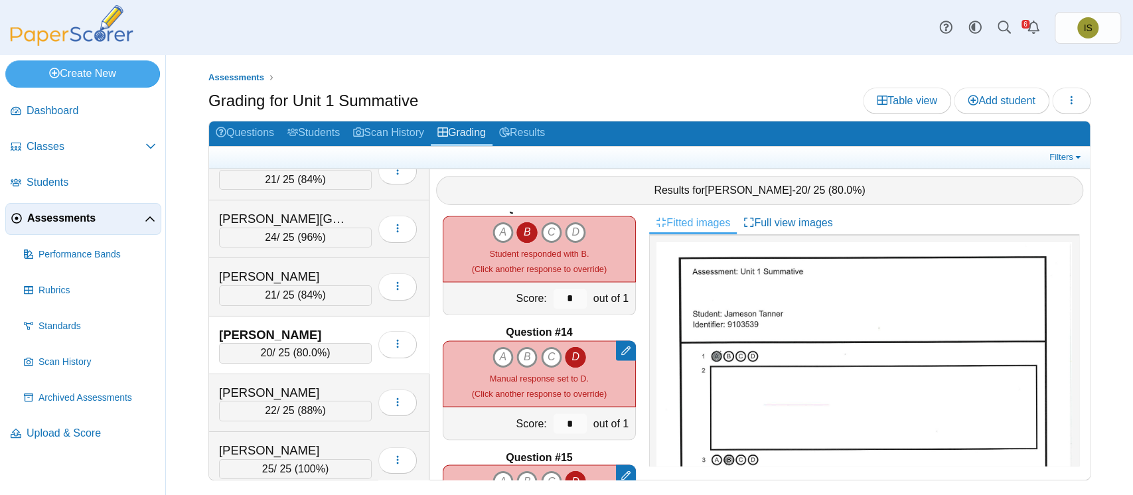
scroll to position [1504, 0]
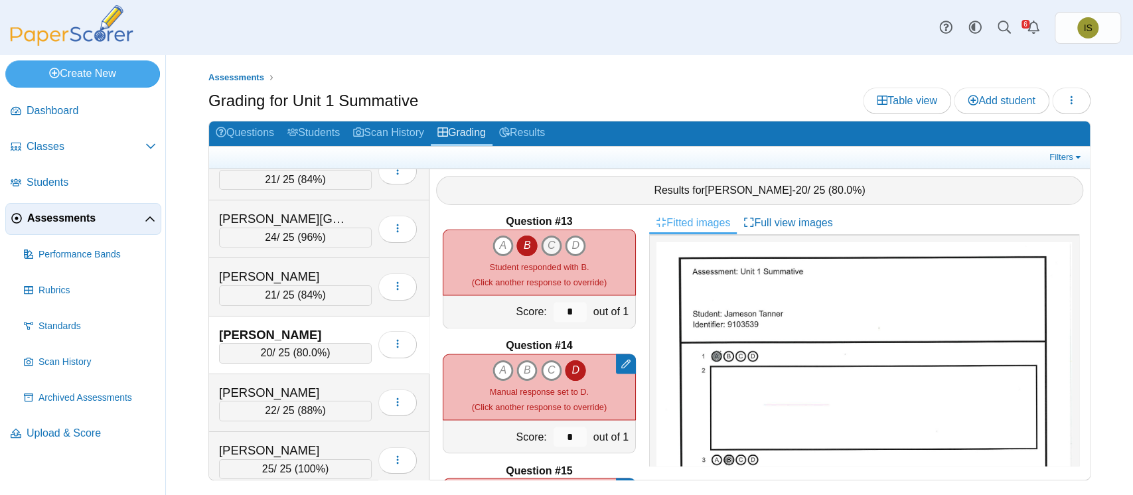
click at [547, 243] on icon "C" at bounding box center [551, 245] width 21 height 21
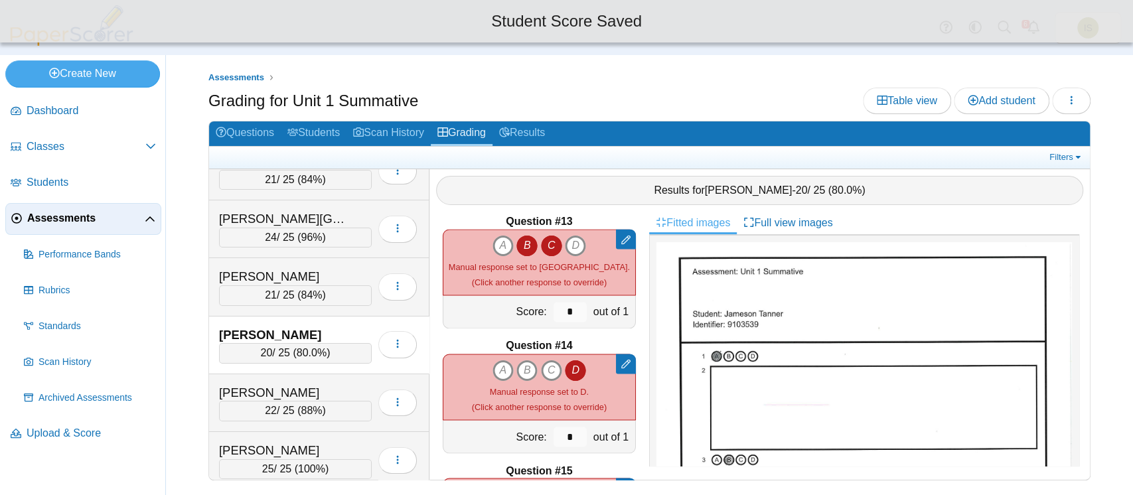
click at [522, 243] on icon "B" at bounding box center [527, 245] width 21 height 21
type input "*"
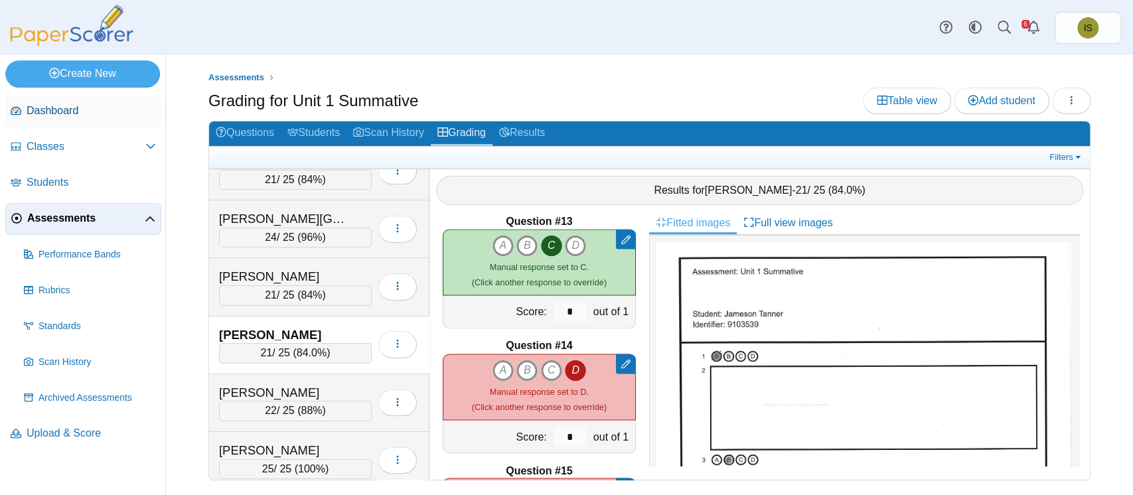
click at [70, 98] on link "Dashboard" at bounding box center [83, 112] width 156 height 32
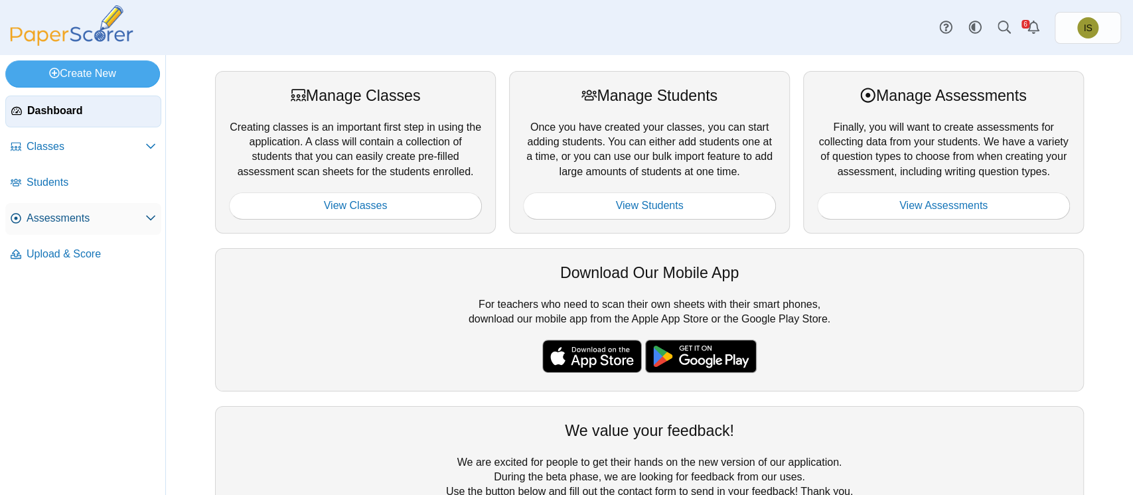
click at [93, 208] on link "Assessments" at bounding box center [83, 219] width 156 height 32
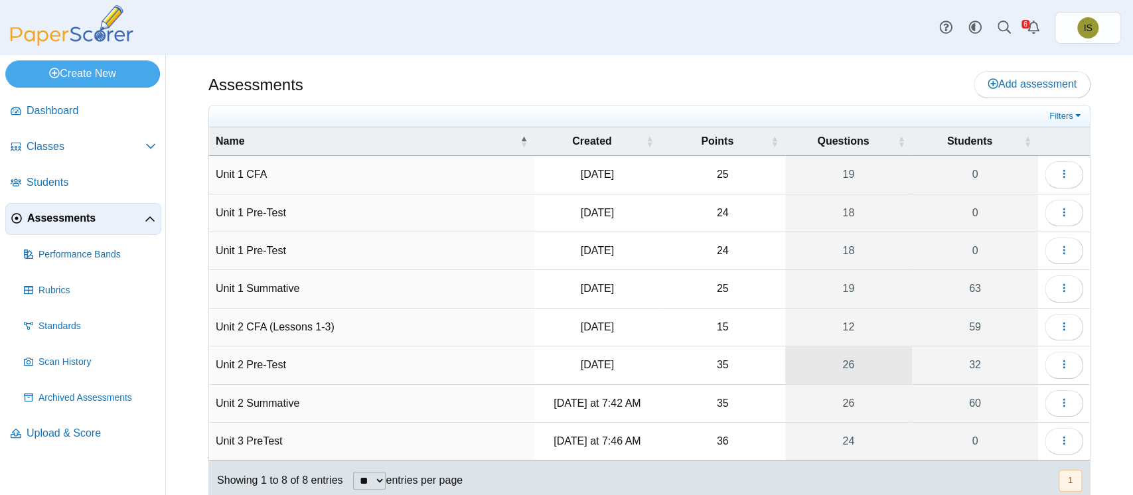
scroll to position [37, 0]
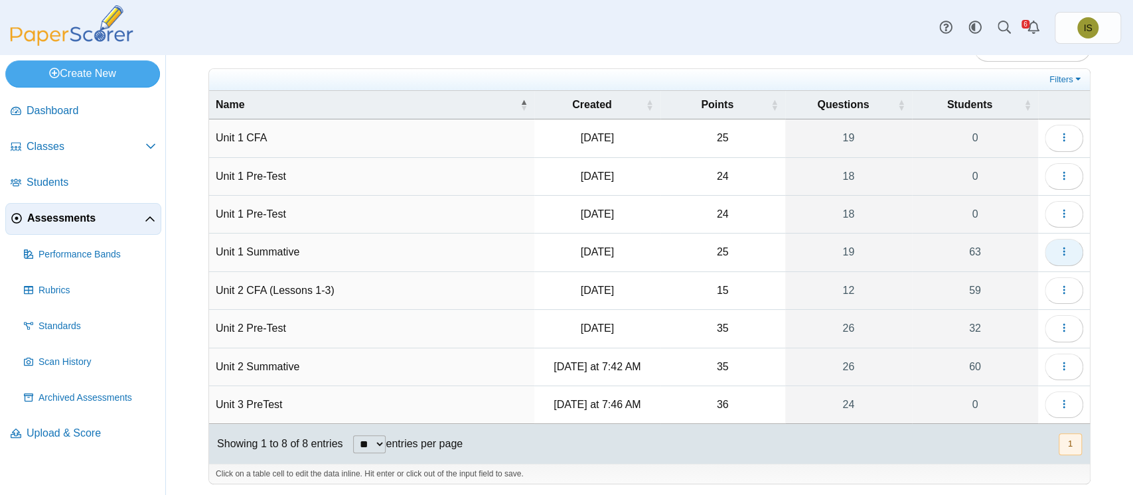
click at [1059, 252] on icon "button" at bounding box center [1064, 251] width 11 height 11
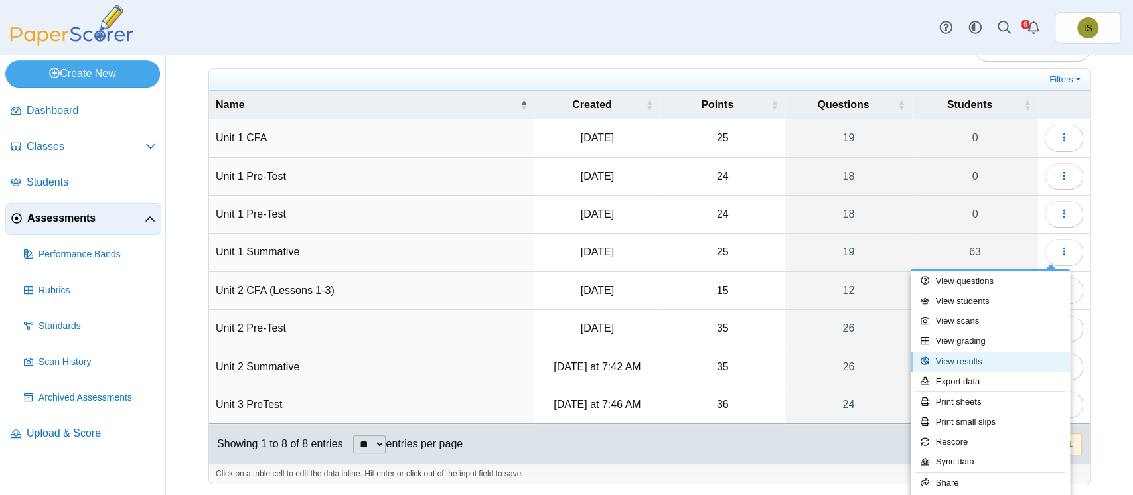
click at [968, 359] on link "View results" at bounding box center [990, 362] width 159 height 20
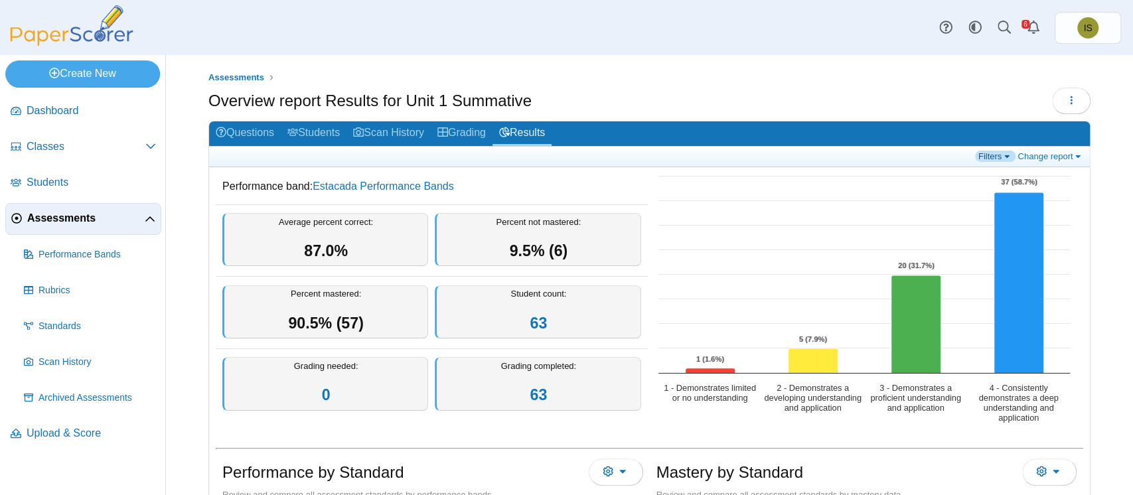
click at [982, 155] on link "Filters" at bounding box center [995, 156] width 40 height 11
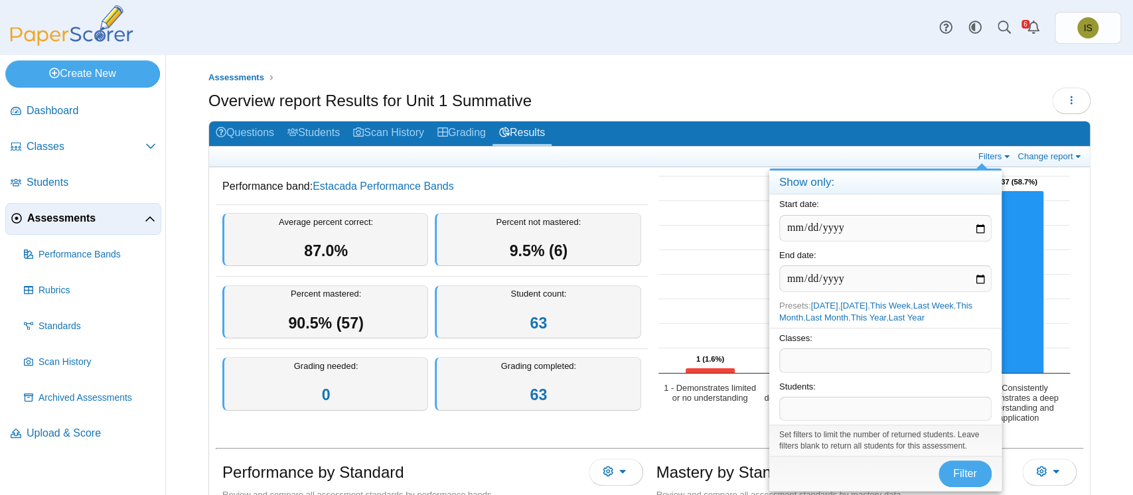
click at [857, 401] on span at bounding box center [885, 409] width 211 height 23
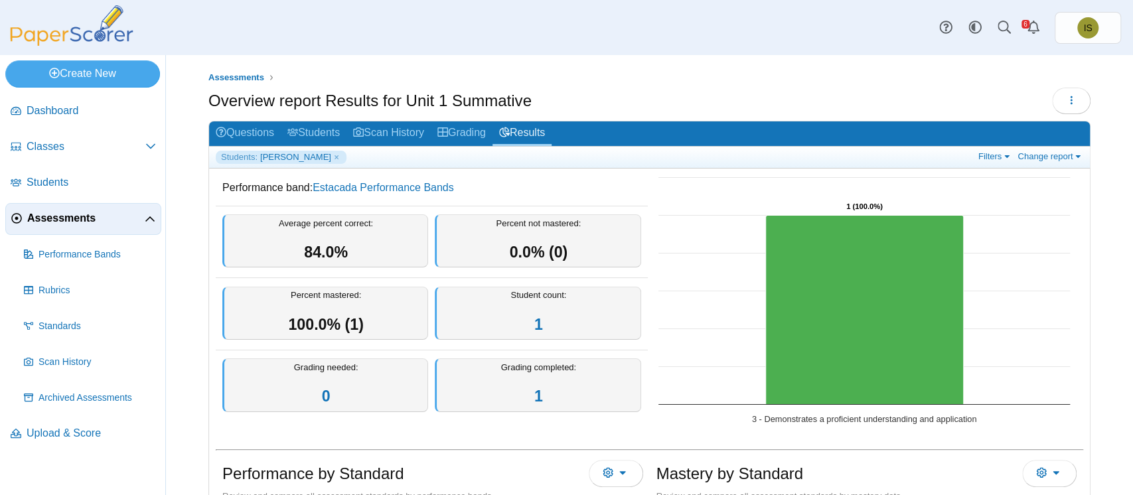
click at [78, 224] on span "Assessments" at bounding box center [86, 218] width 118 height 15
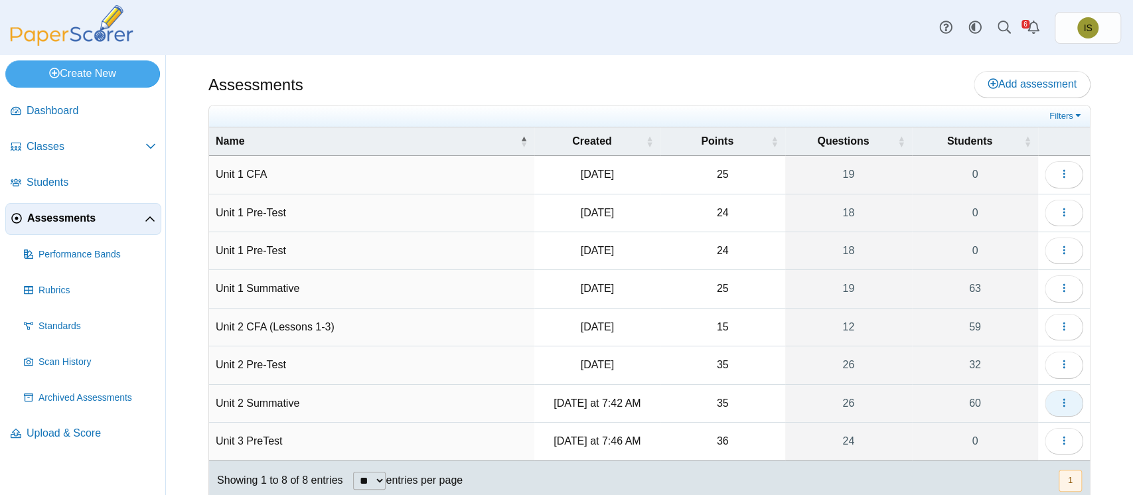
click at [1057, 404] on button "button" at bounding box center [1064, 403] width 39 height 27
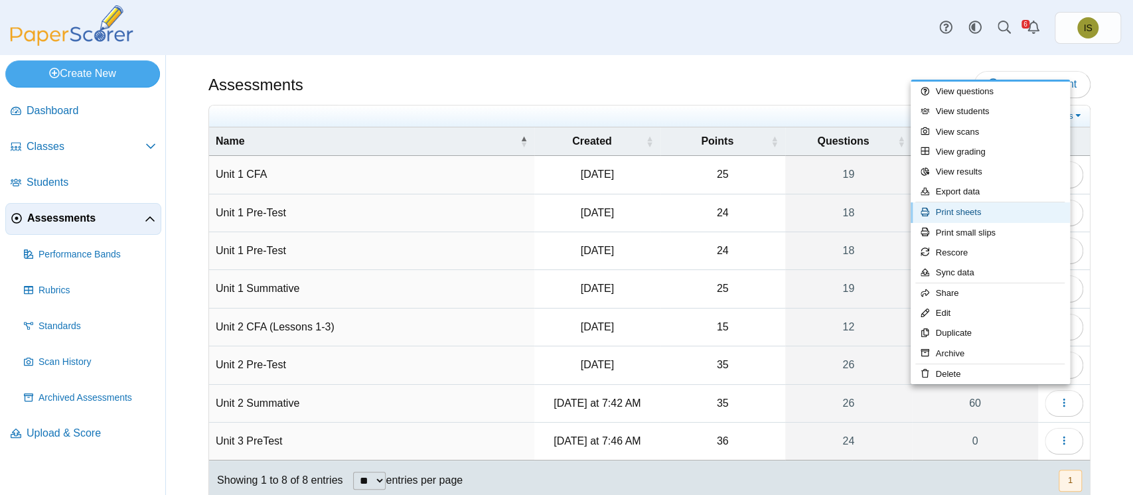
click at [983, 218] on link "Print sheets" at bounding box center [990, 212] width 159 height 20
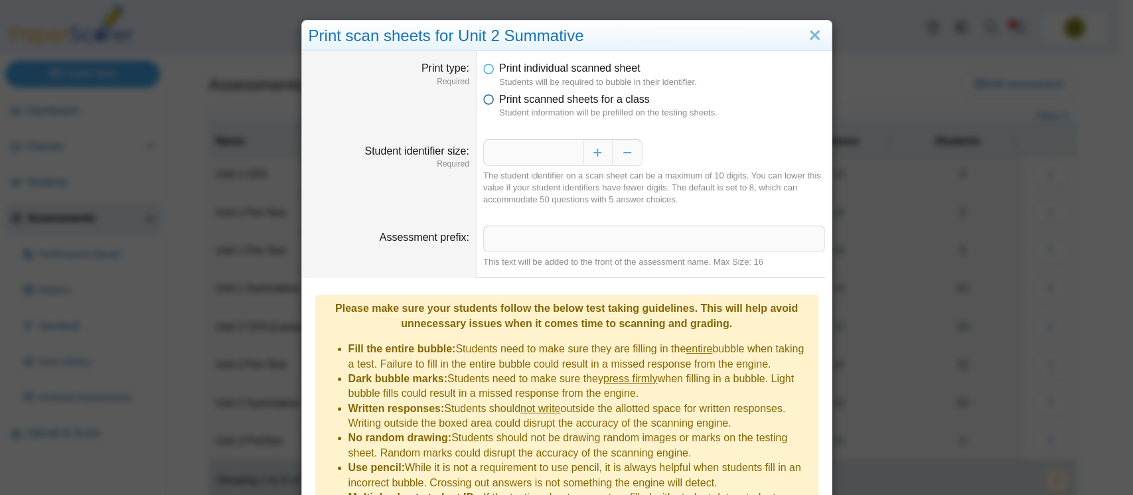
click at [483, 102] on icon at bounding box center [488, 96] width 11 height 9
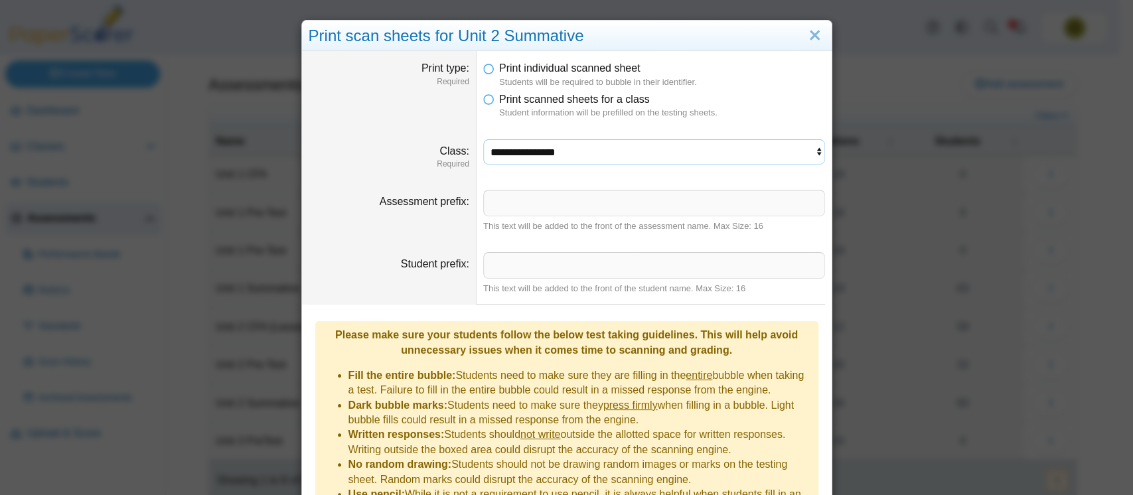
click at [687, 156] on select "**********" at bounding box center [654, 151] width 342 height 25
select select "**********"
click at [483, 139] on select "**********" at bounding box center [654, 151] width 342 height 25
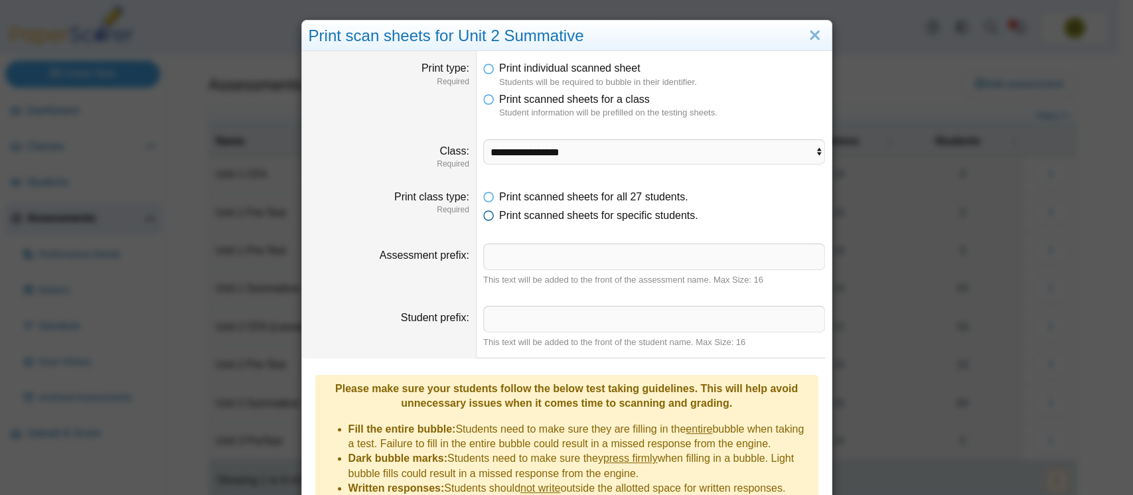
click at [484, 212] on icon at bounding box center [488, 212] width 11 height 9
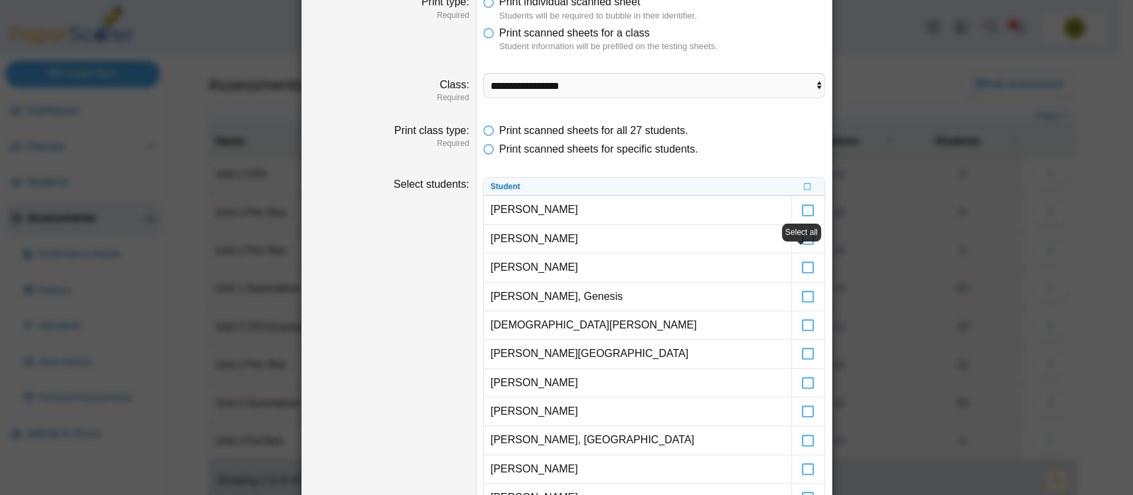
scroll to position [72, 0]
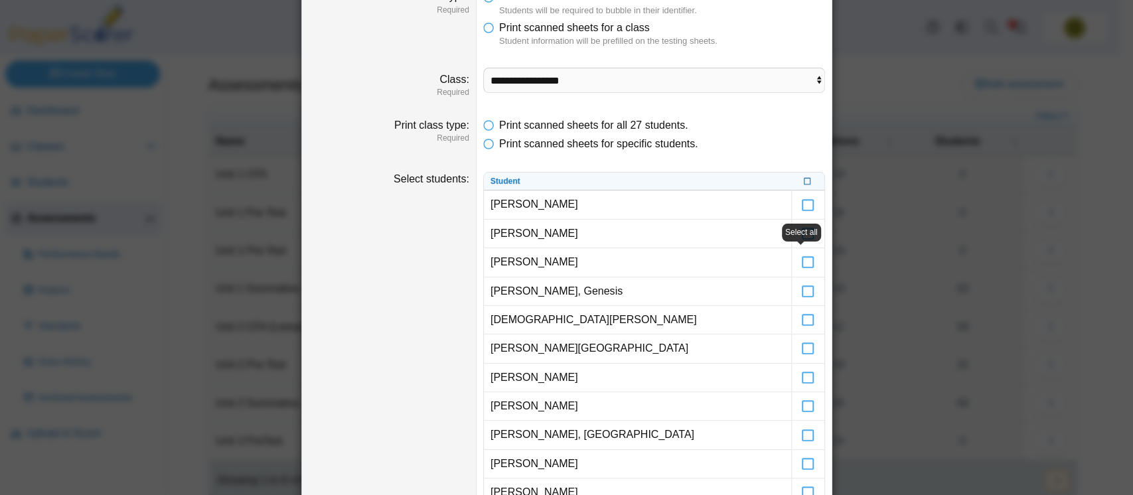
click at [804, 178] on icon at bounding box center [808, 180] width 8 height 7
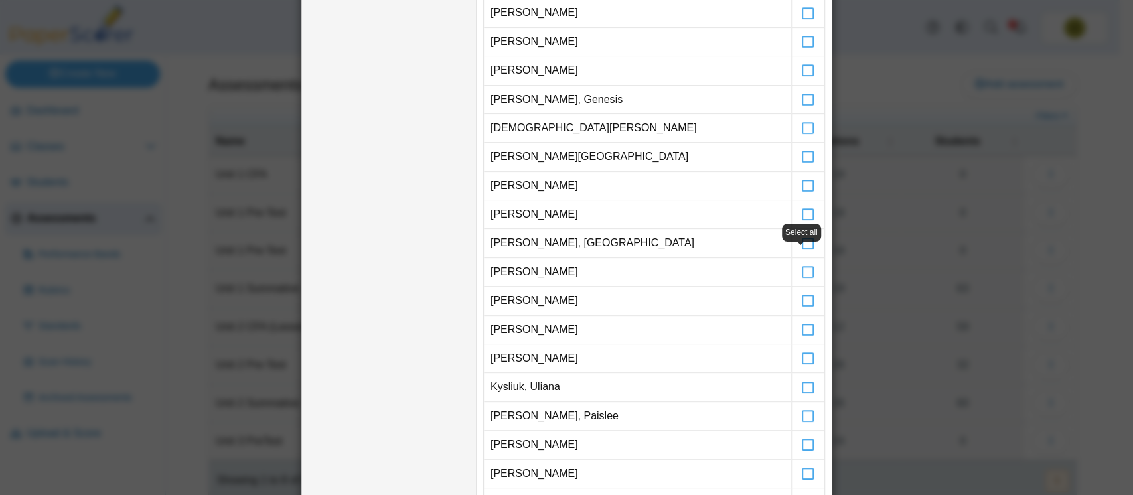
scroll to position [265, 0]
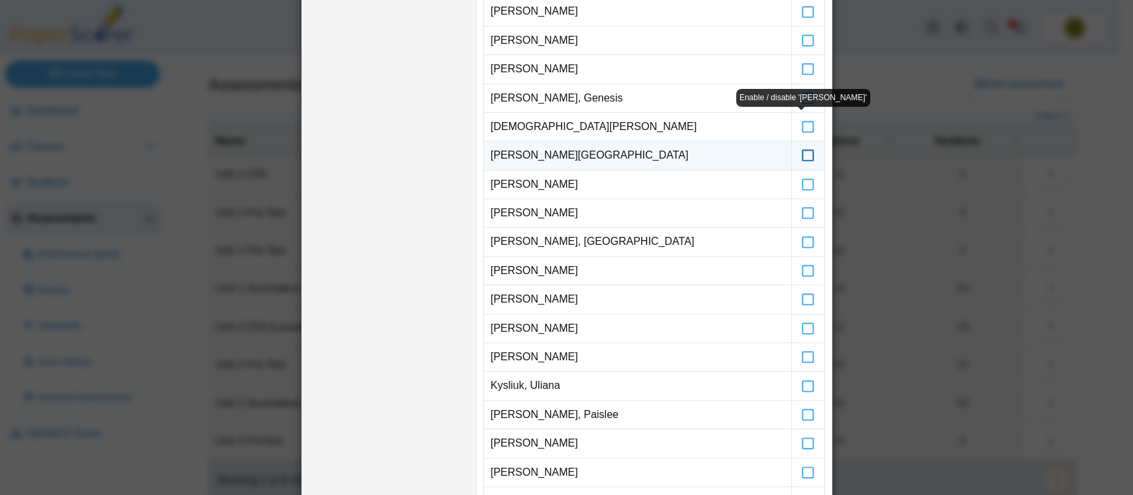
click at [801, 155] on icon at bounding box center [807, 149] width 13 height 12
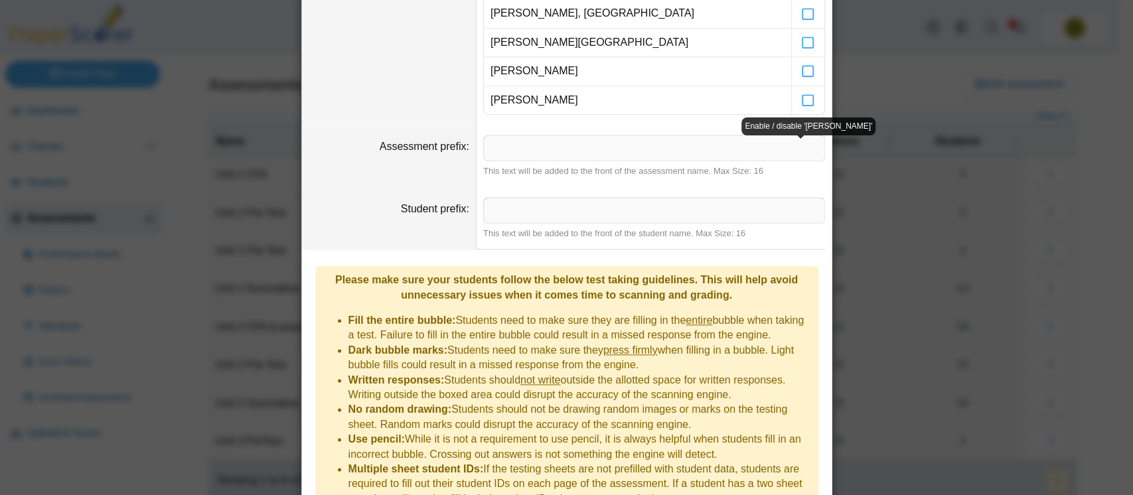
scroll to position [989, 0]
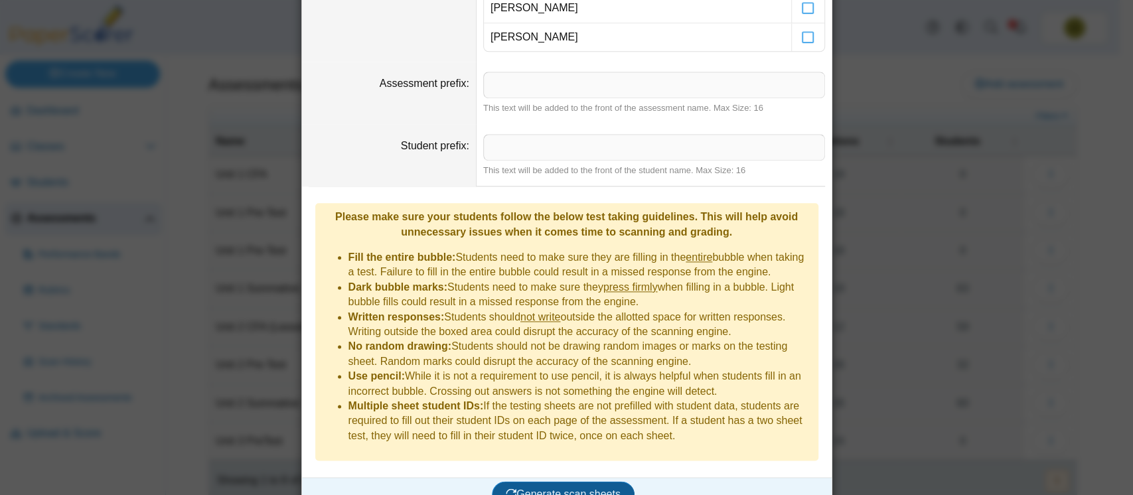
click at [574, 489] on span "Generate scan sheets" at bounding box center [563, 494] width 115 height 11
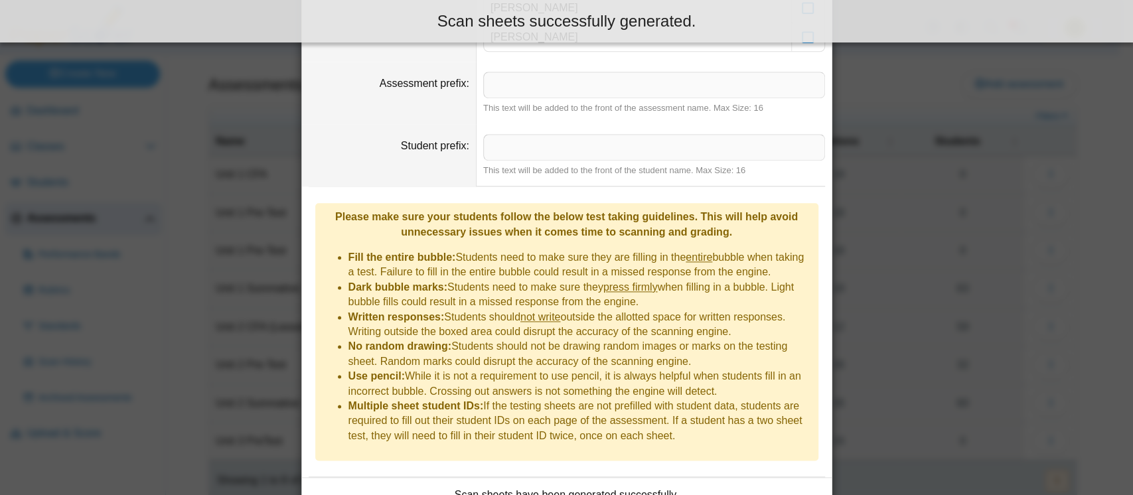
scroll to position [1095, 0]
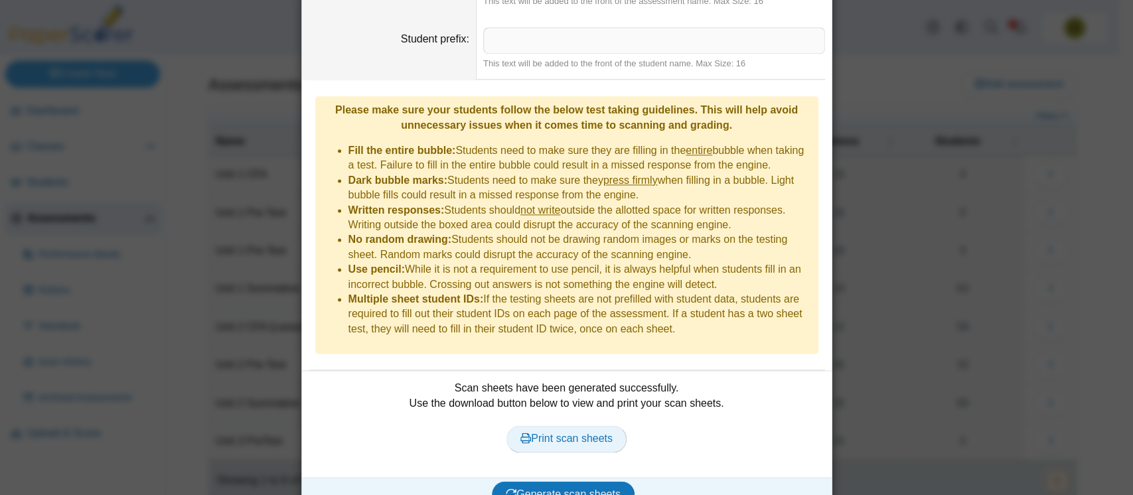
click at [568, 433] on span "Print scan sheets" at bounding box center [567, 438] width 92 height 11
